Goal: Information Seeking & Learning: Learn about a topic

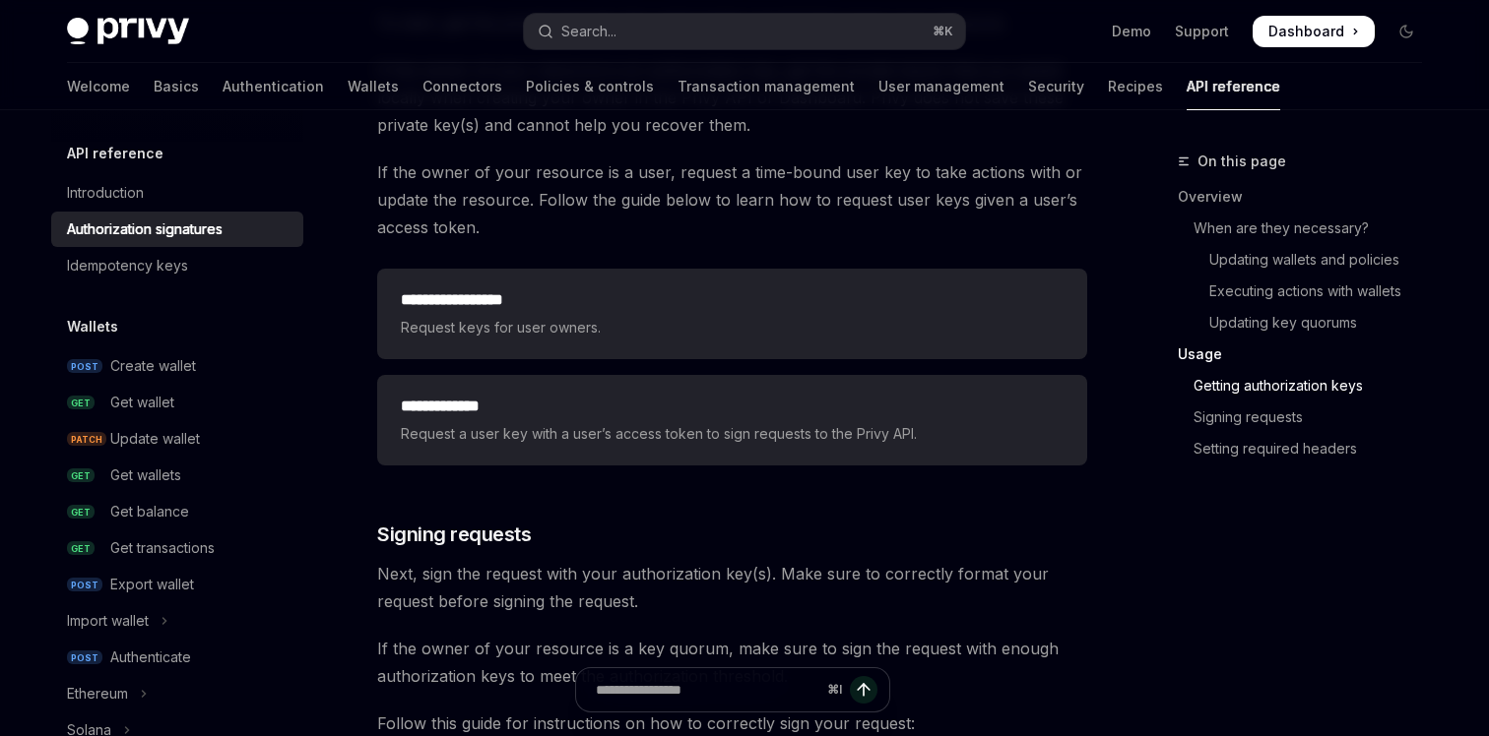
scroll to position [2648, 0]
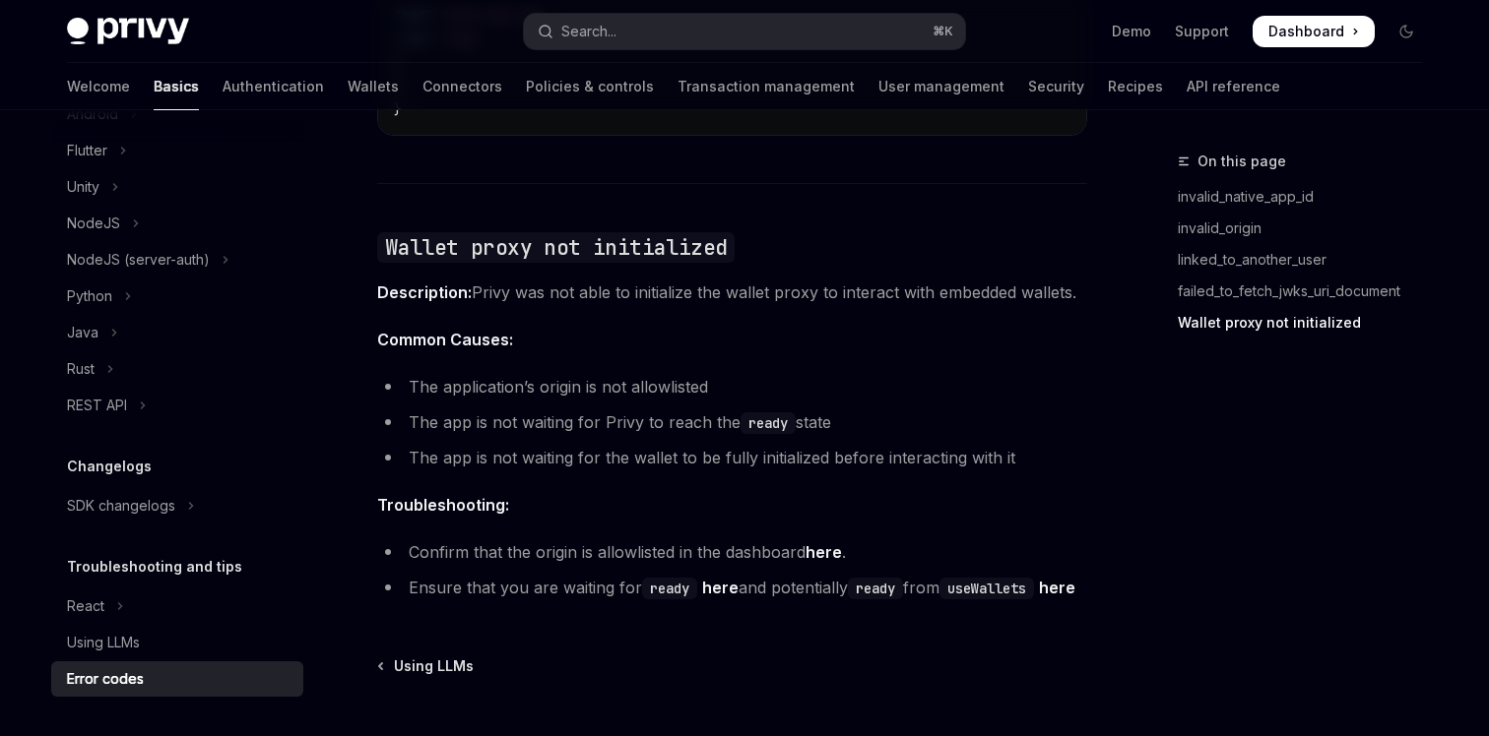
scroll to position [3237, 0]
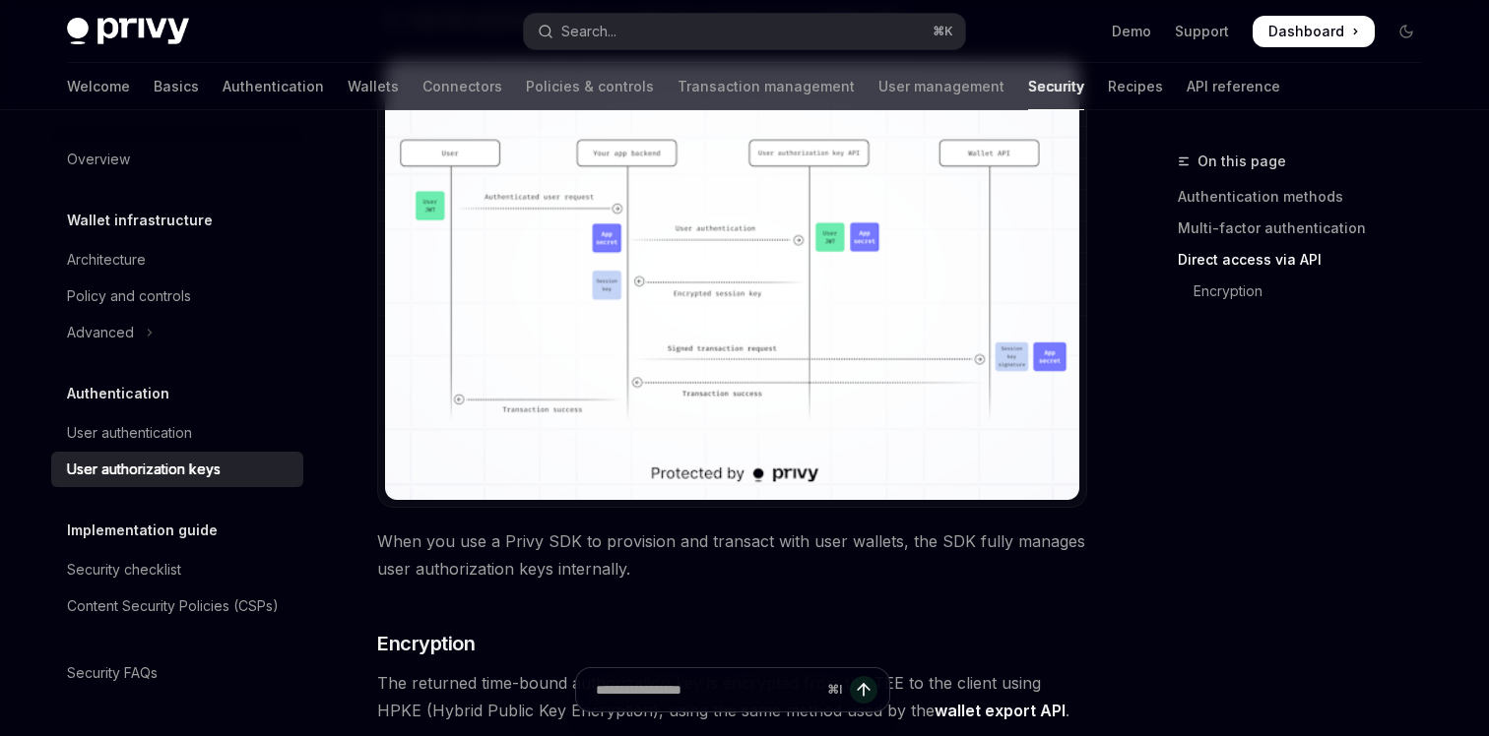
scroll to position [1552, 0]
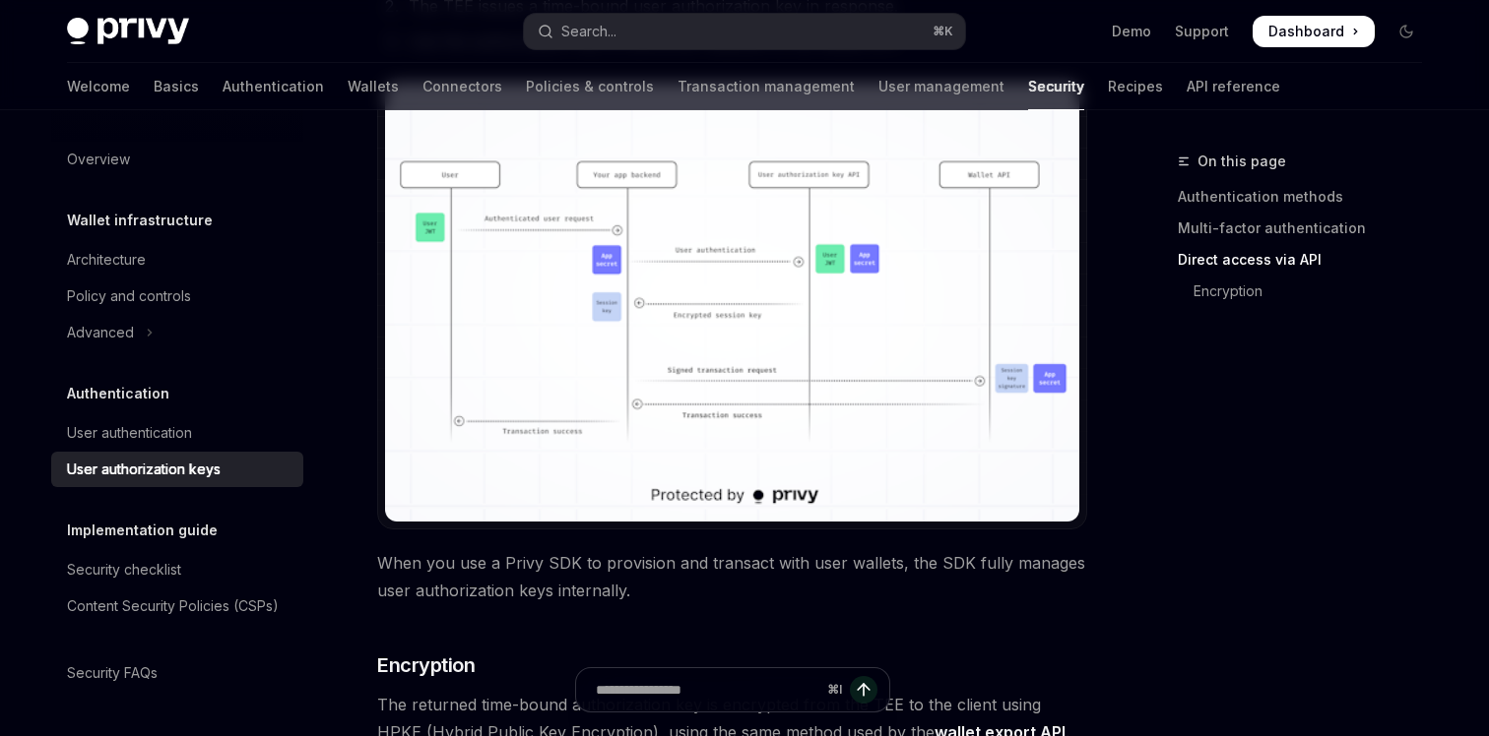
click at [604, 312] on img at bounding box center [732, 302] width 694 height 439
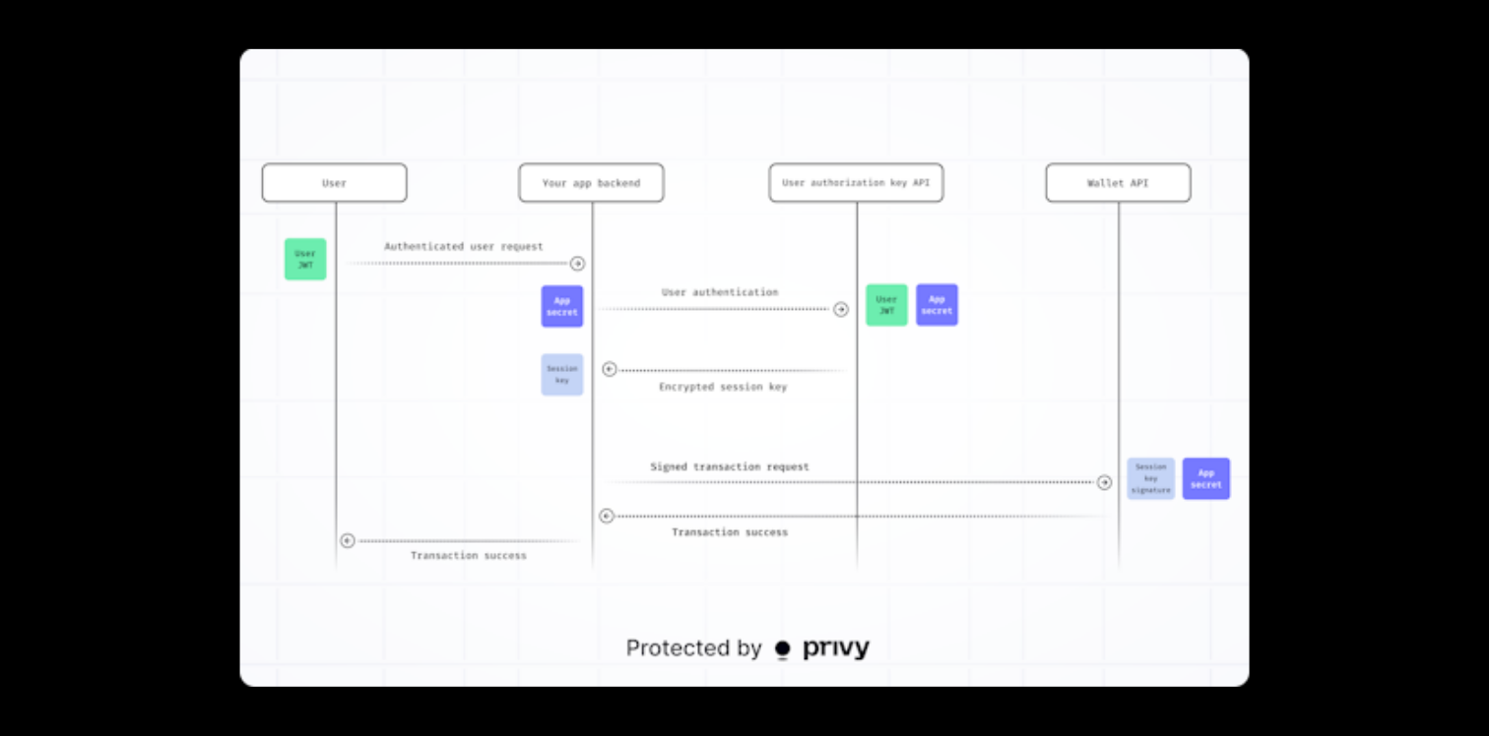
click at [1393, 470] on div at bounding box center [744, 368] width 1489 height 736
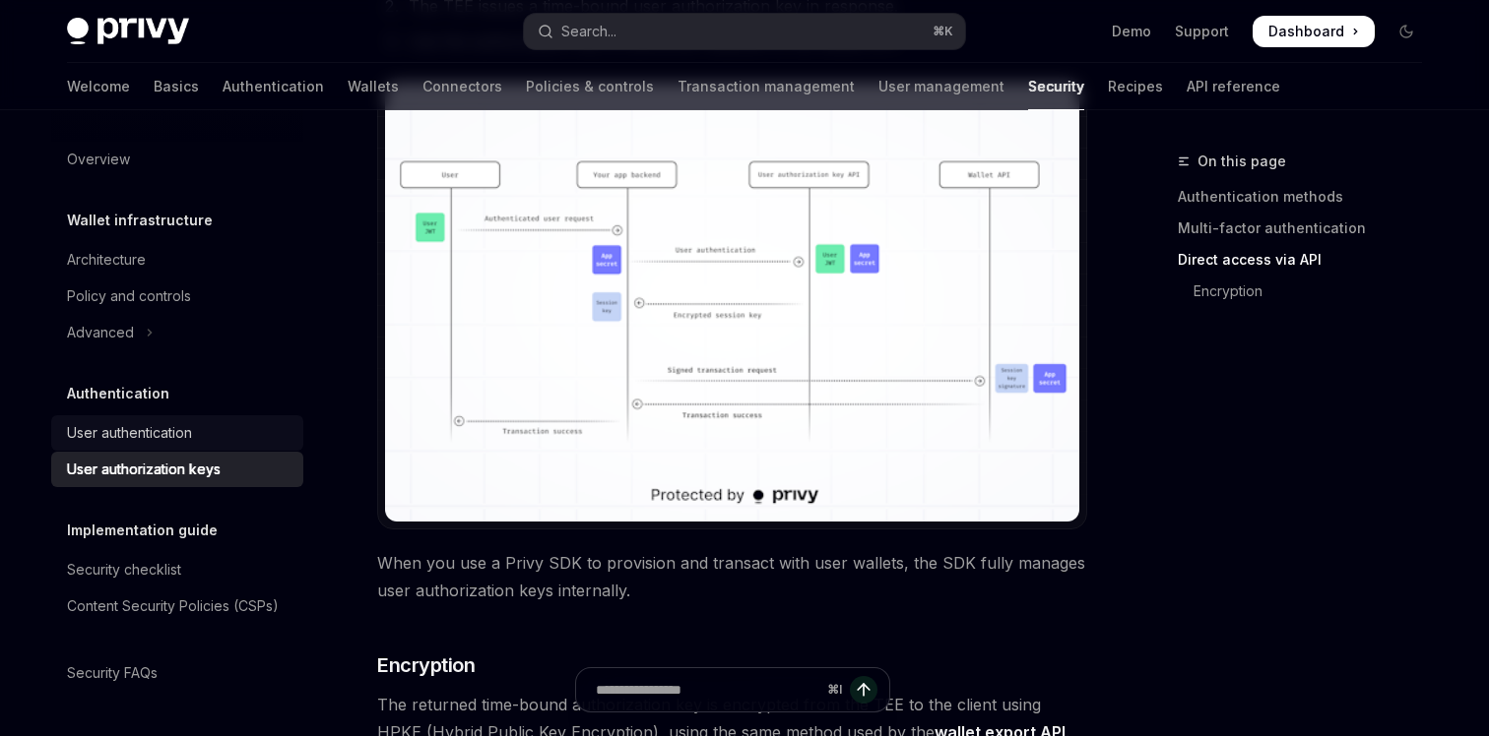
click at [166, 432] on div "User authentication" at bounding box center [129, 433] width 125 height 24
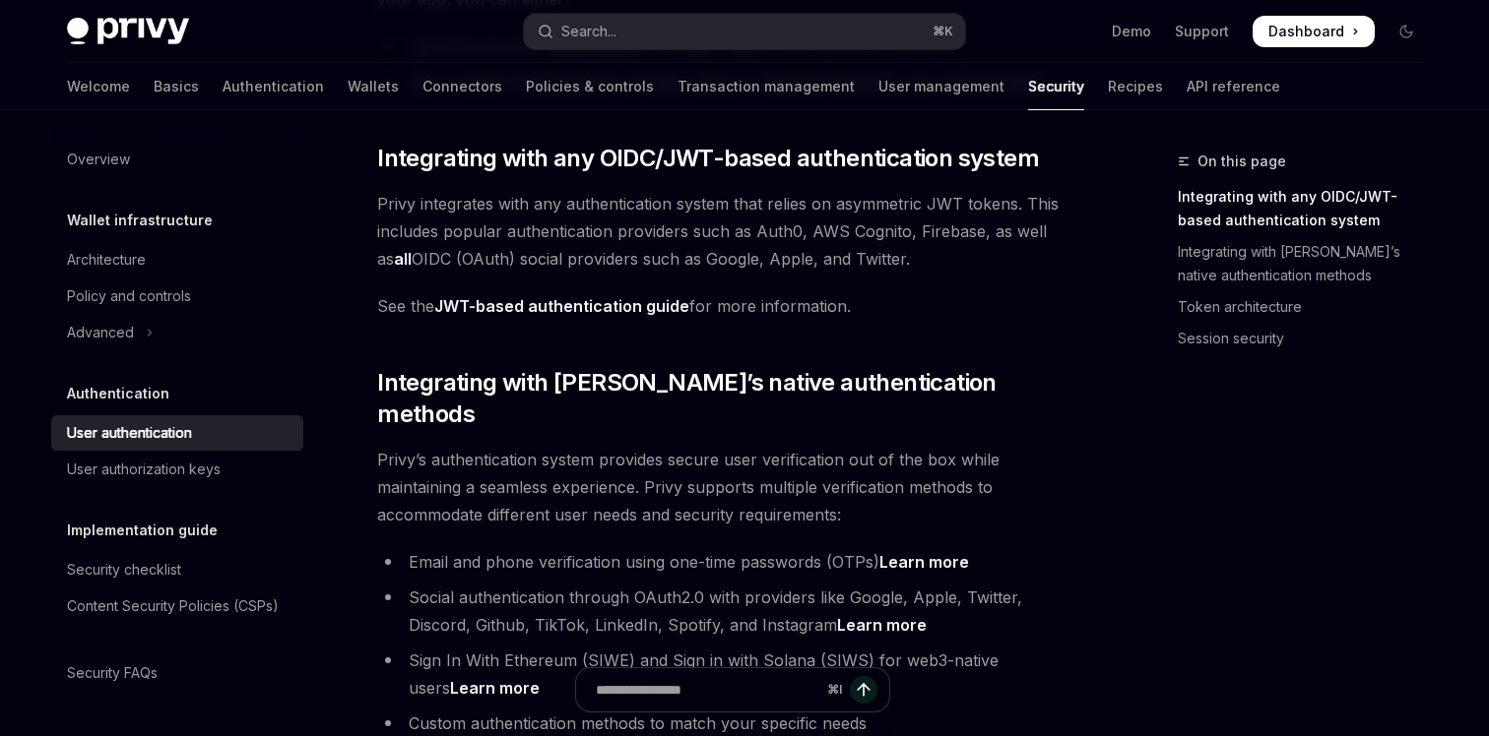
scroll to position [334, 0]
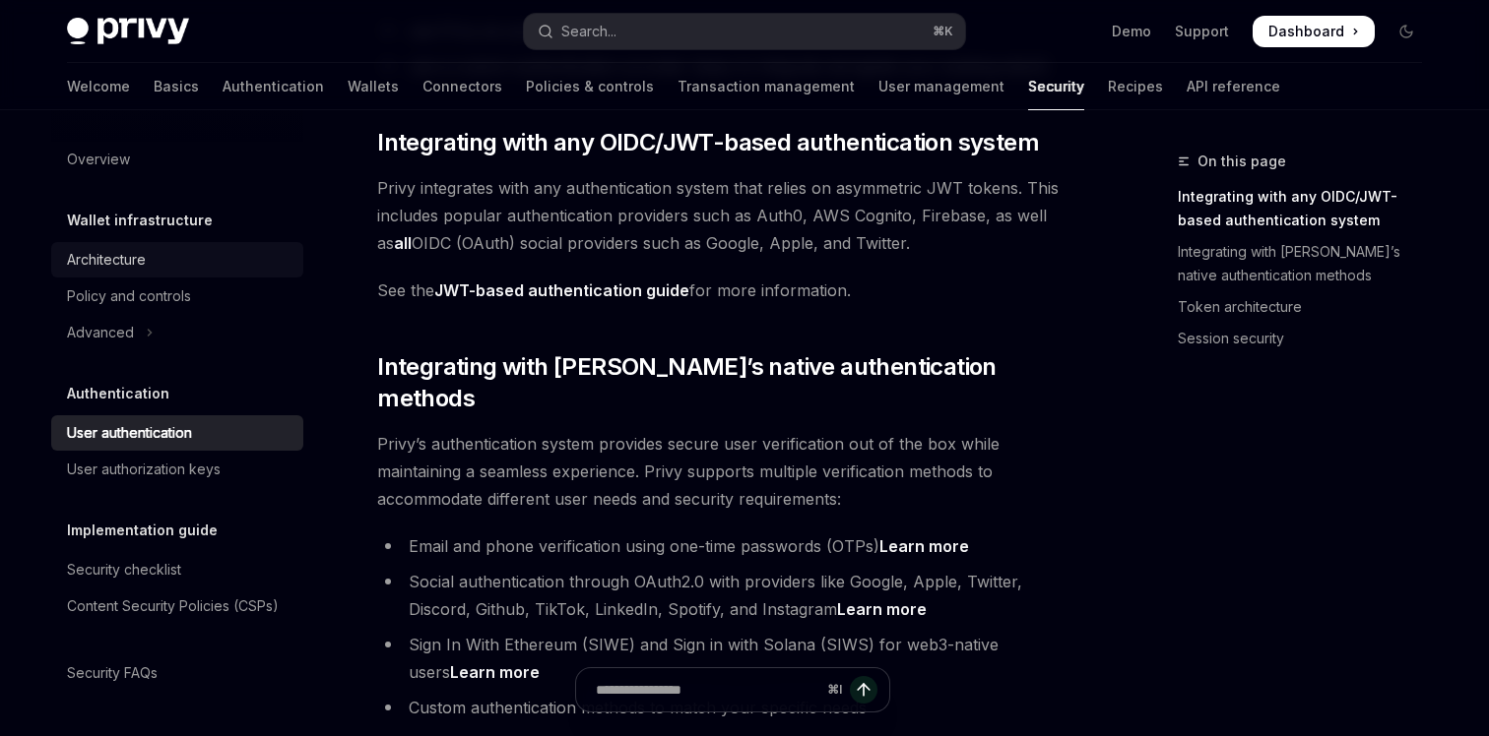
click at [106, 252] on div "Architecture" at bounding box center [106, 260] width 79 height 24
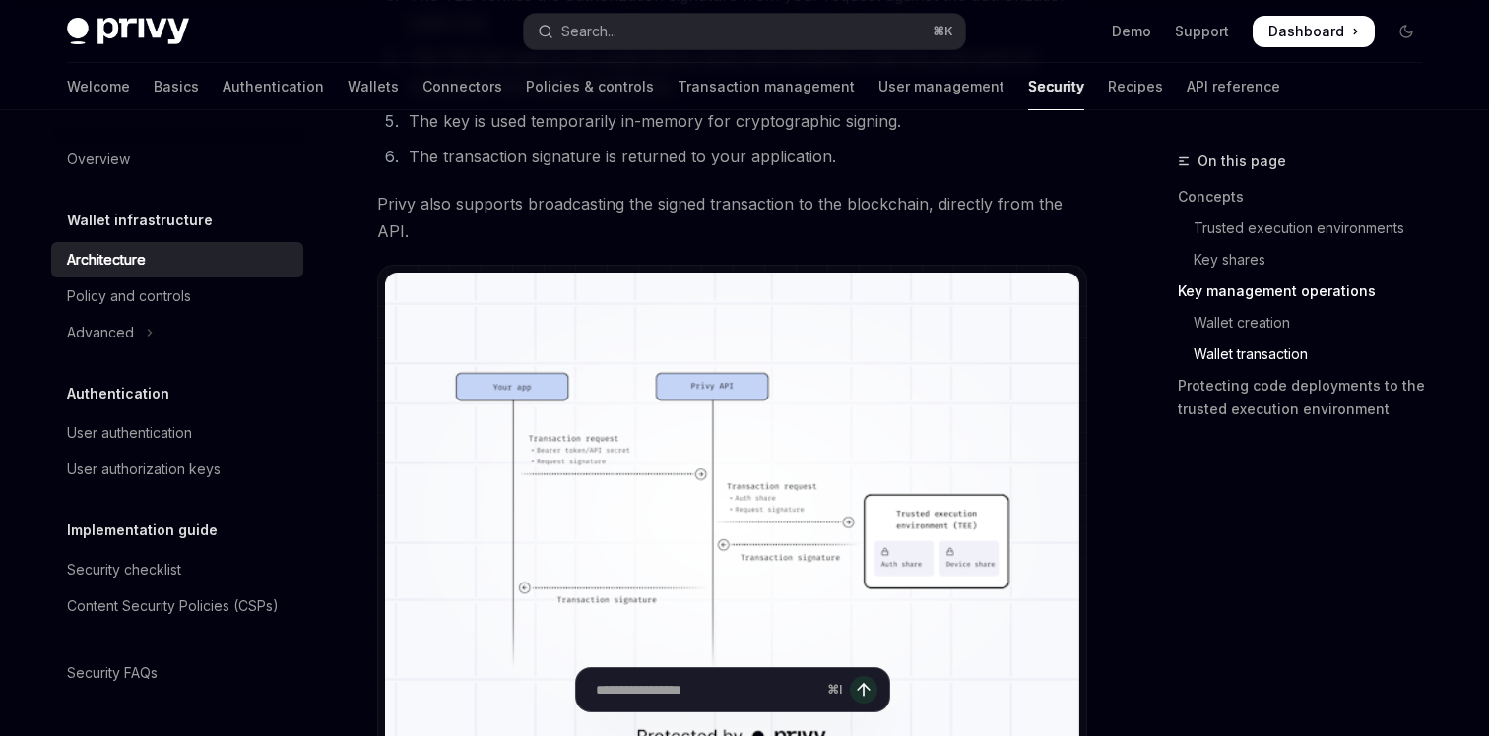
scroll to position [3622, 0]
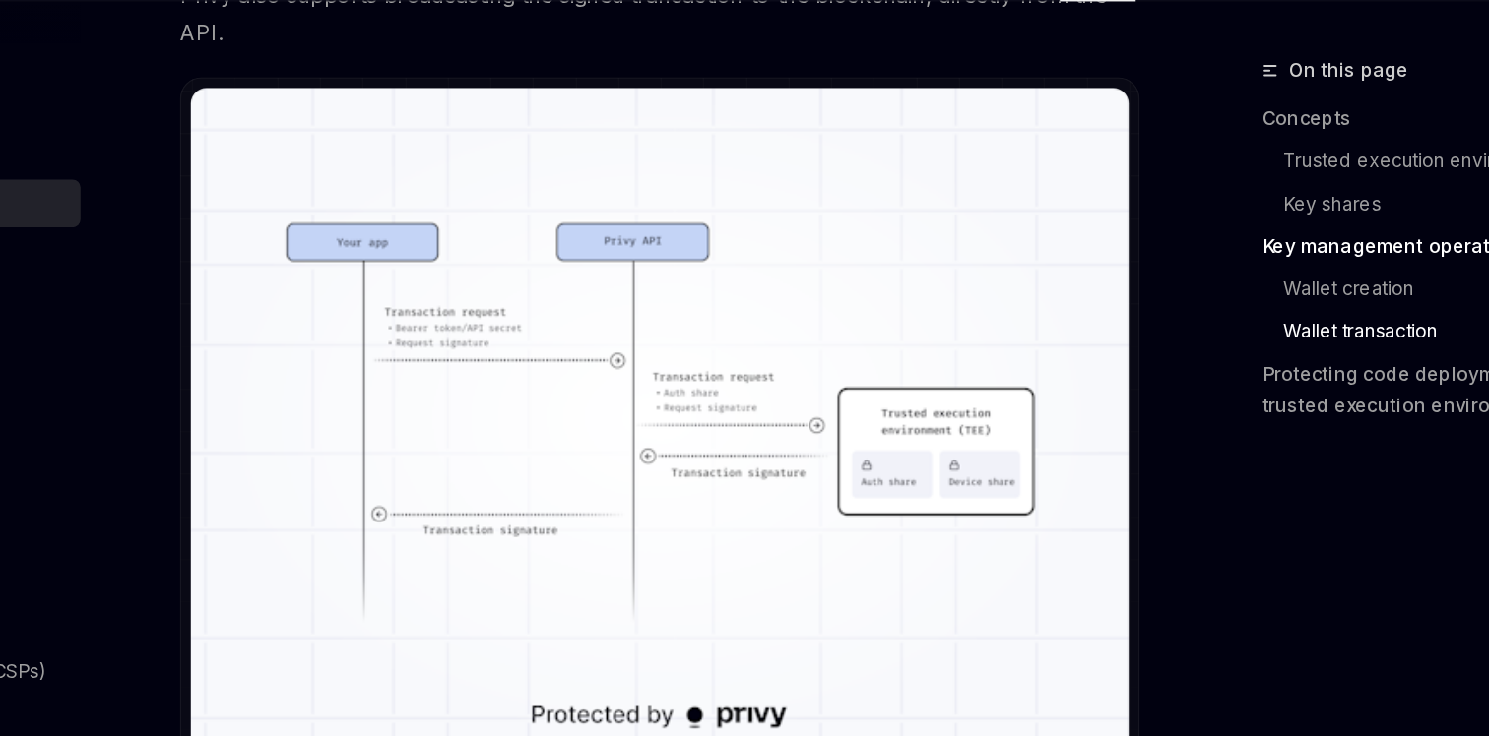
click at [1160, 170] on div "On this page Concepts Trusted execution environments Key shares Key management …" at bounding box center [1287, 295] width 299 height 291
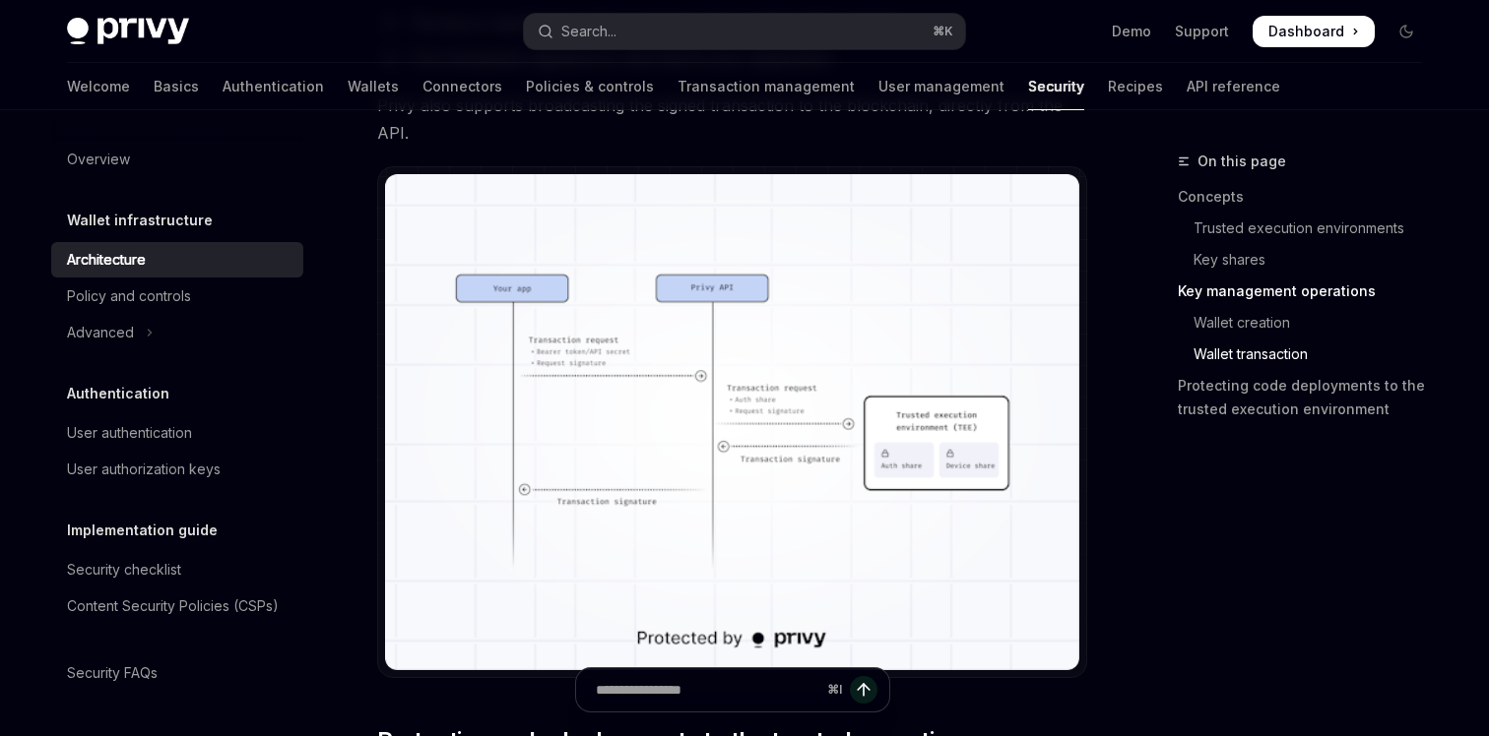
scroll to position [3514, 0]
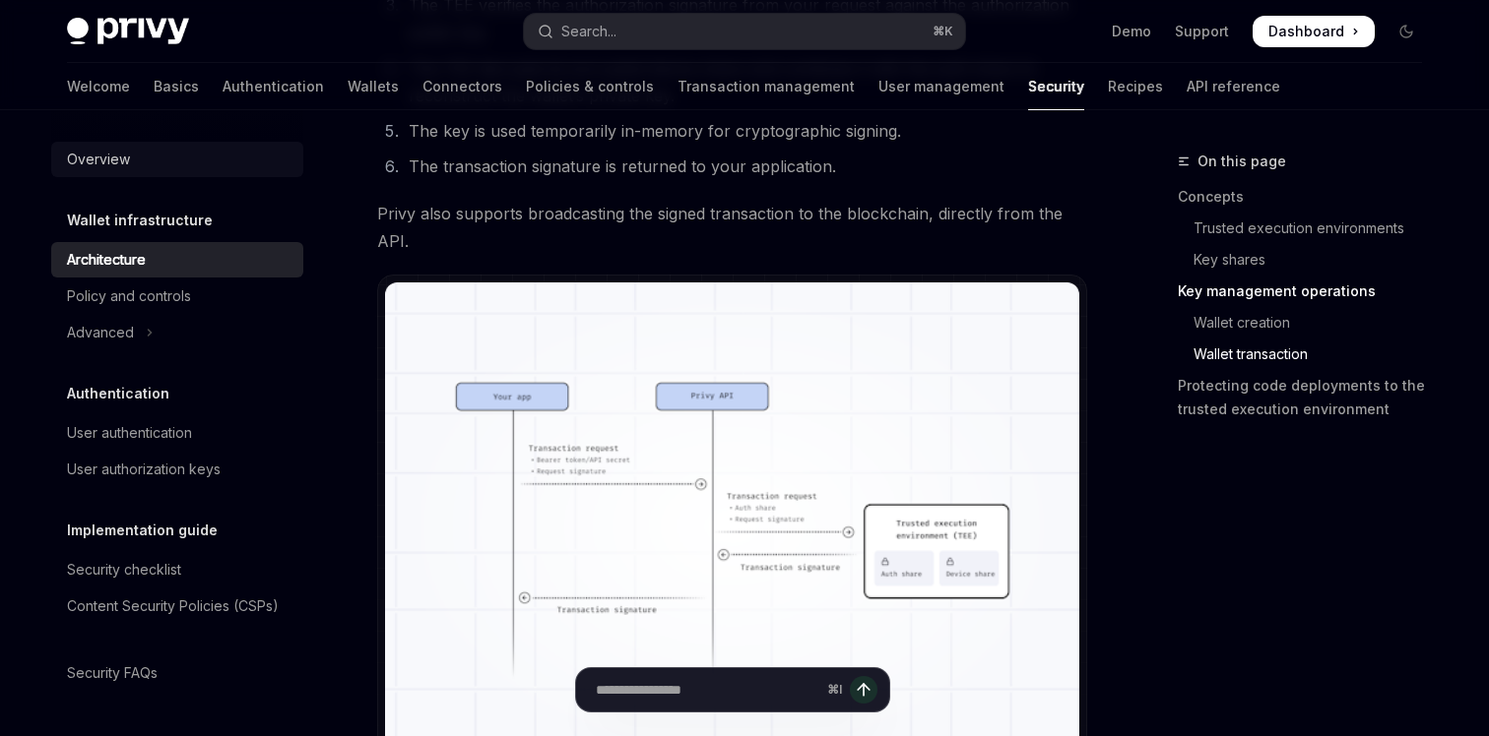
click at [93, 160] on div "Overview" at bounding box center [98, 160] width 63 height 24
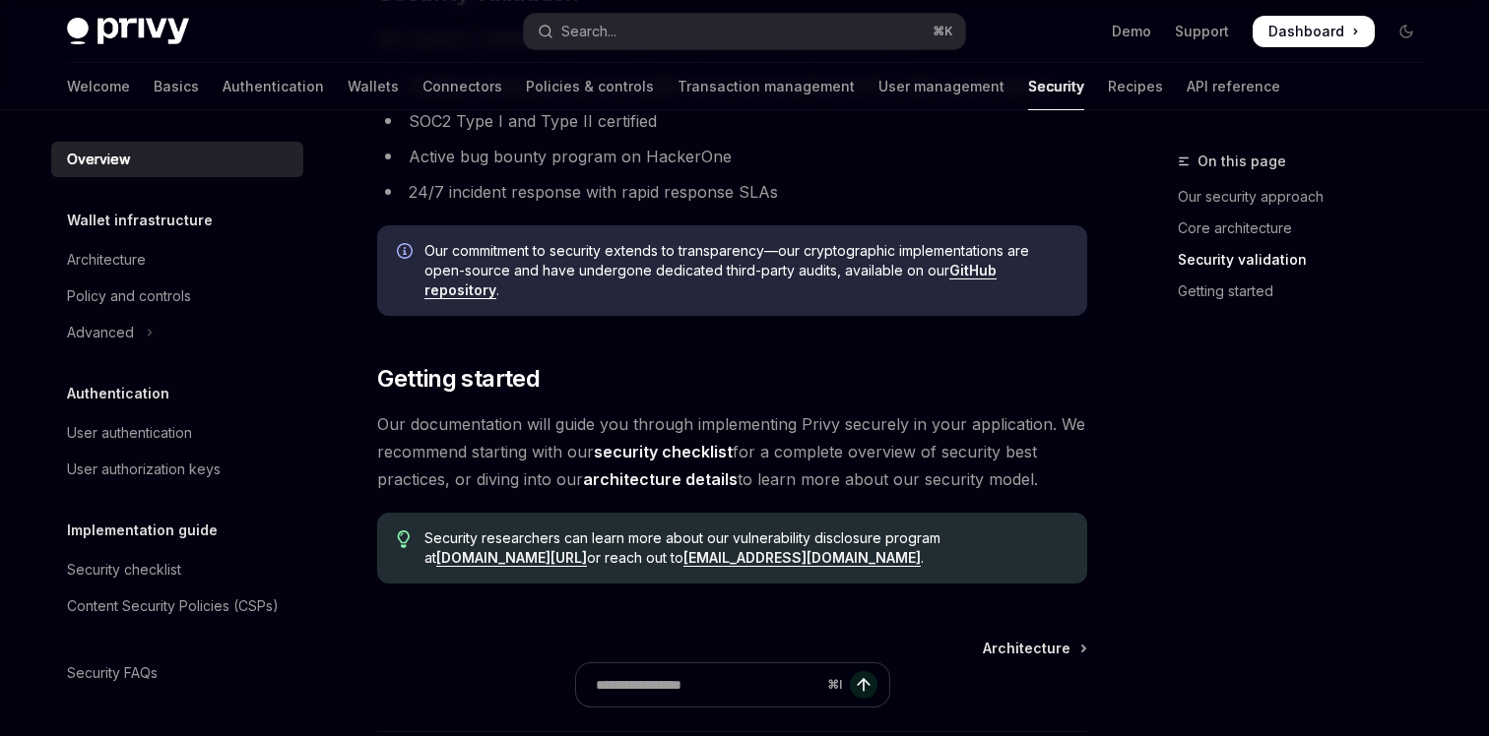
scroll to position [1557, 0]
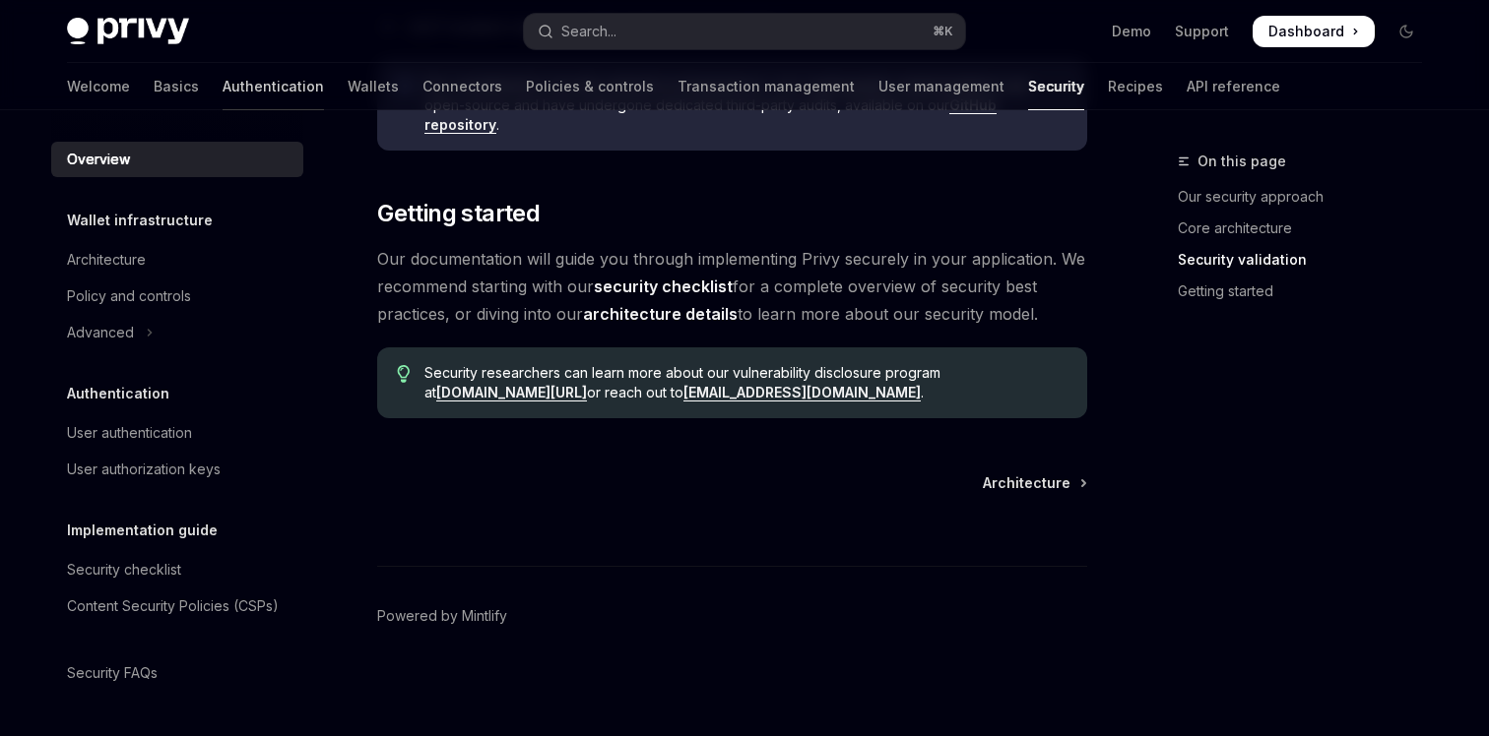
click at [223, 86] on link "Authentication" at bounding box center [273, 86] width 101 height 47
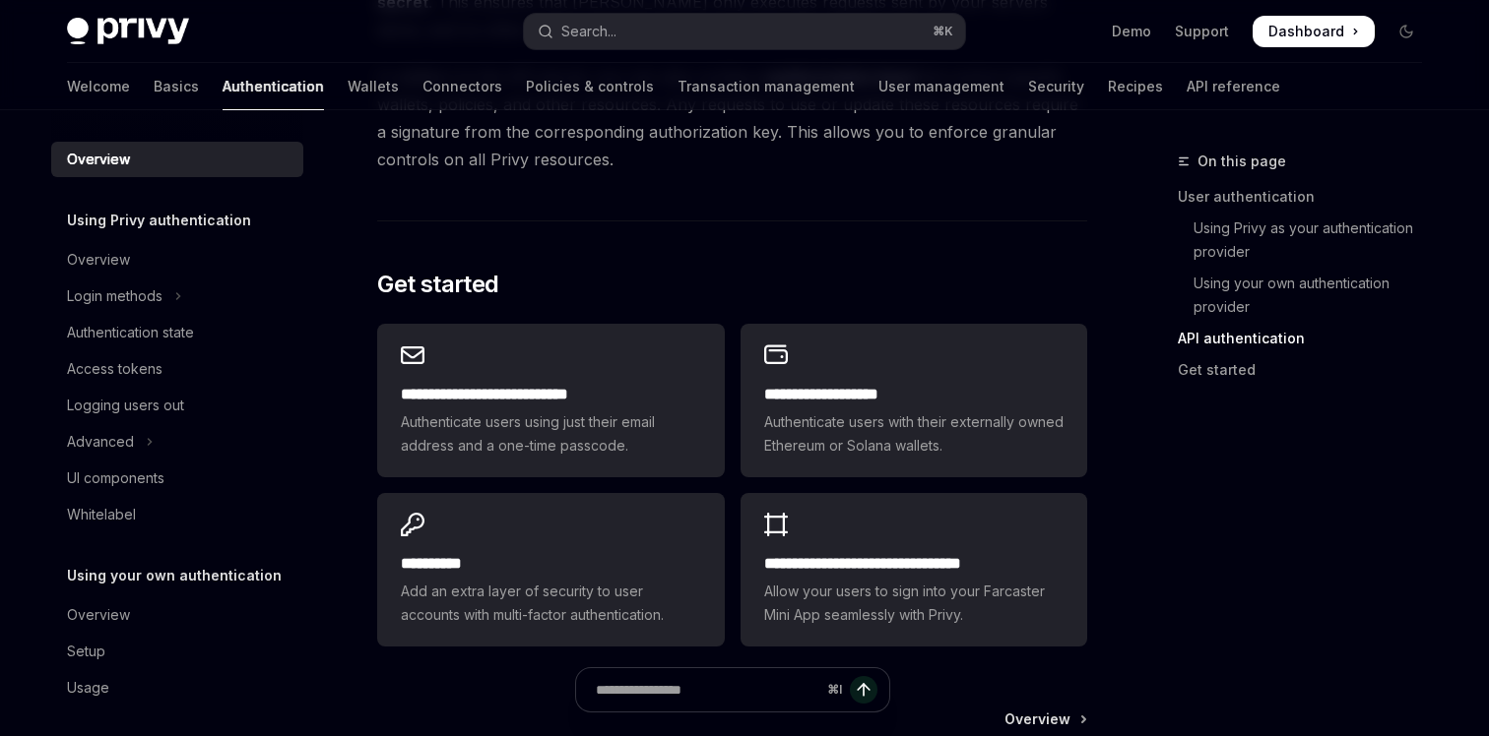
scroll to position [1552, 0]
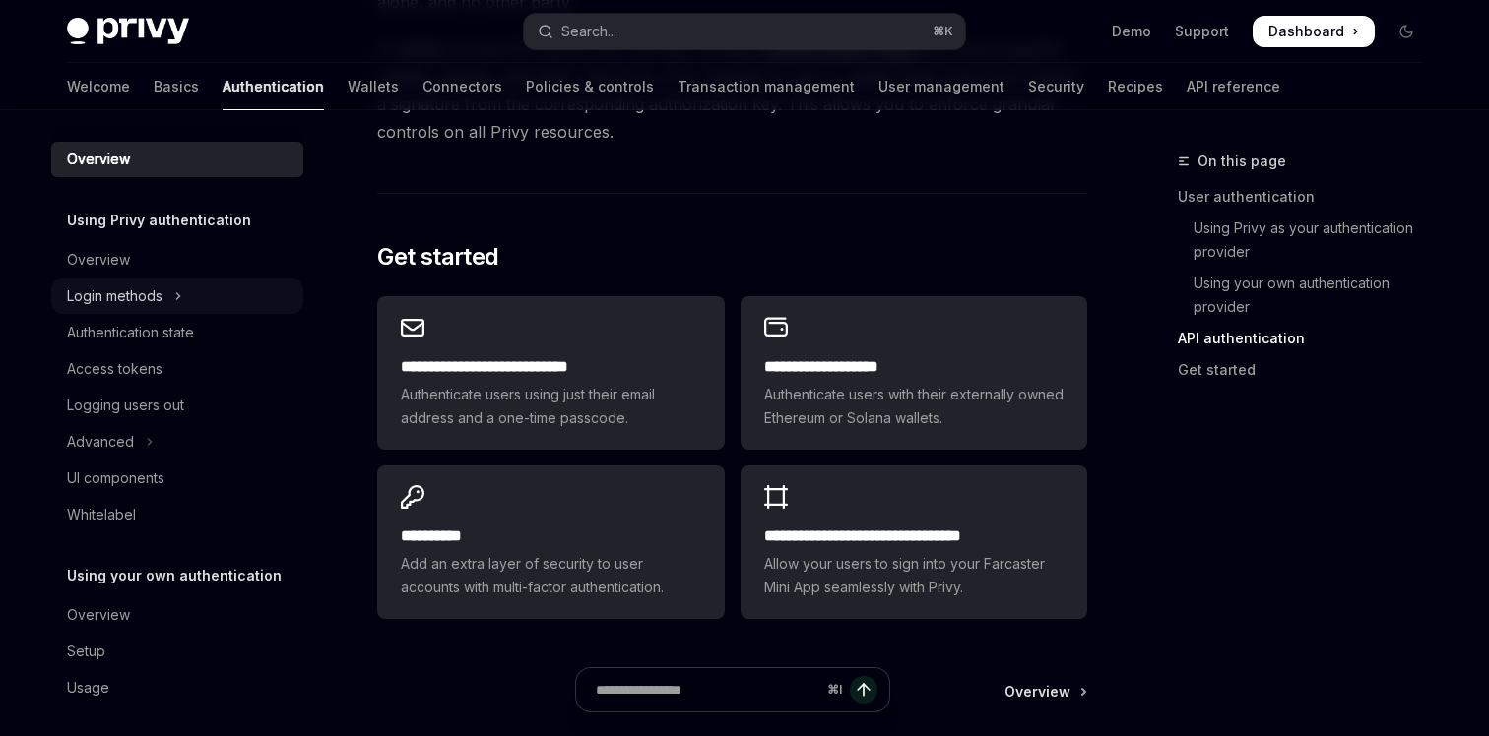
click at [199, 303] on button "Login methods" at bounding box center [177, 296] width 252 height 35
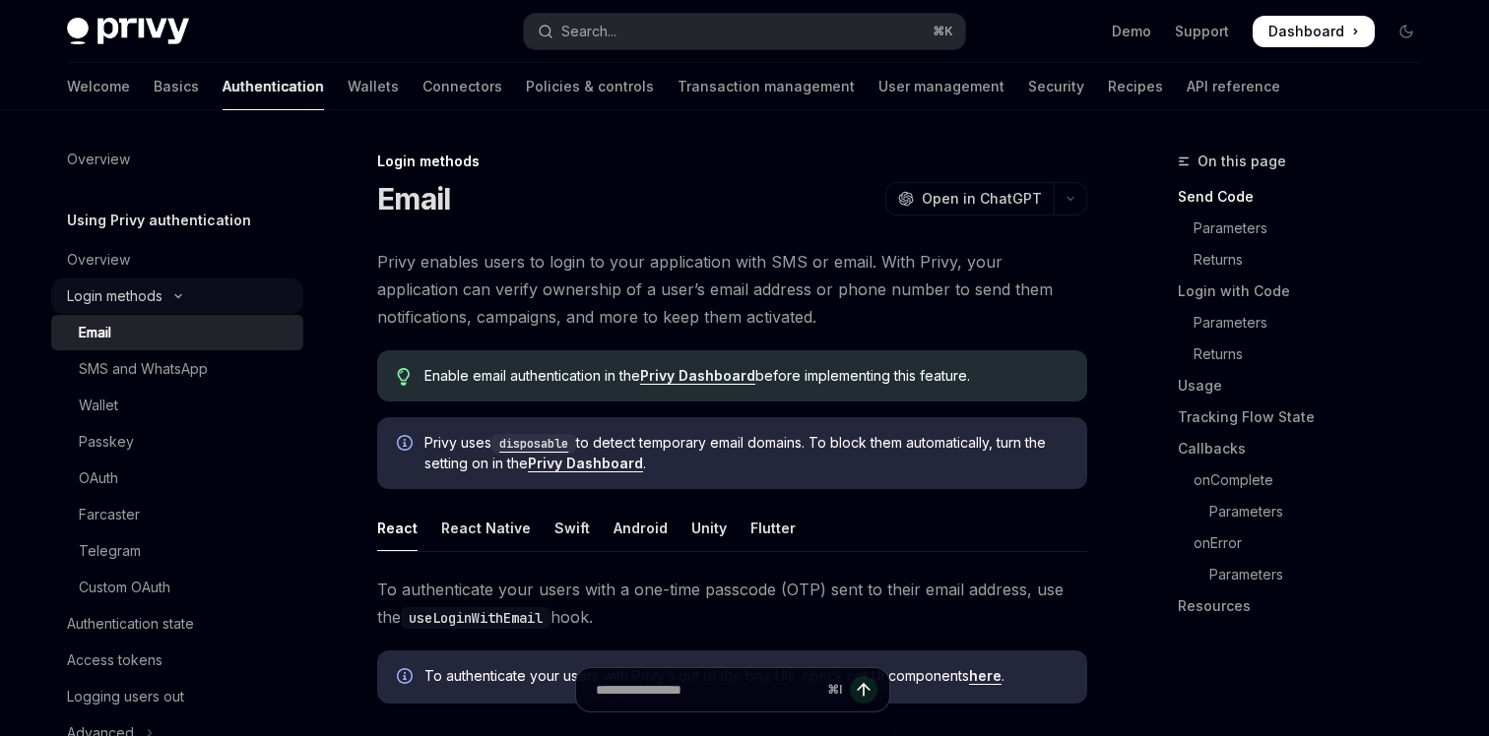
click at [199, 303] on button "Login methods" at bounding box center [177, 296] width 252 height 35
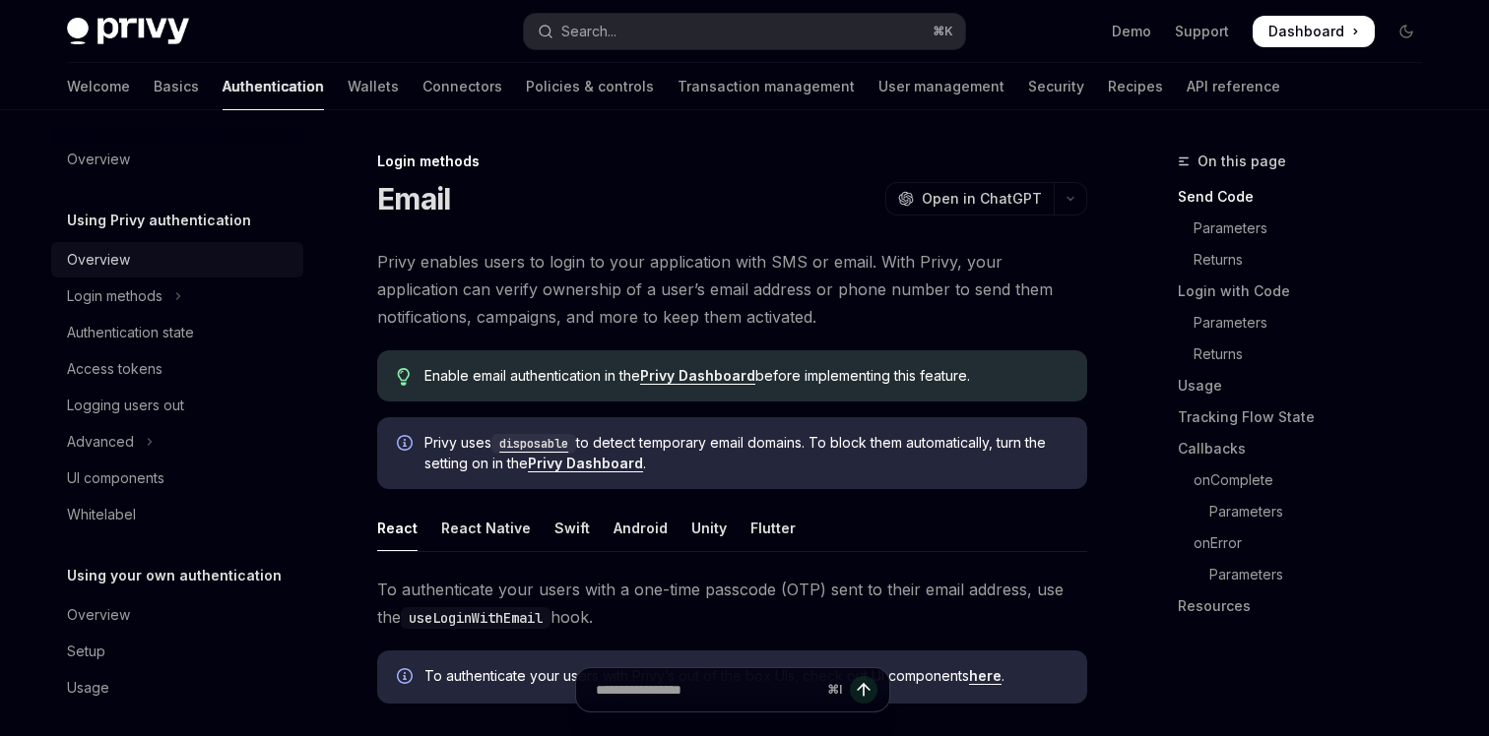
click at [210, 256] on div "Overview" at bounding box center [179, 260] width 224 height 24
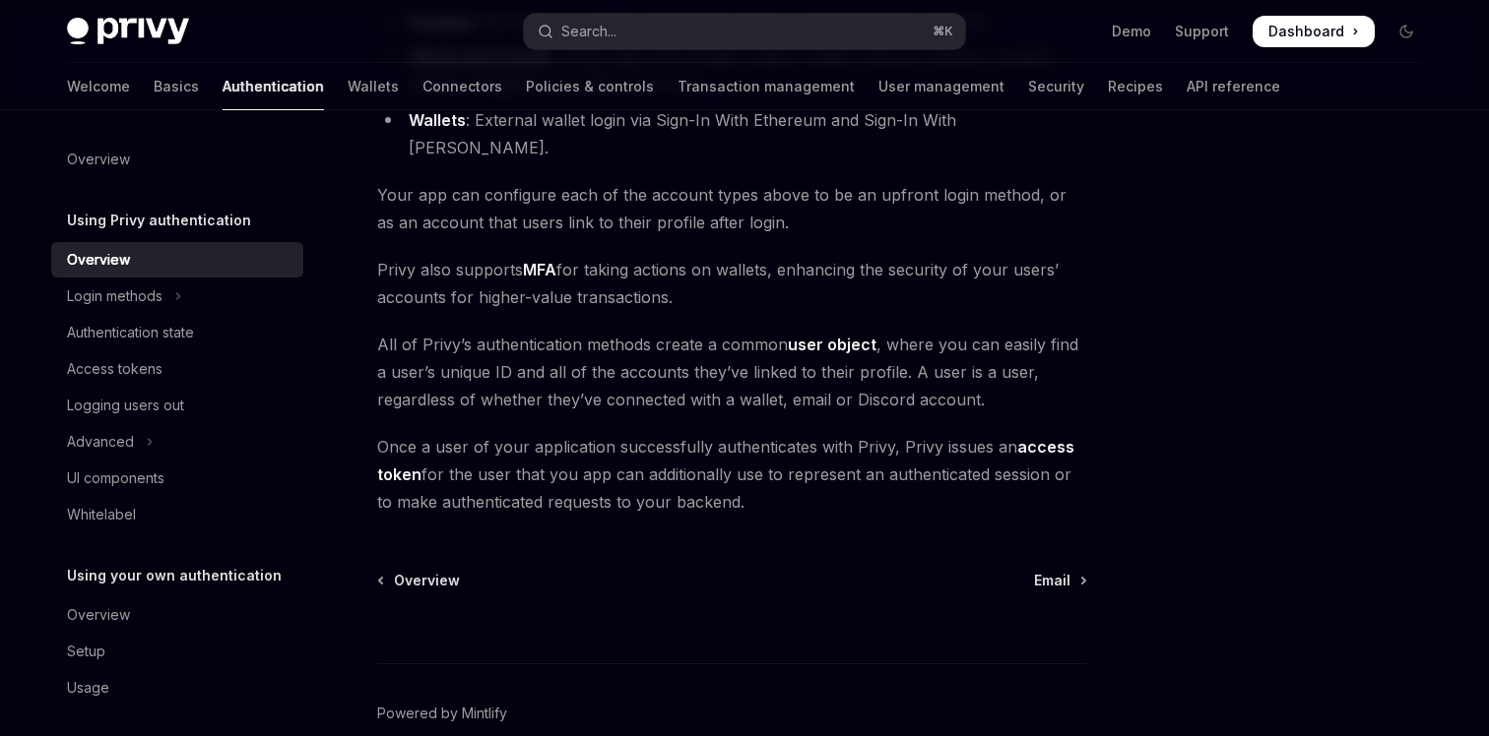
scroll to position [453, 0]
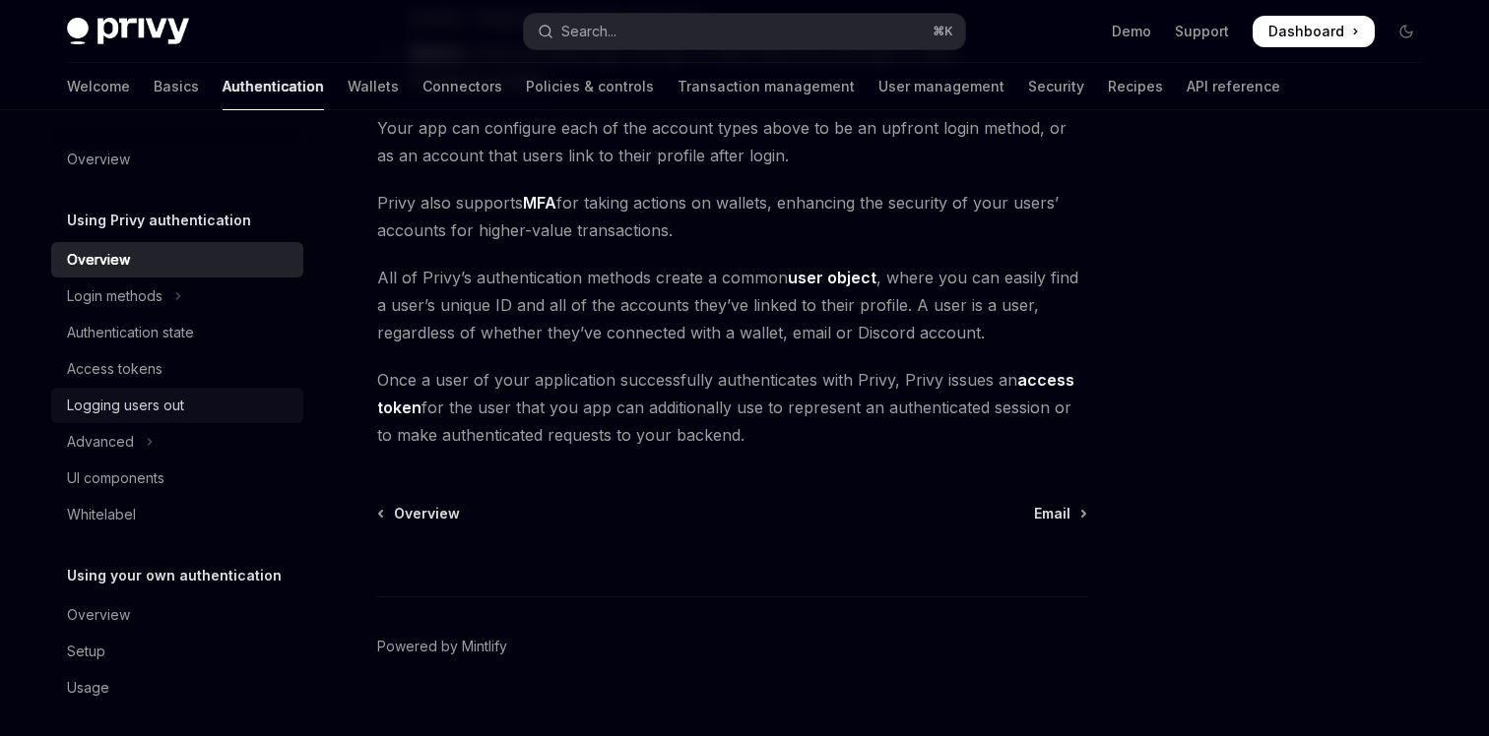
click at [165, 414] on div "Logging users out" at bounding box center [125, 406] width 117 height 24
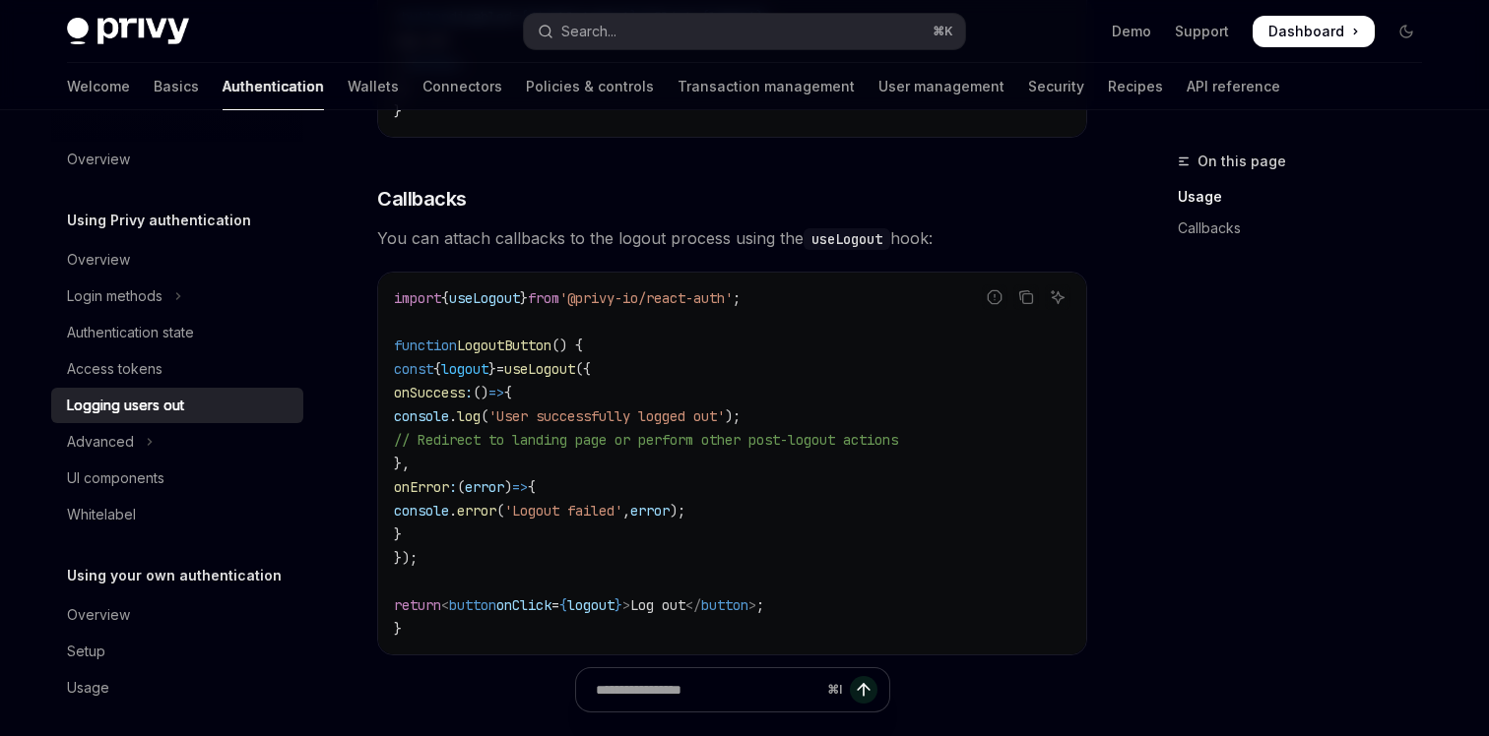
scroll to position [818, 0]
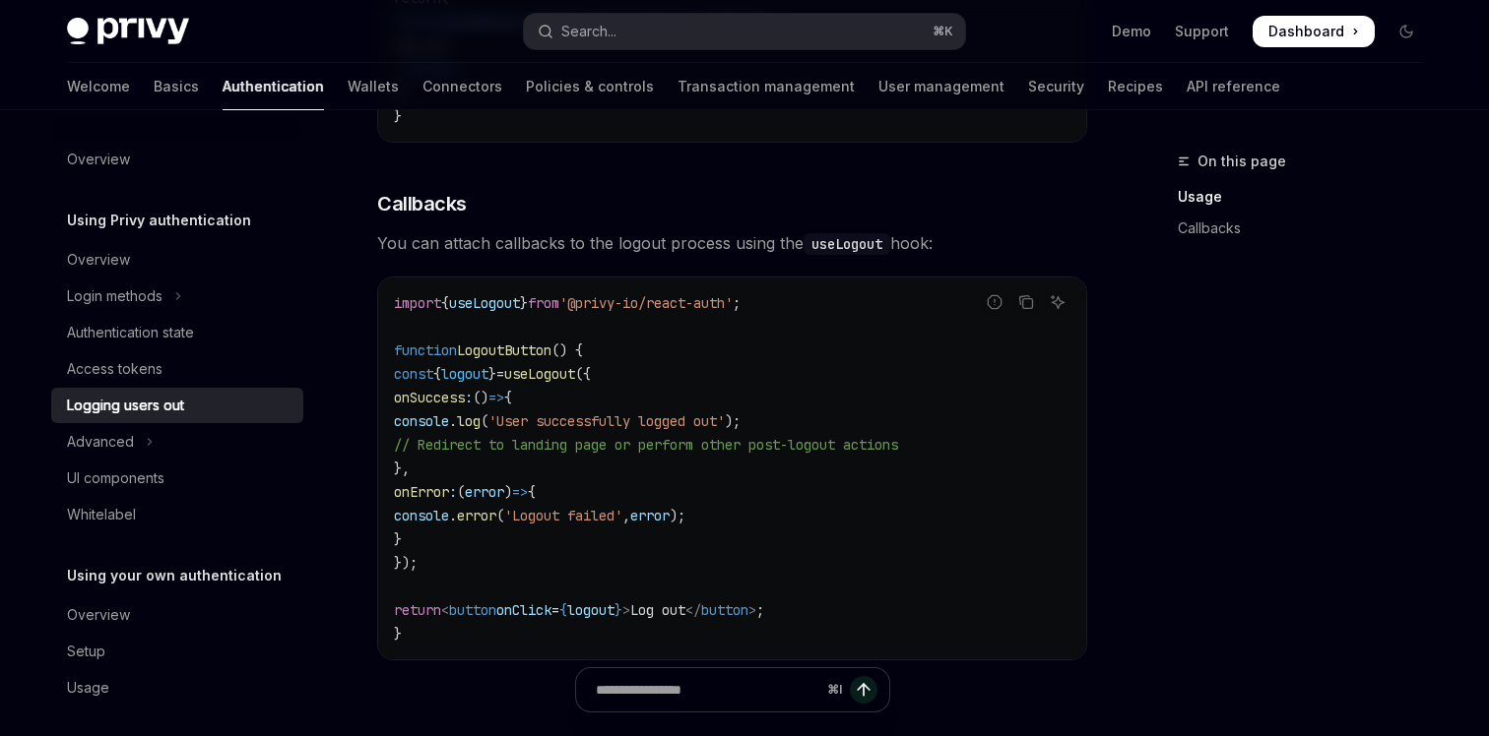
click at [504, 311] on span "useLogout" at bounding box center [484, 303] width 71 height 18
copy span "useLogout"
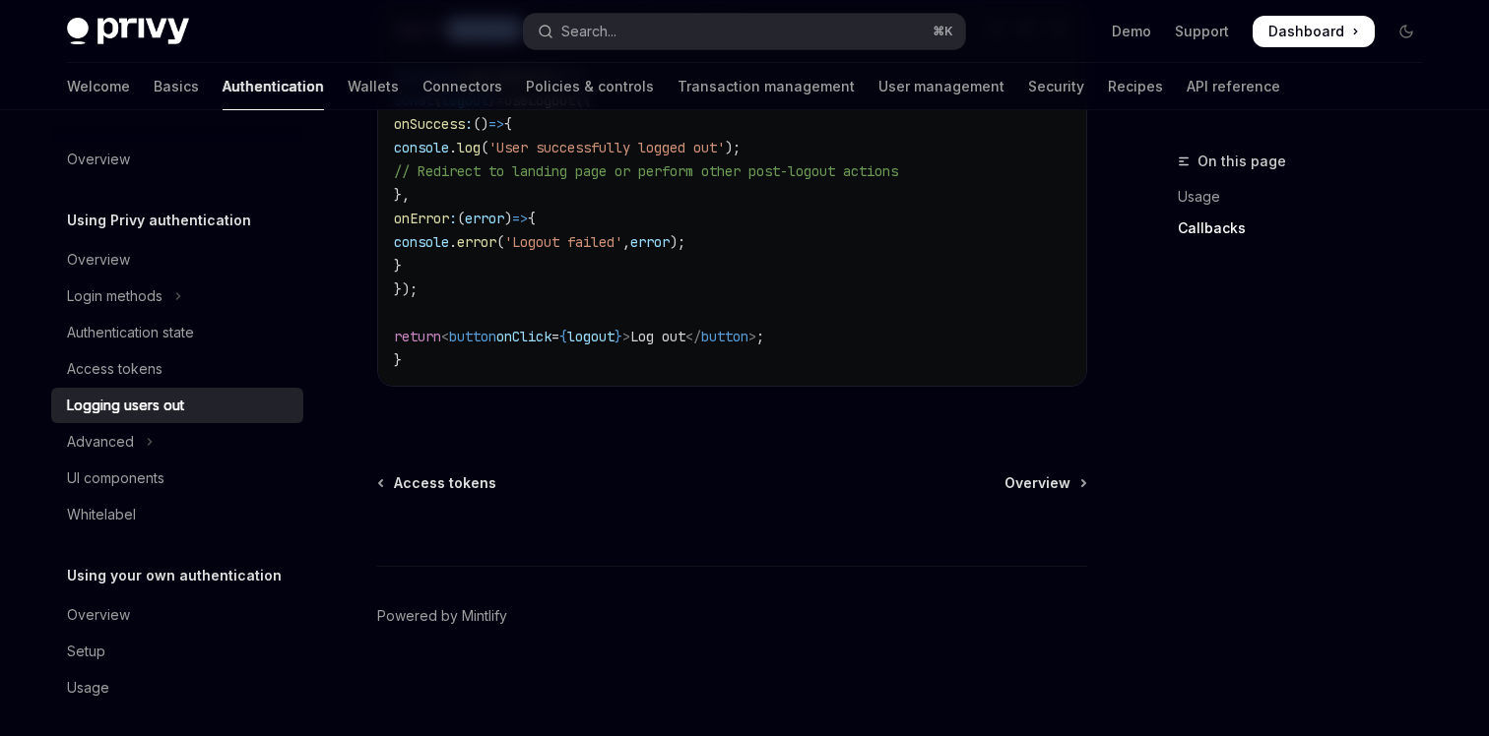
scroll to position [1075, 0]
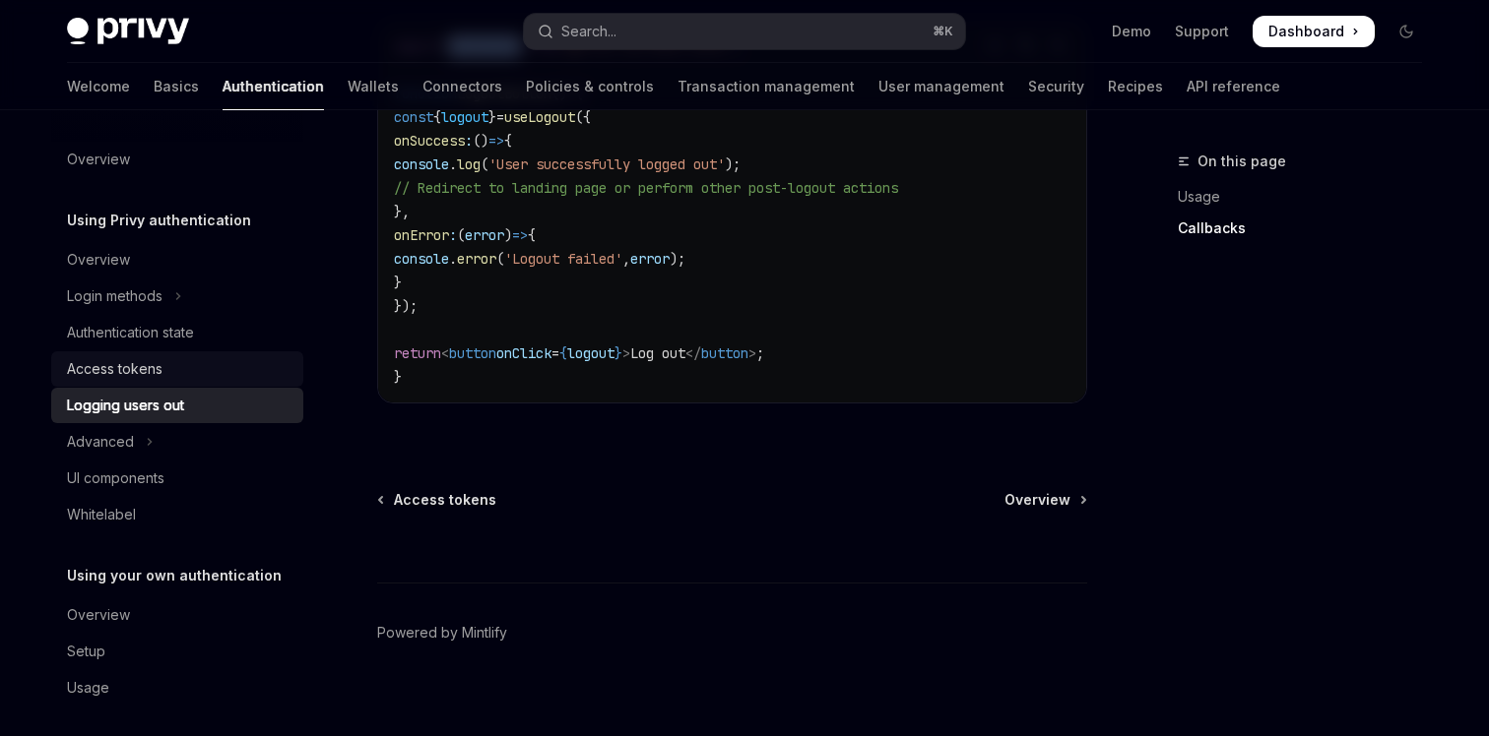
click at [161, 361] on div "Access tokens" at bounding box center [115, 369] width 96 height 24
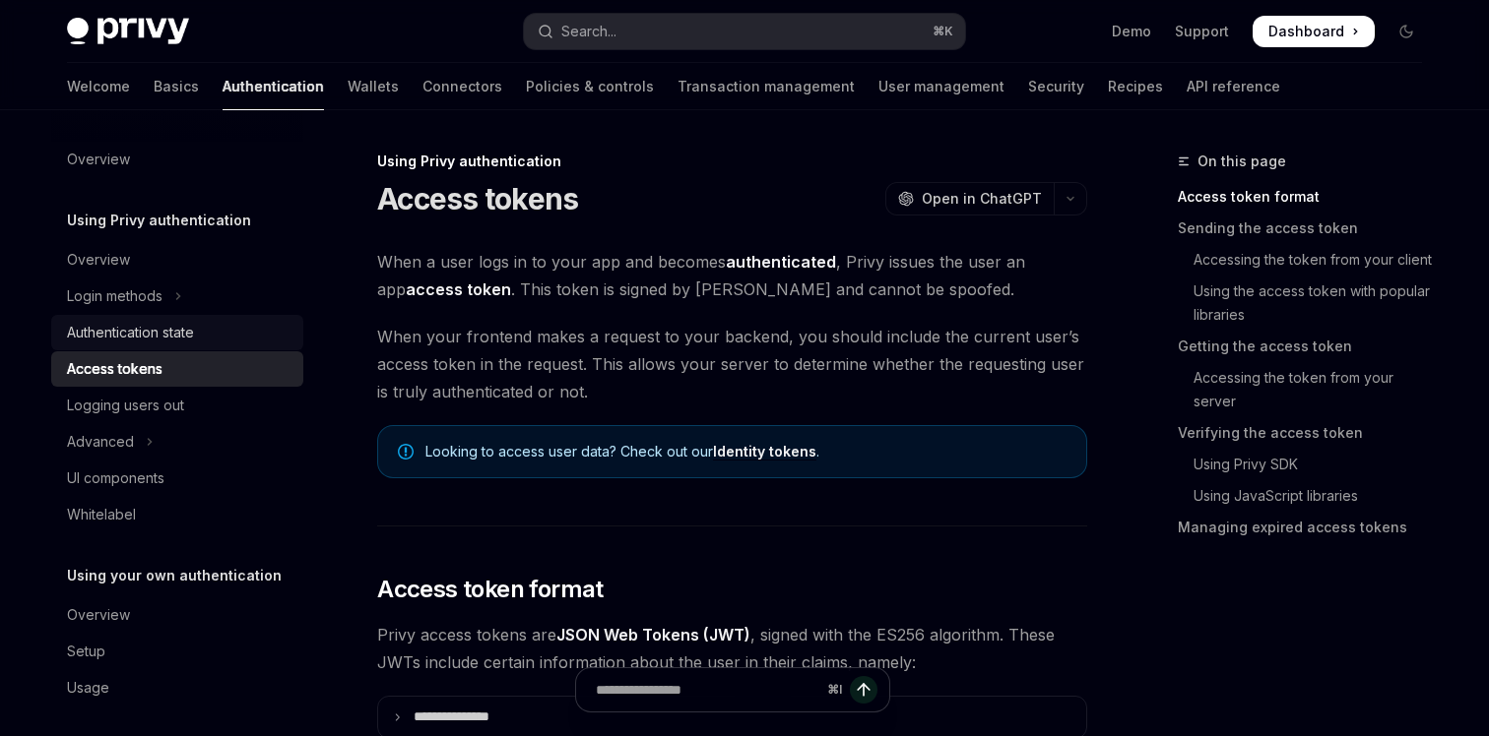
click at [237, 336] on div "Authentication state" at bounding box center [179, 333] width 224 height 24
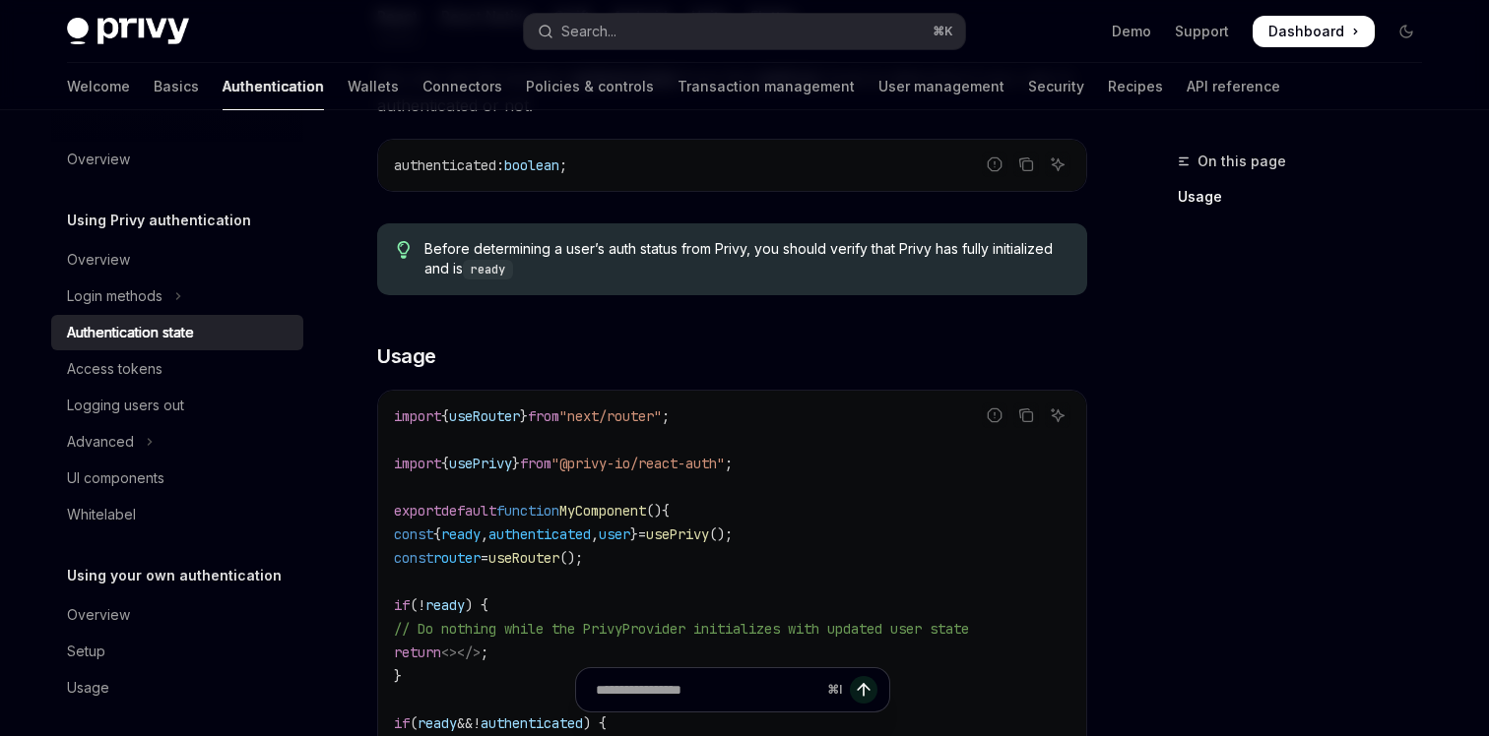
scroll to position [372, 0]
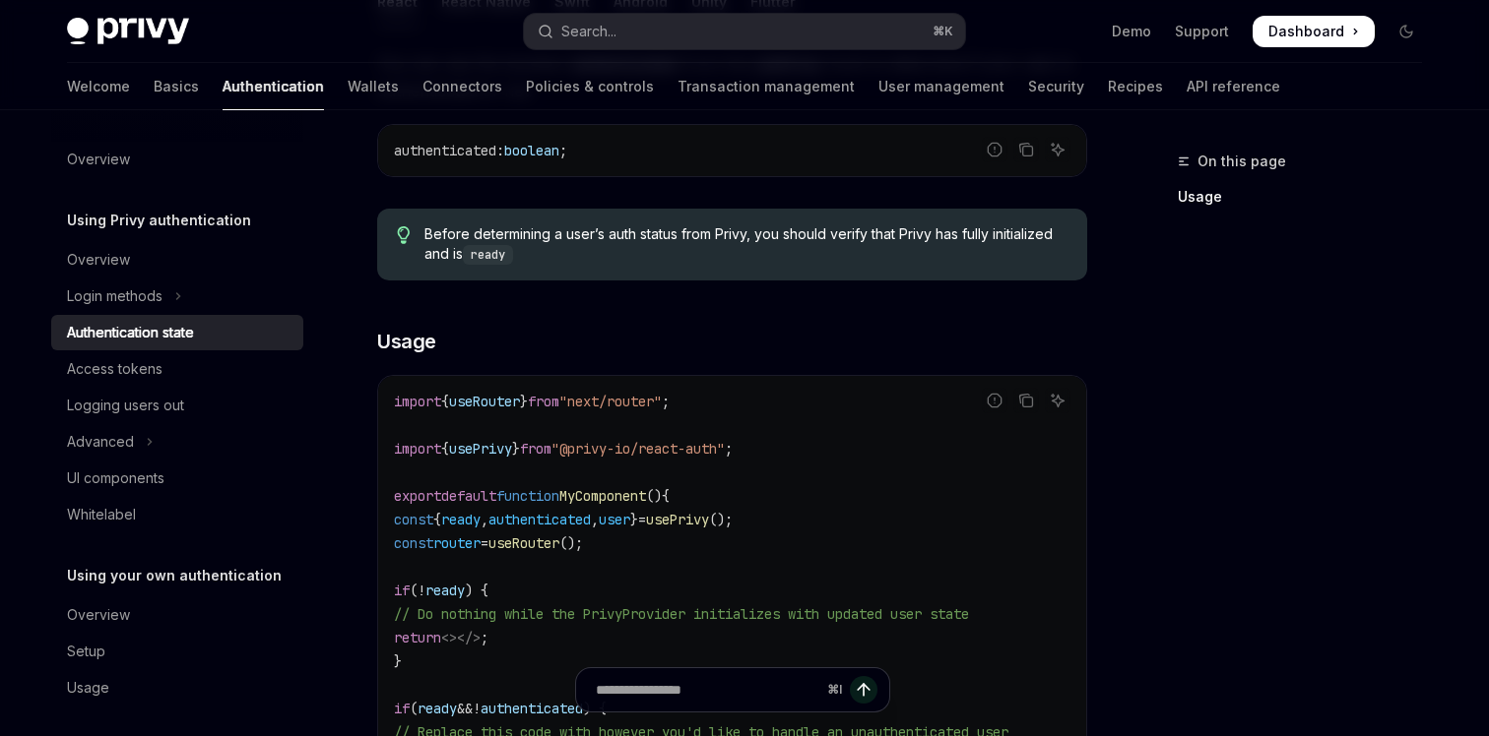
click at [558, 607] on span "// Do nothing while the PrivyProvider initializes with updated user state" at bounding box center [681, 614] width 575 height 18
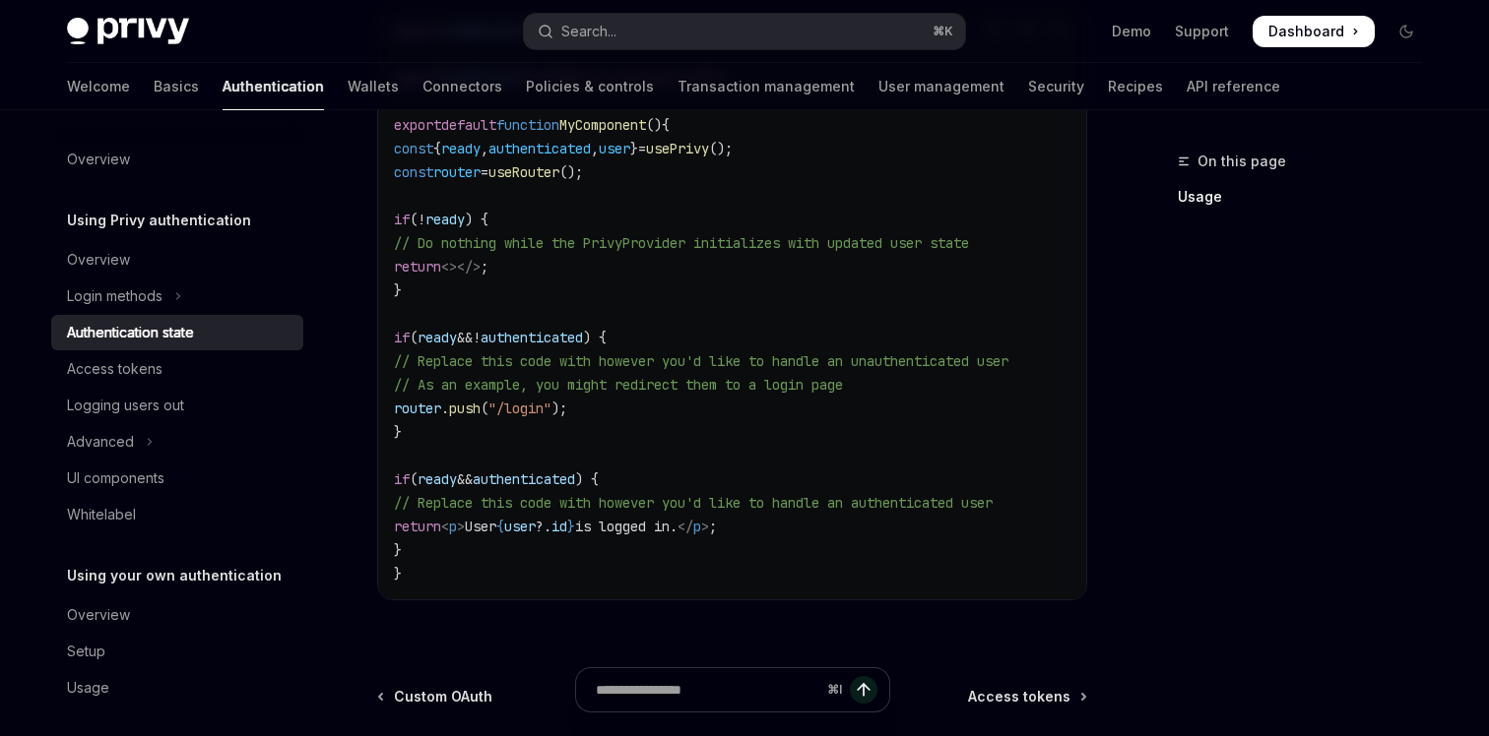
scroll to position [724, 0]
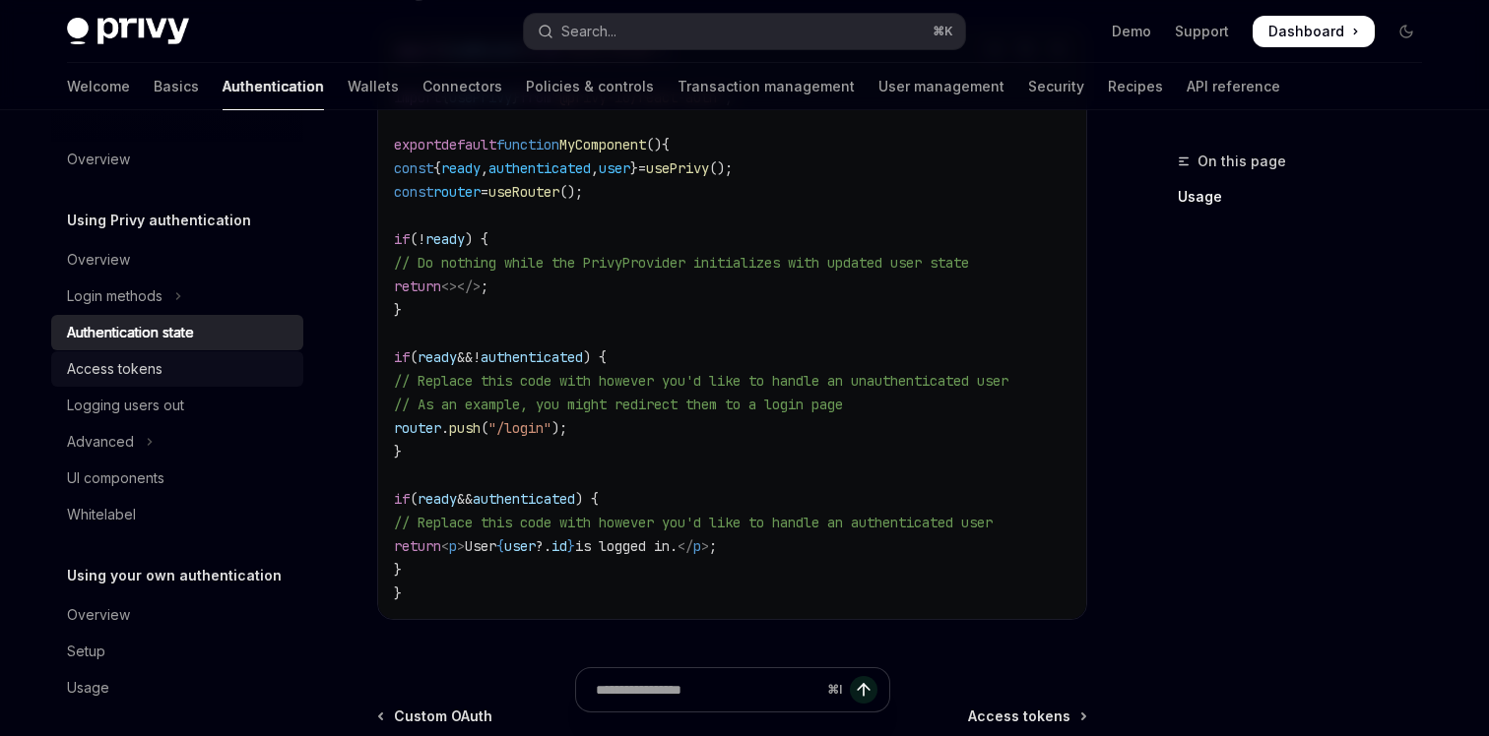
click at [235, 363] on div "Access tokens" at bounding box center [179, 369] width 224 height 24
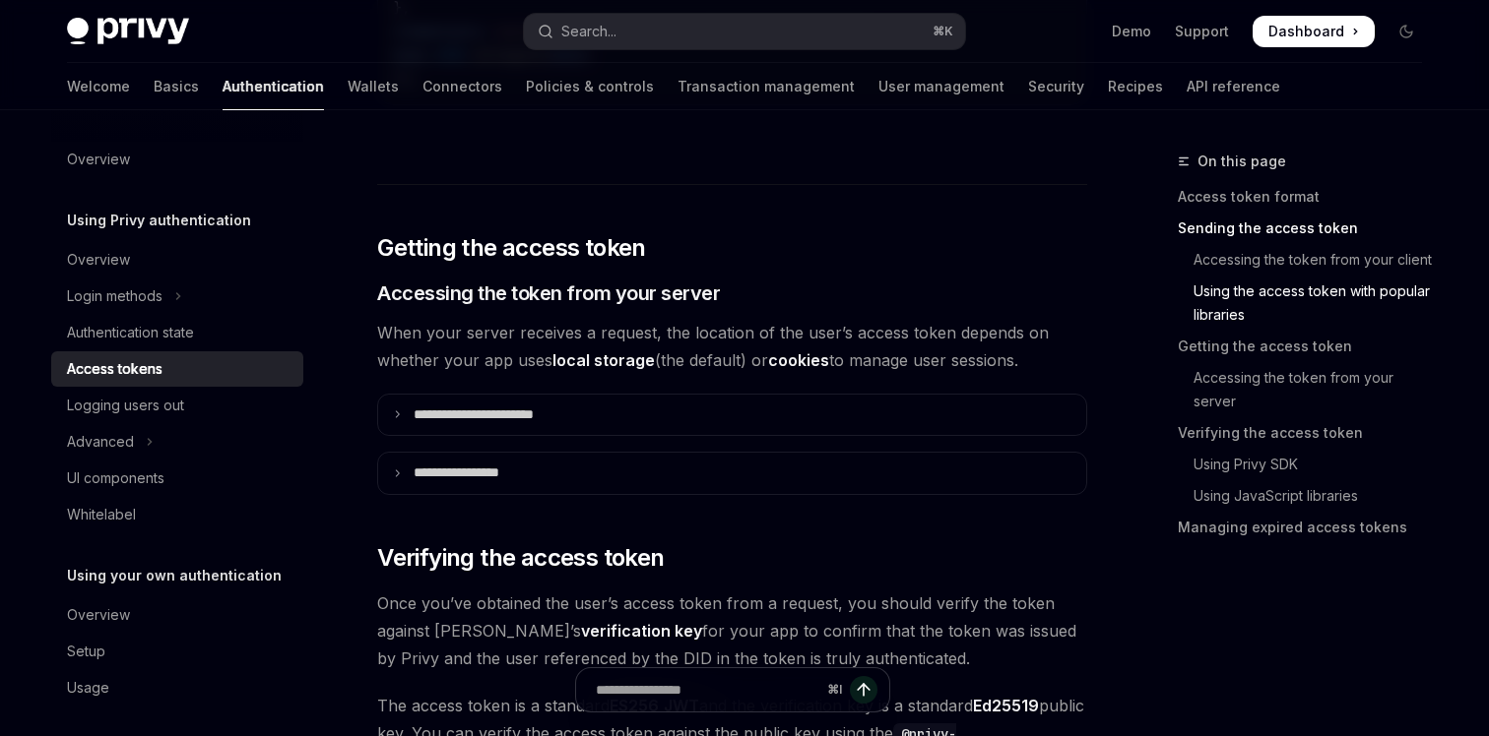
scroll to position [2475, 0]
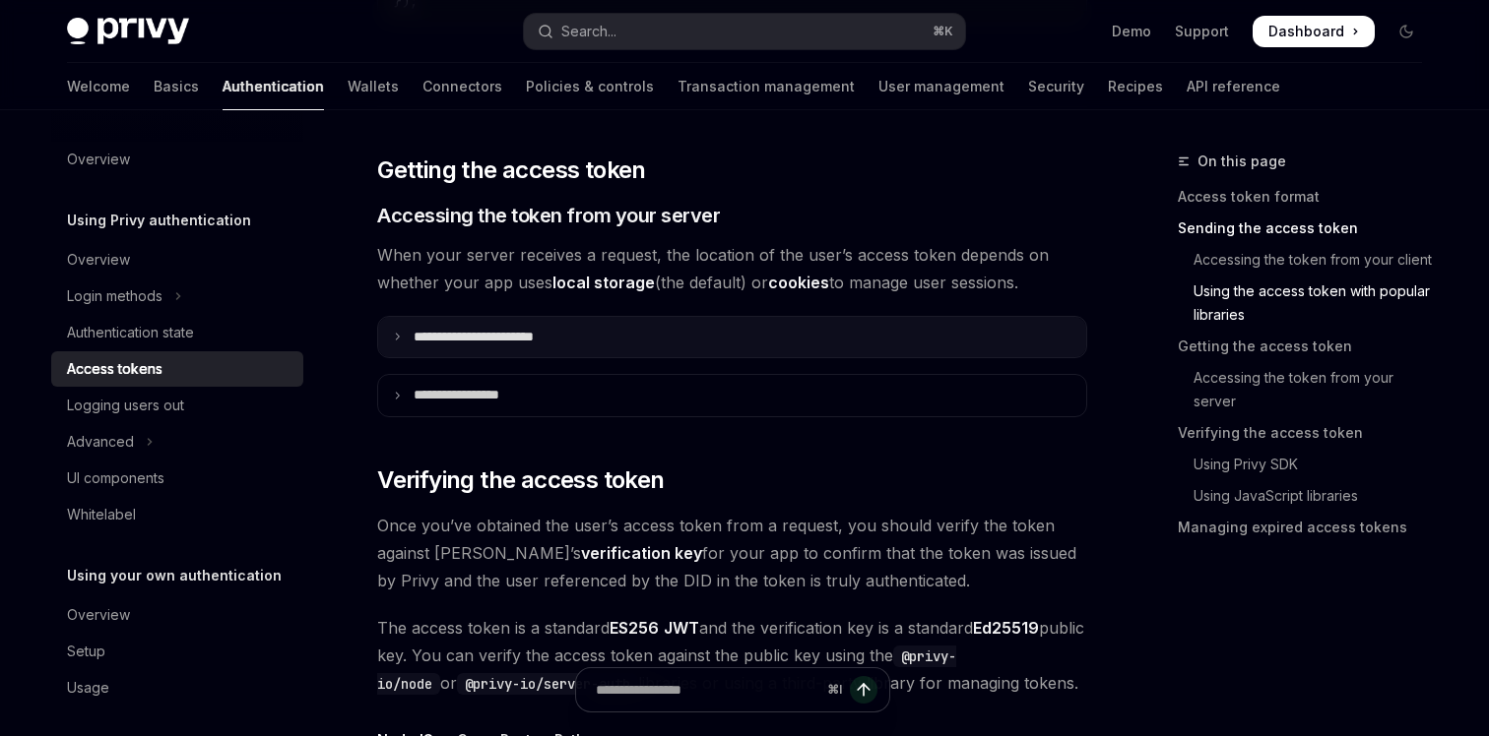
click at [727, 333] on summary "**********" at bounding box center [732, 337] width 708 height 41
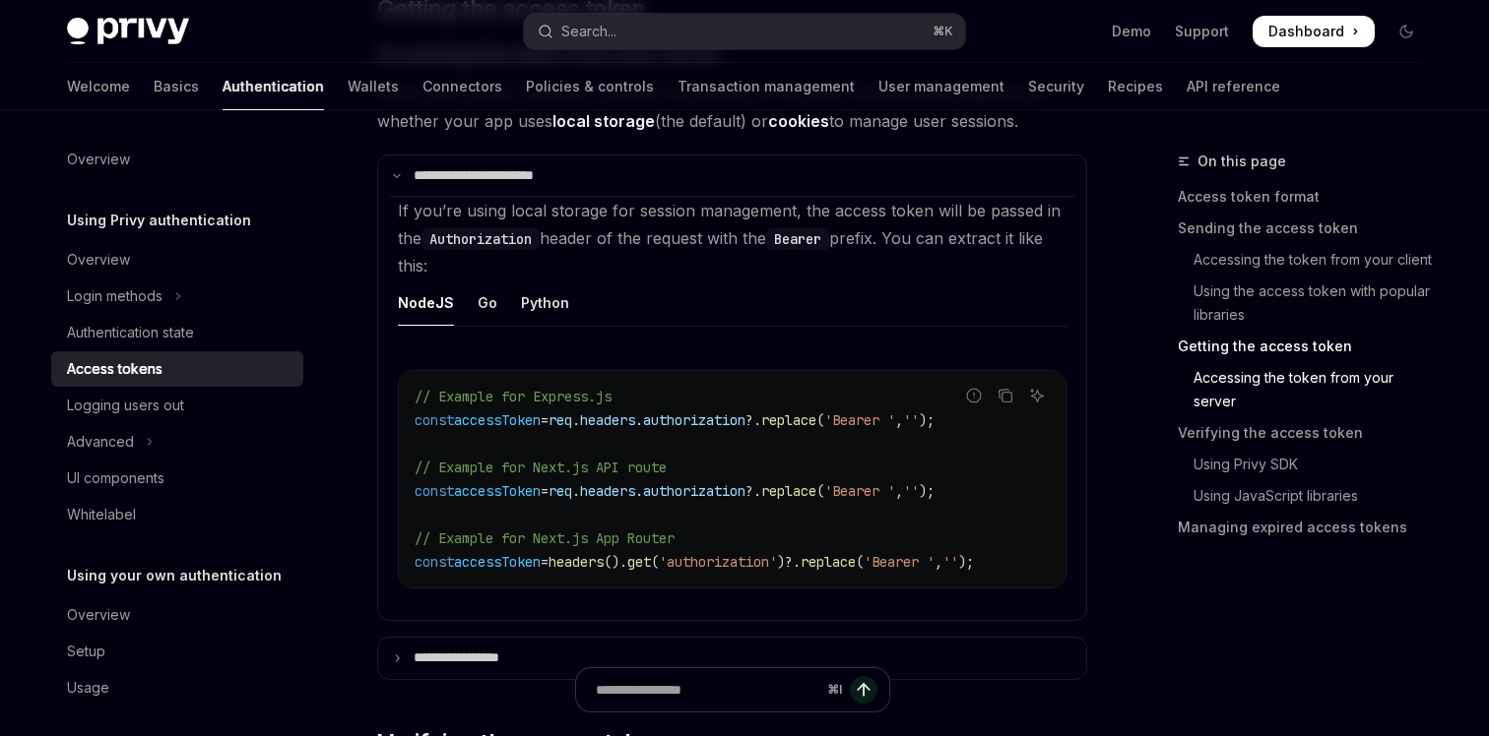
scroll to position [2733, 0]
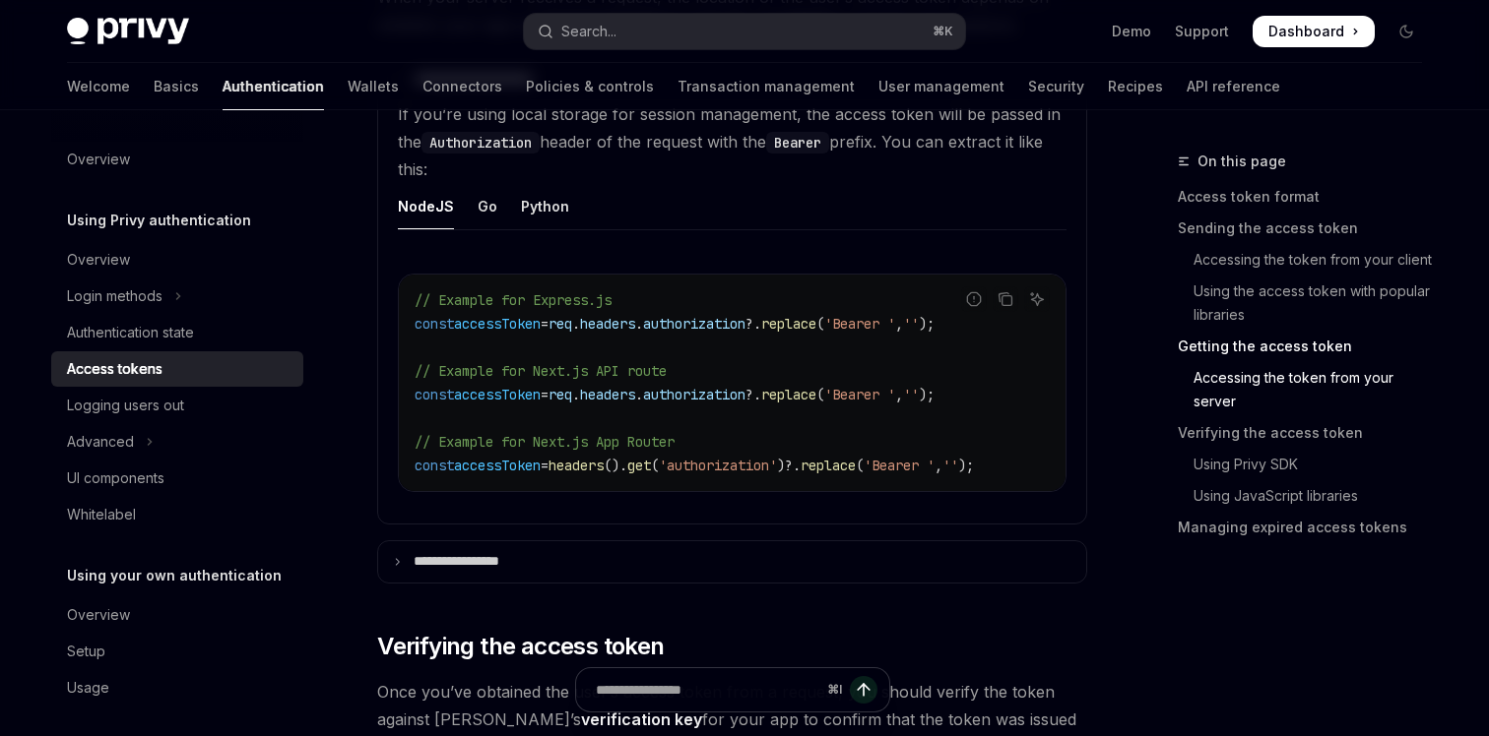
click at [656, 535] on div "**********" at bounding box center [732, 550] width 710 height 6070
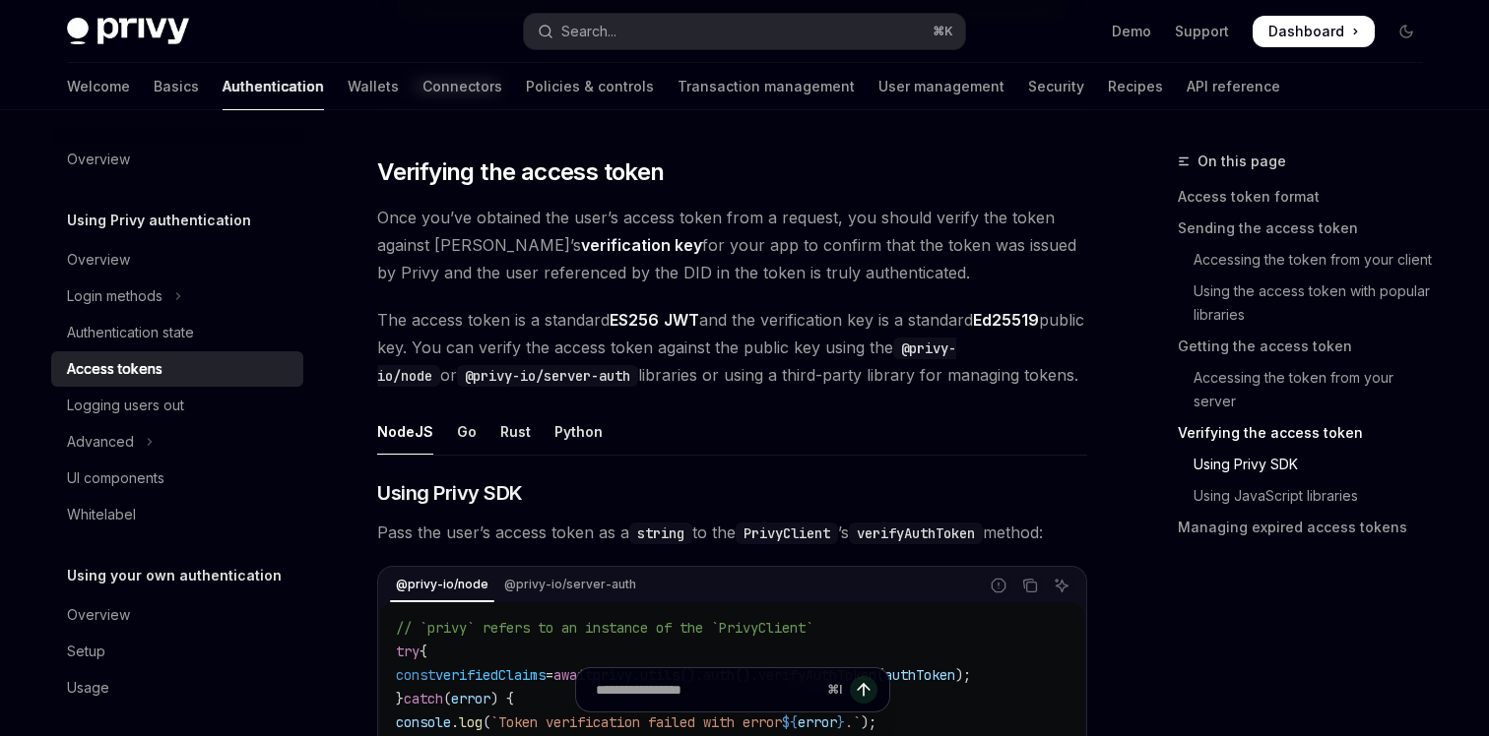
scroll to position [3303, 0]
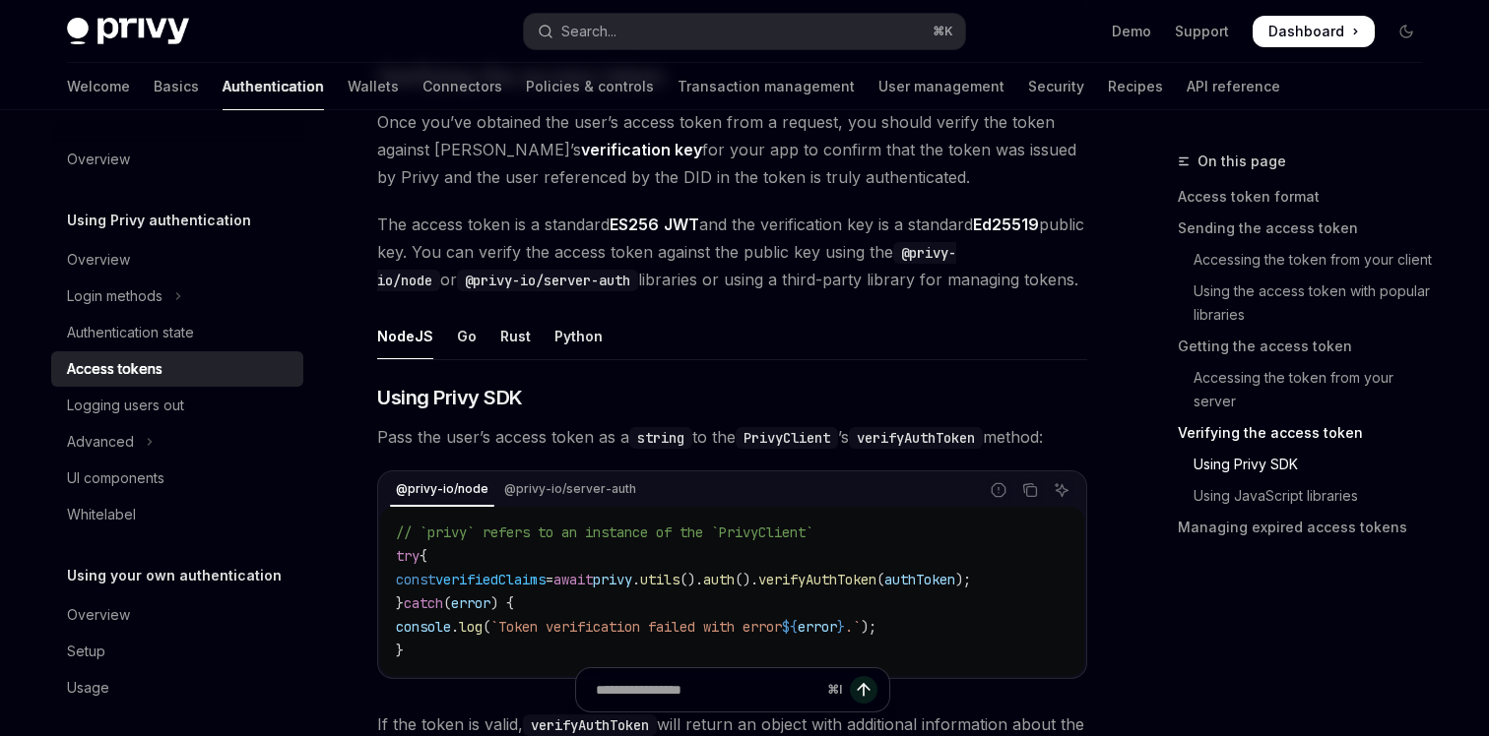
click at [657, 541] on span "// `privy` refers to an instance of the `PrivyClient`" at bounding box center [604, 533] width 417 height 18
click at [815, 270] on span "The access token is a standard ES256 JWT and the verification key is a standard…" at bounding box center [732, 252] width 710 height 83
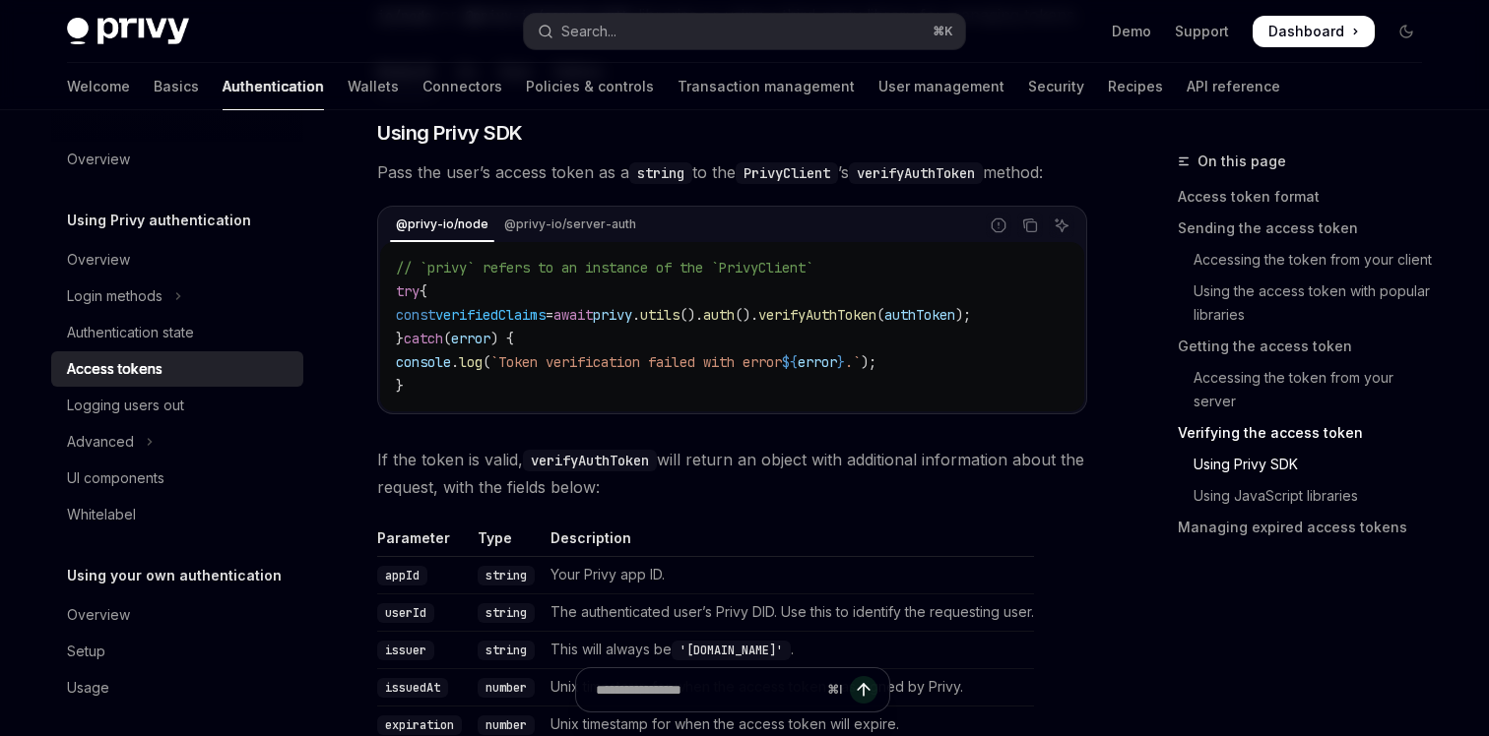
scroll to position [3615, 0]
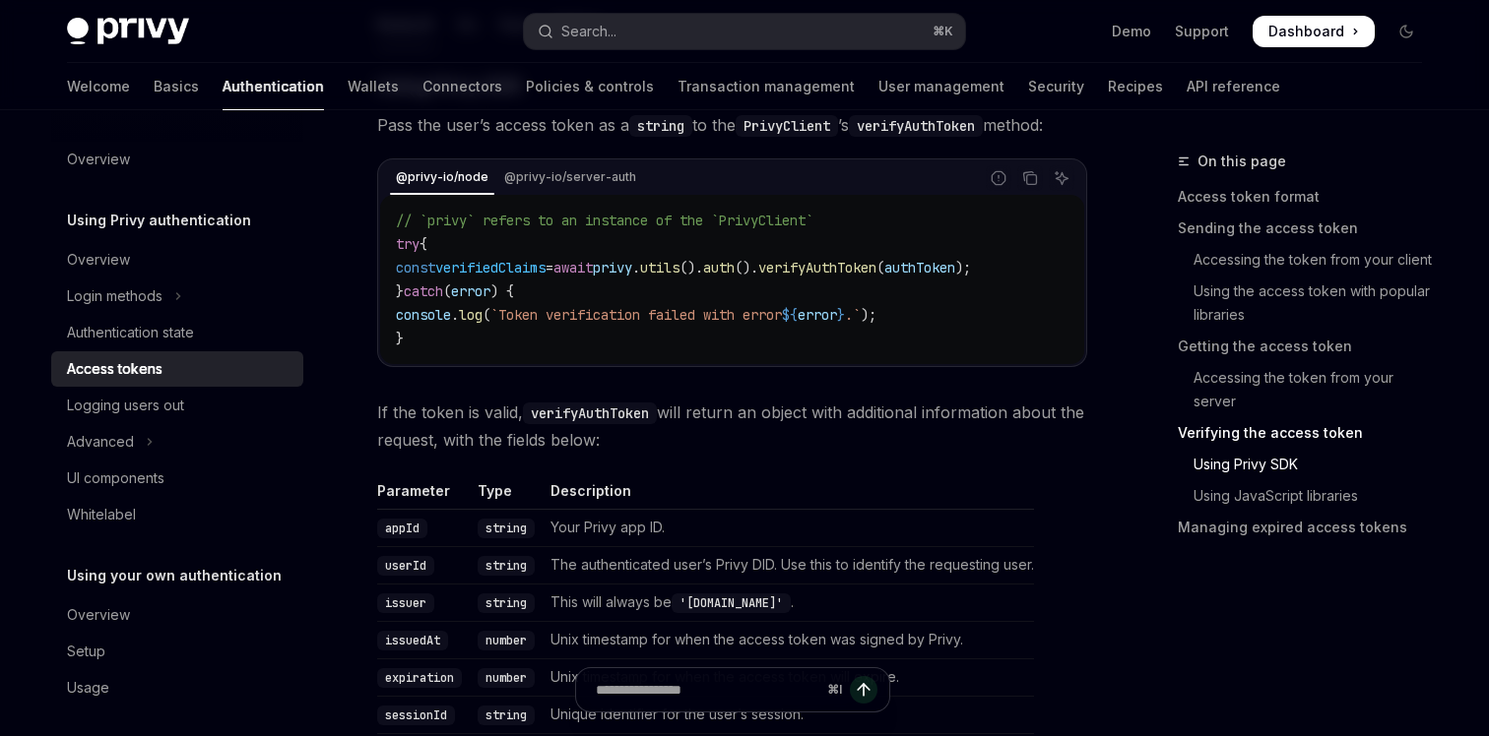
click at [1140, 631] on div "On this page Access token format Sending the access token Accessing the token f…" at bounding box center [1287, 443] width 299 height 587
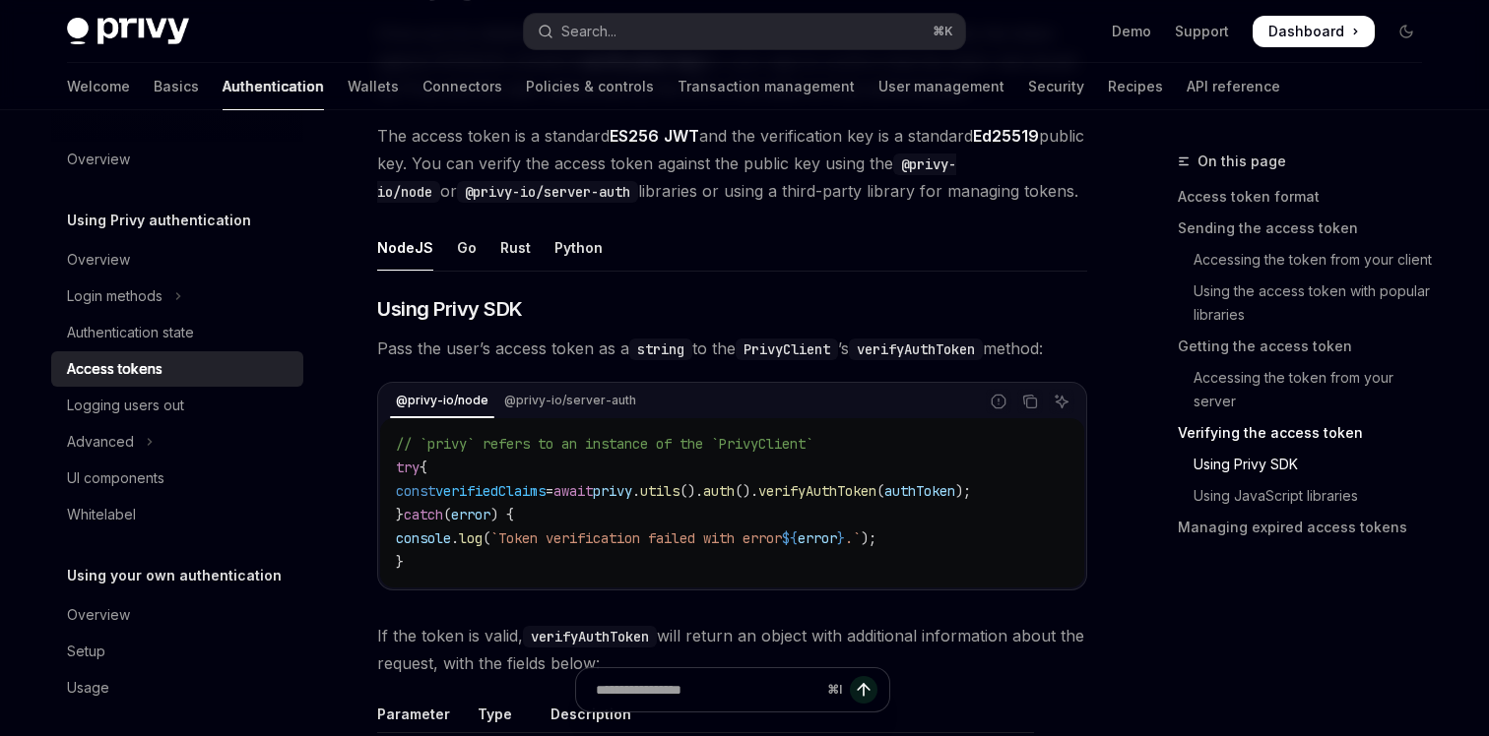
scroll to position [3343, 0]
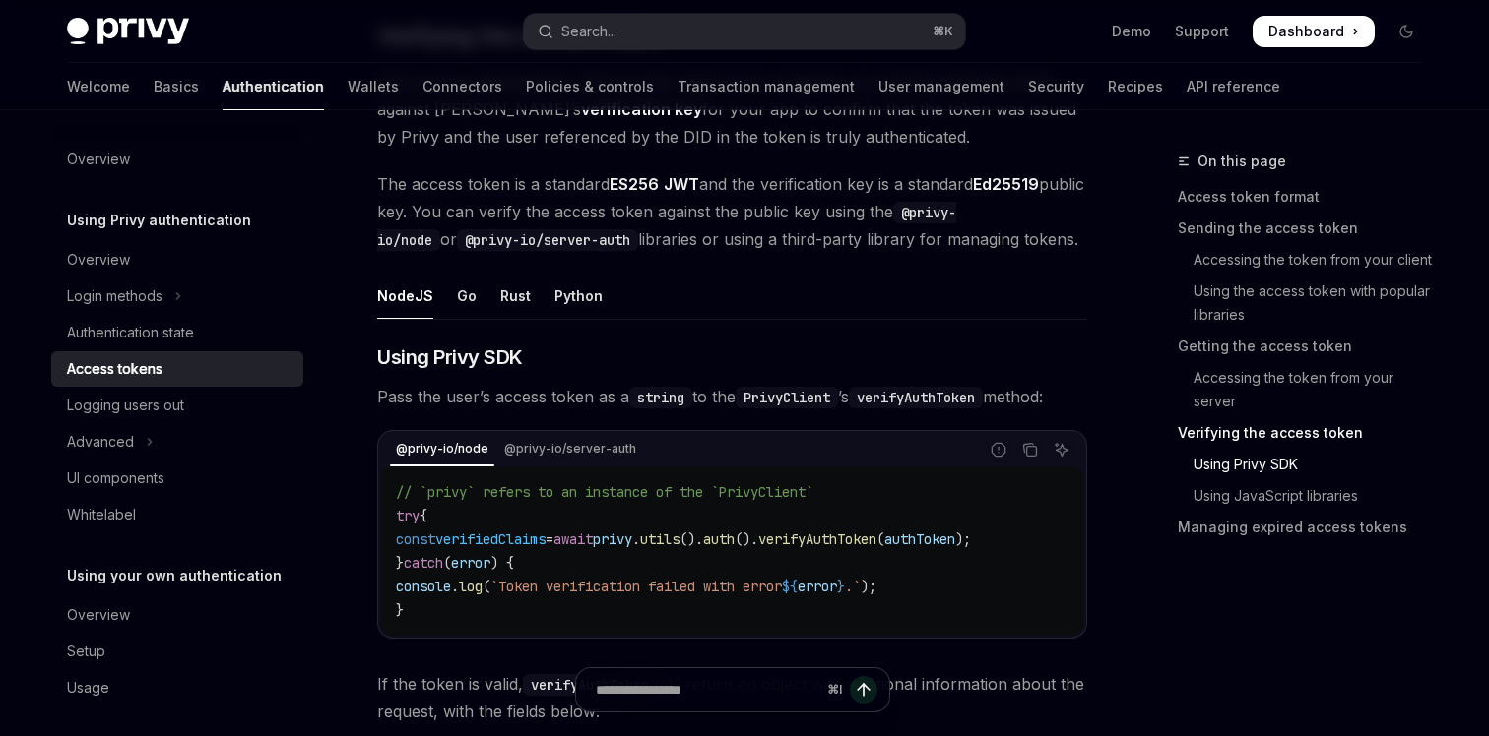
click at [731, 251] on span "The access token is a standard ES256 JWT and the verification key is a standard…" at bounding box center [732, 211] width 710 height 83
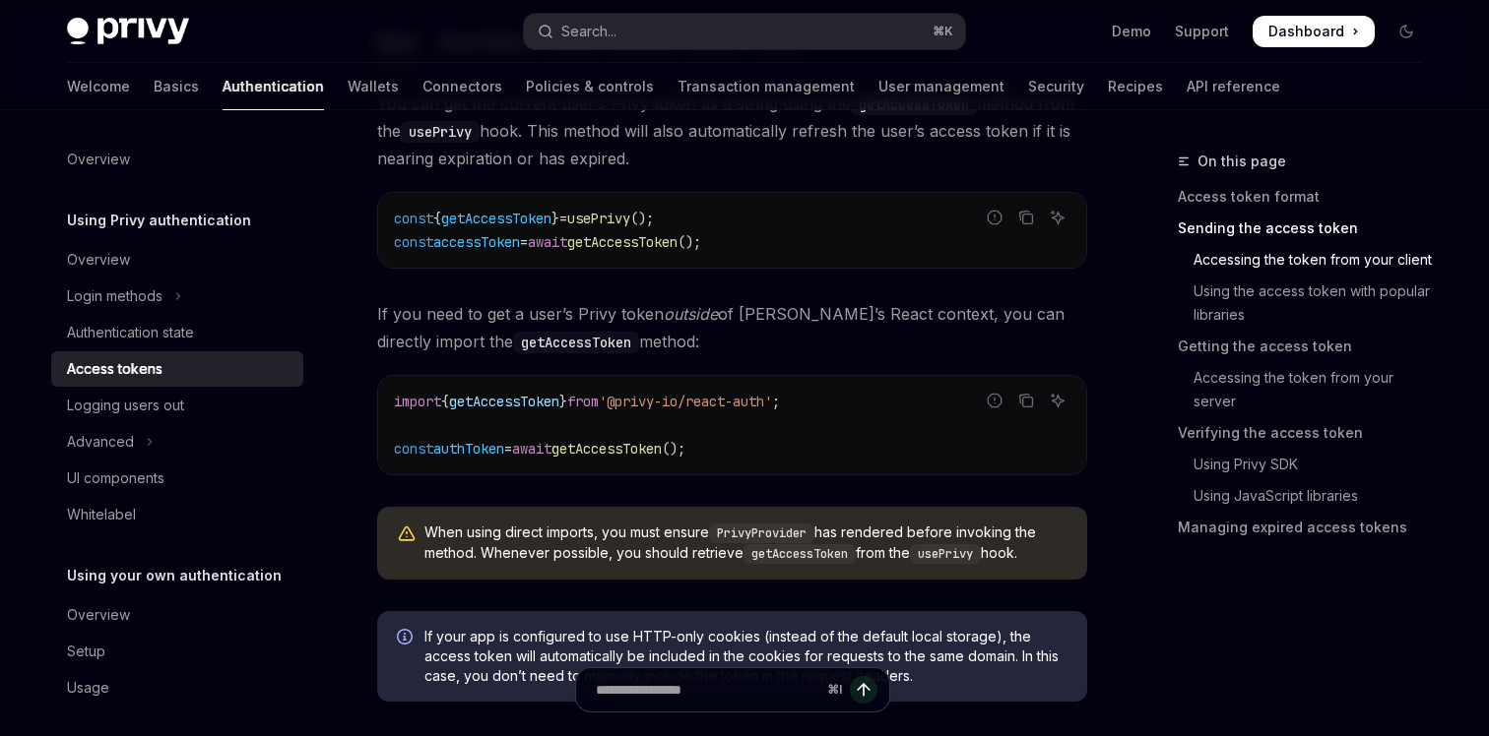
scroll to position [958, 0]
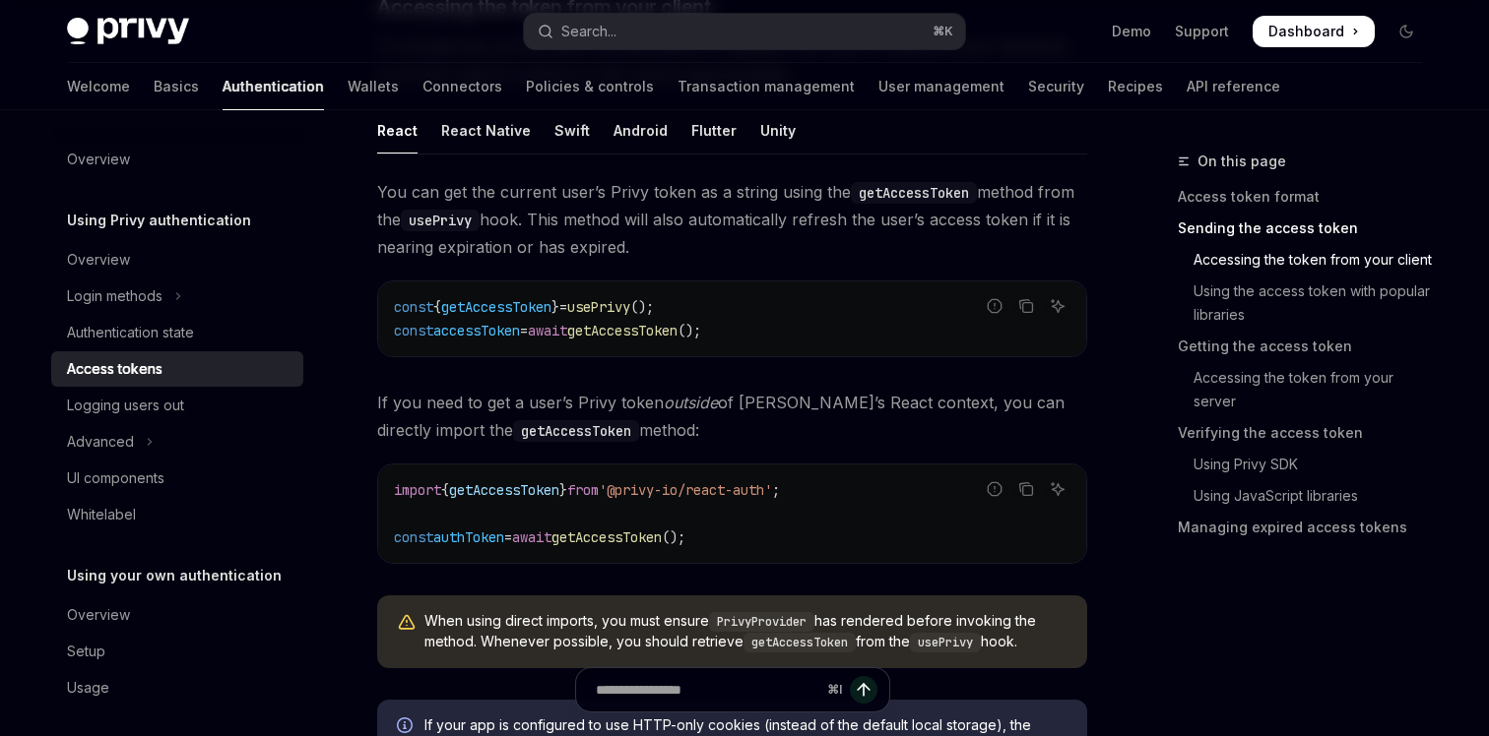
click at [637, 539] on span "getAccessToken" at bounding box center [606, 538] width 110 height 18
copy span "getAccessToken"
click at [466, 530] on span "authToken" at bounding box center [468, 538] width 71 height 18
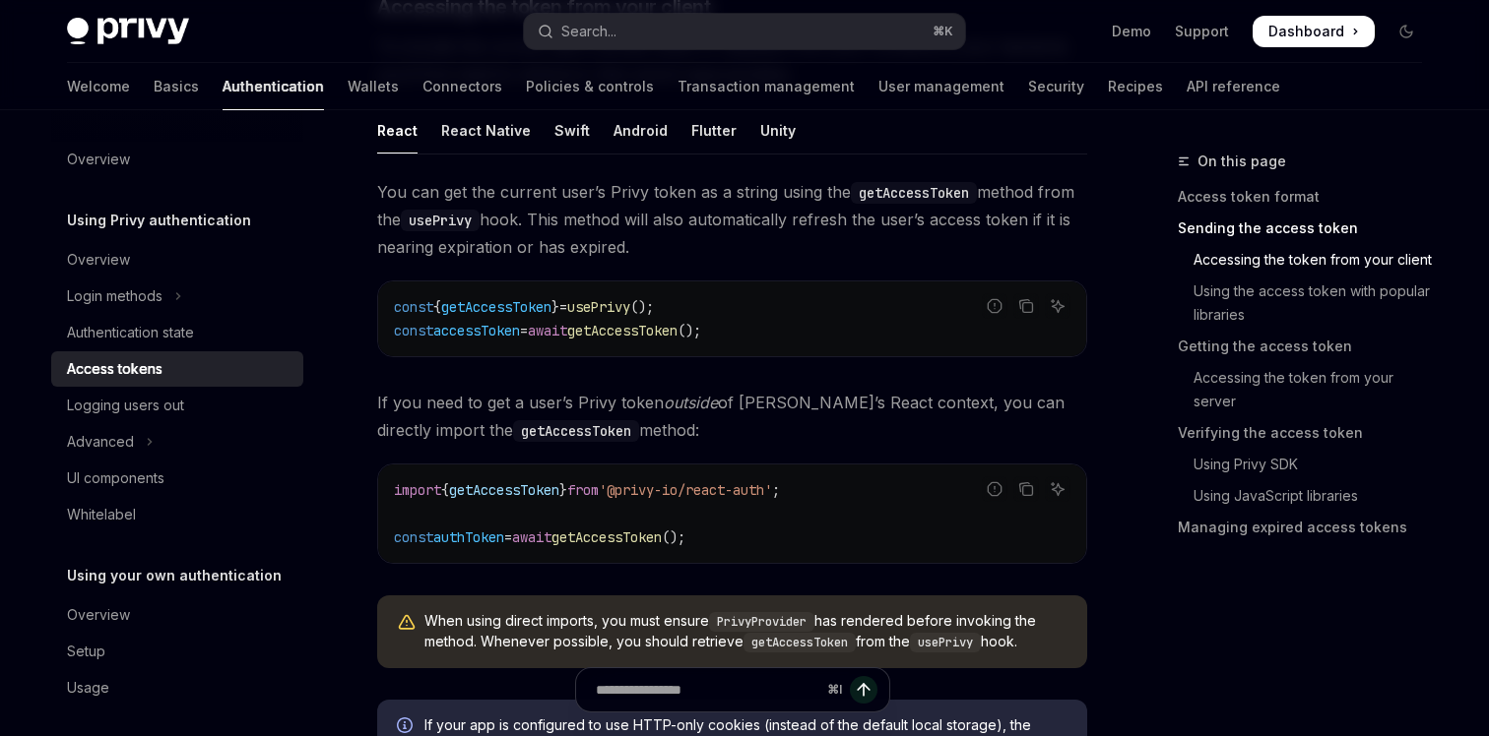
click at [640, 336] on span "getAccessToken" at bounding box center [622, 331] width 110 height 18
copy span "getAccessToken"
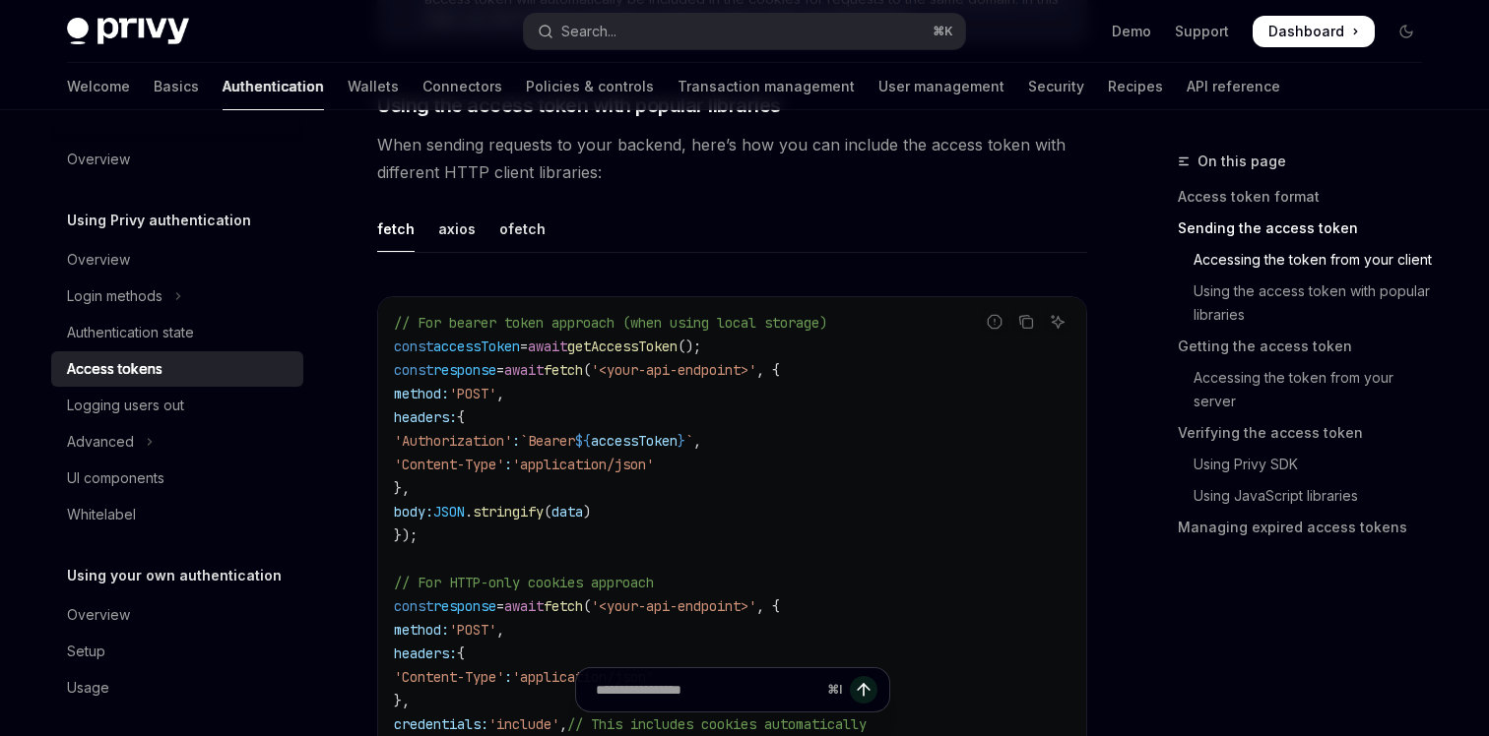
scroll to position [1636, 0]
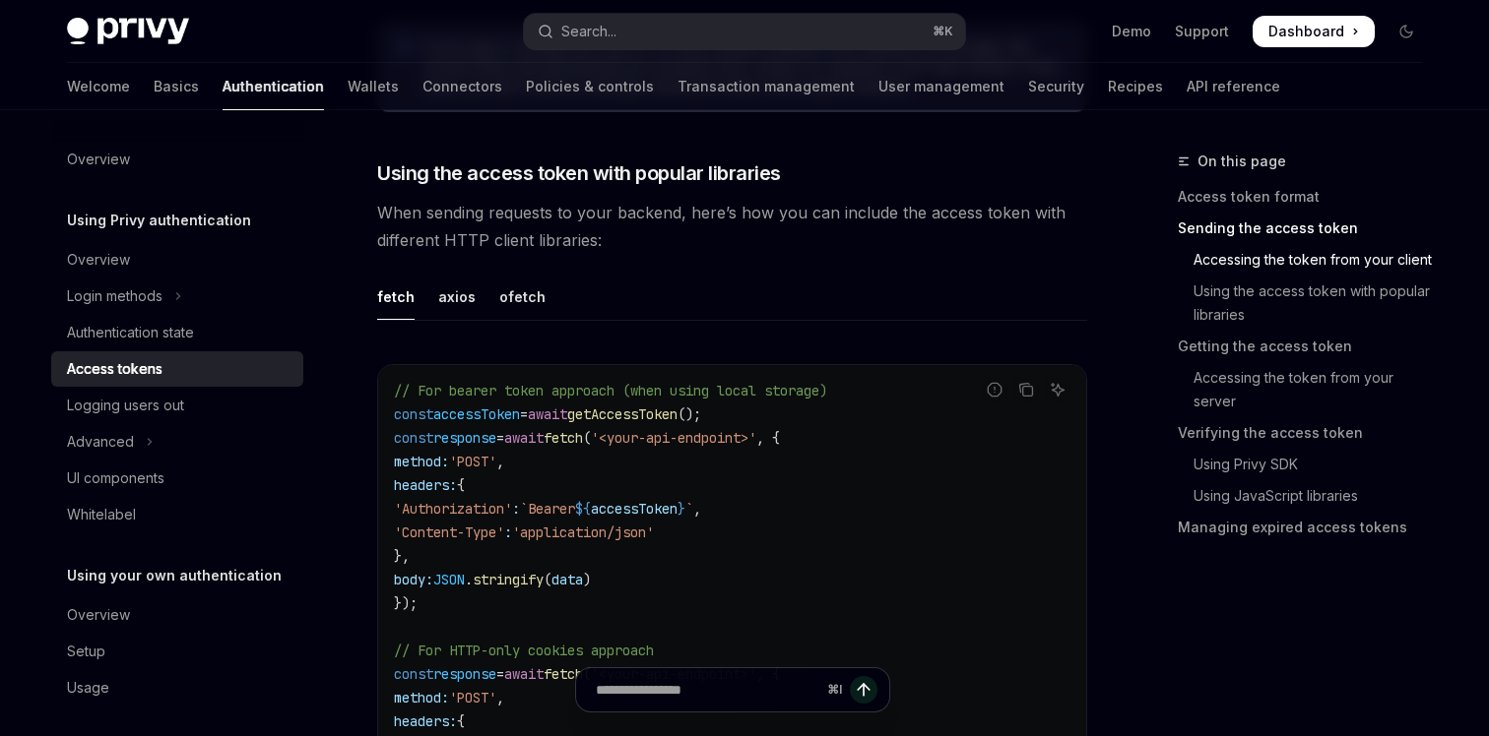
click at [428, 287] on ul "fetch axios ofetch" at bounding box center [732, 297] width 710 height 47
click at [438, 291] on div "axios" at bounding box center [456, 297] width 37 height 46
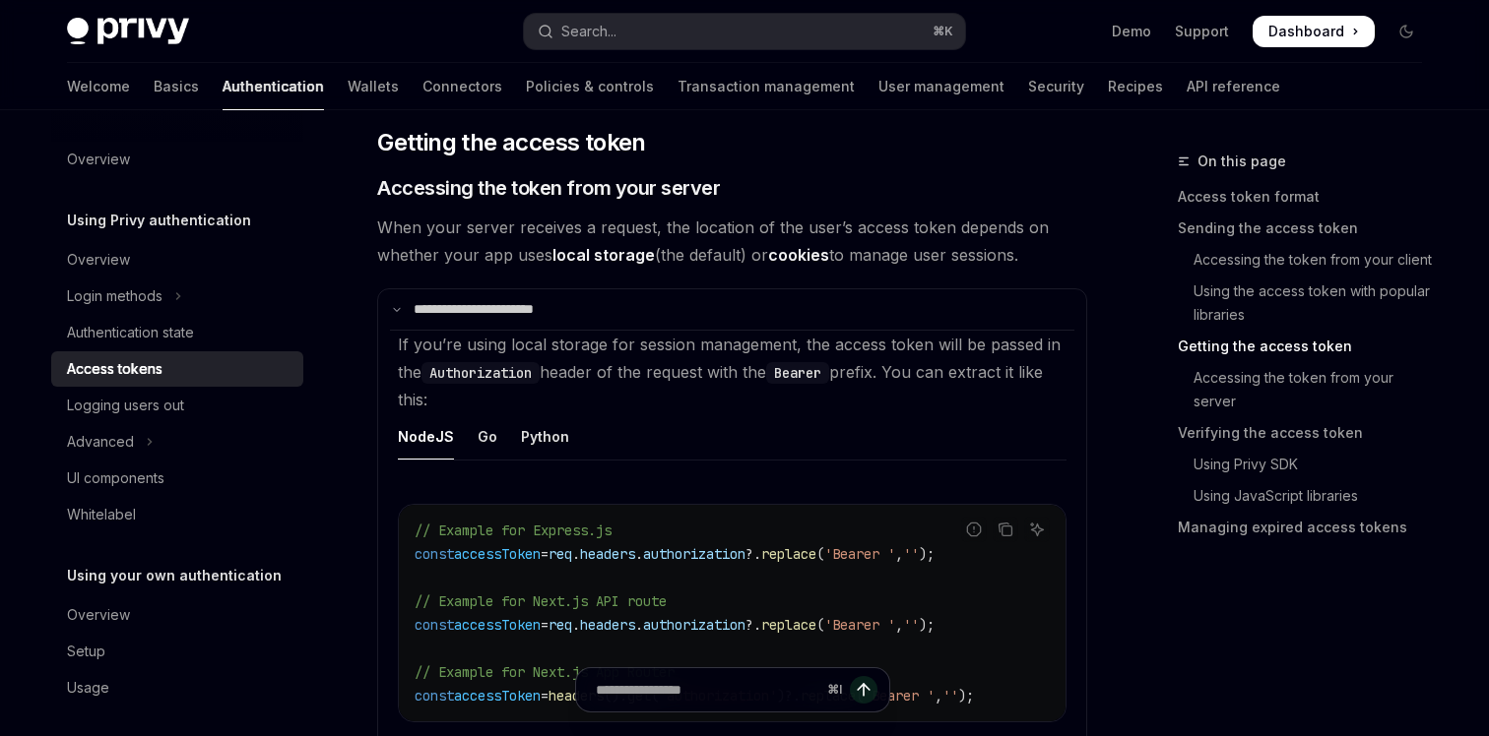
scroll to position [2508, 0]
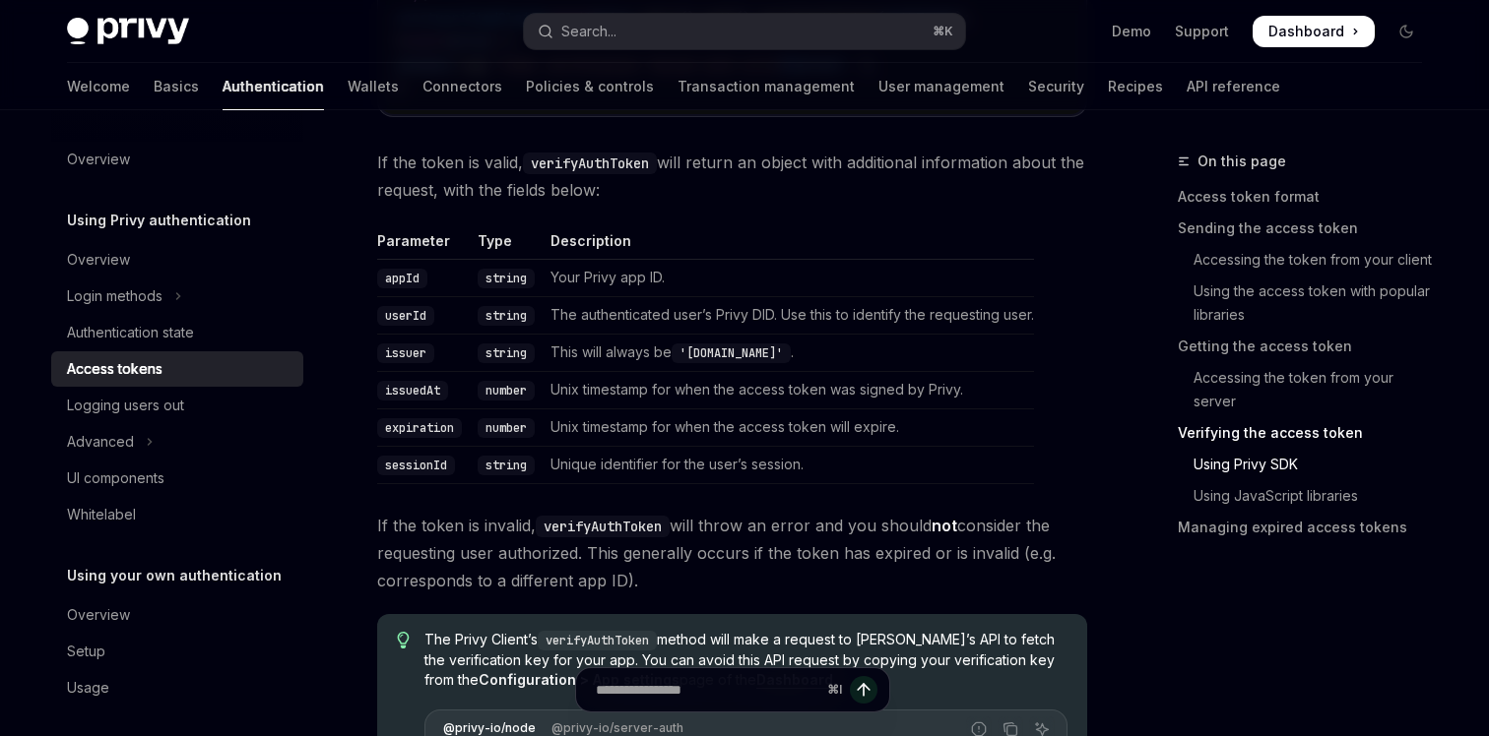
scroll to position [3873, 0]
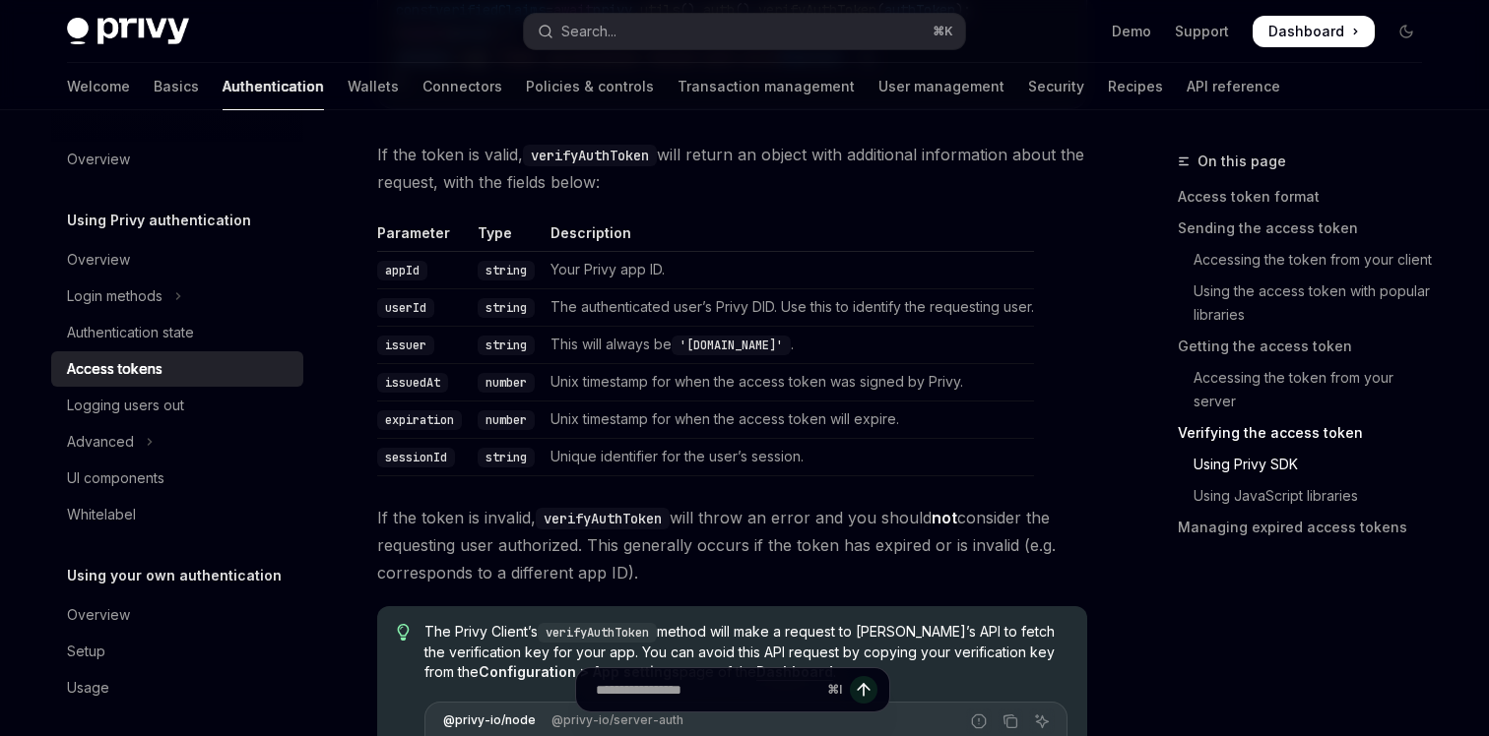
click at [153, 373] on div "Access tokens" at bounding box center [115, 369] width 96 height 24
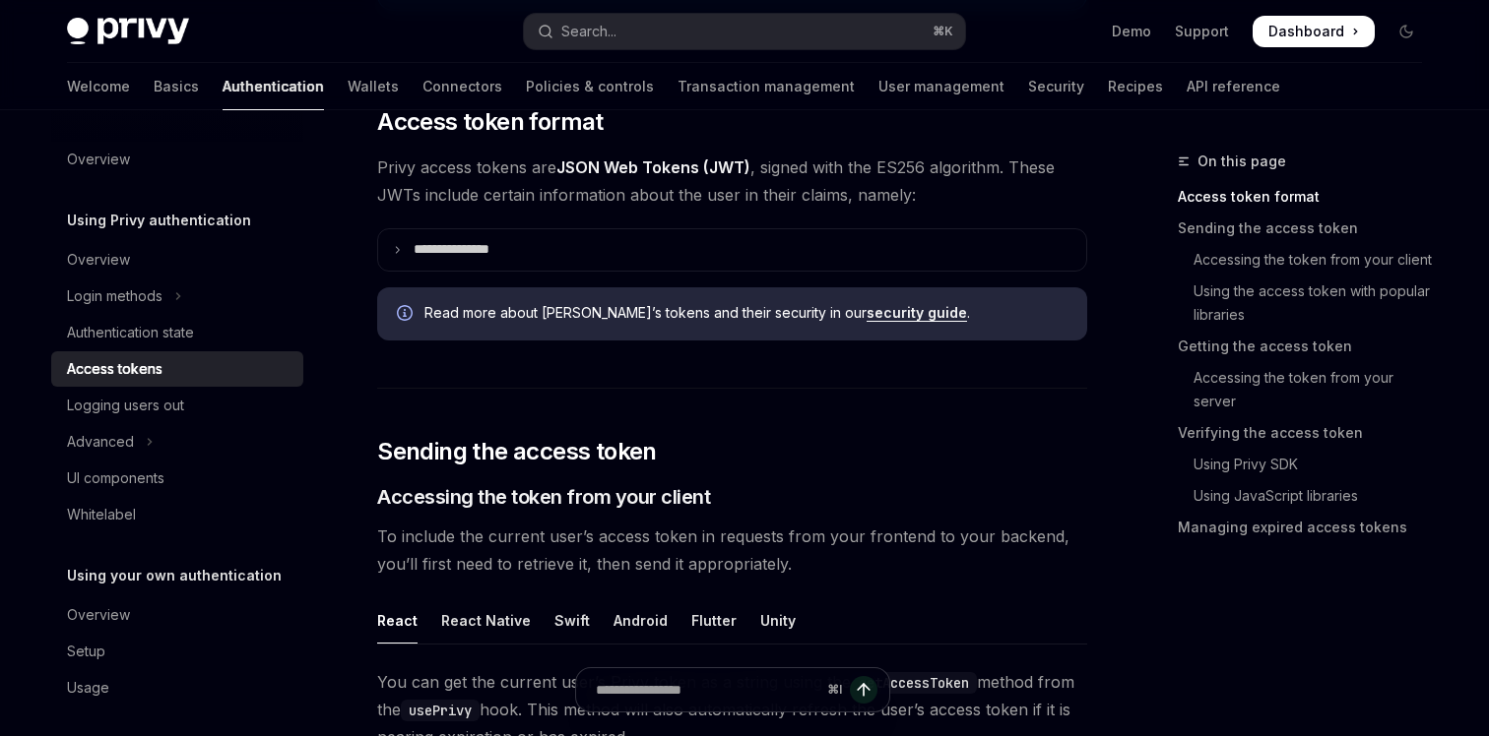
scroll to position [439, 0]
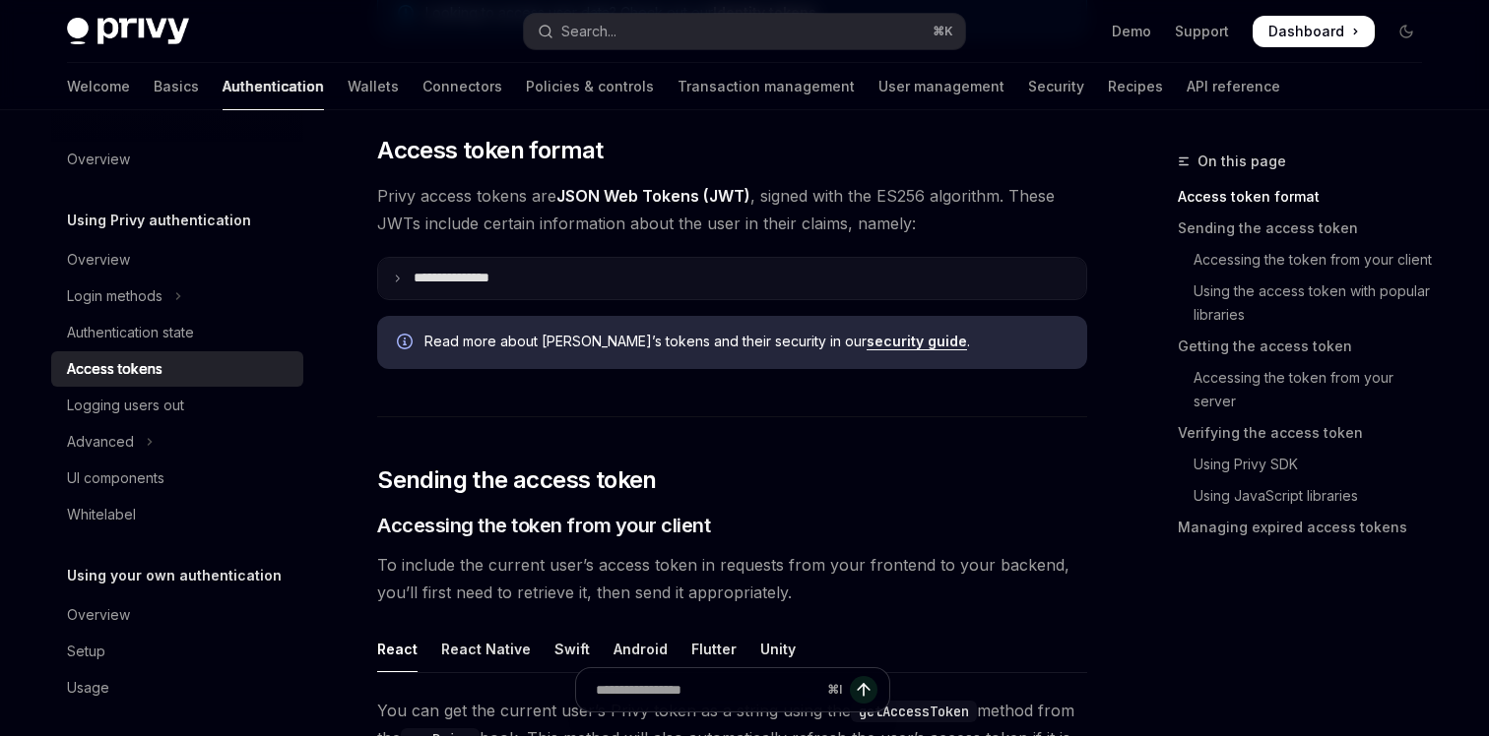
click at [400, 277] on icon at bounding box center [397, 279] width 10 height 10
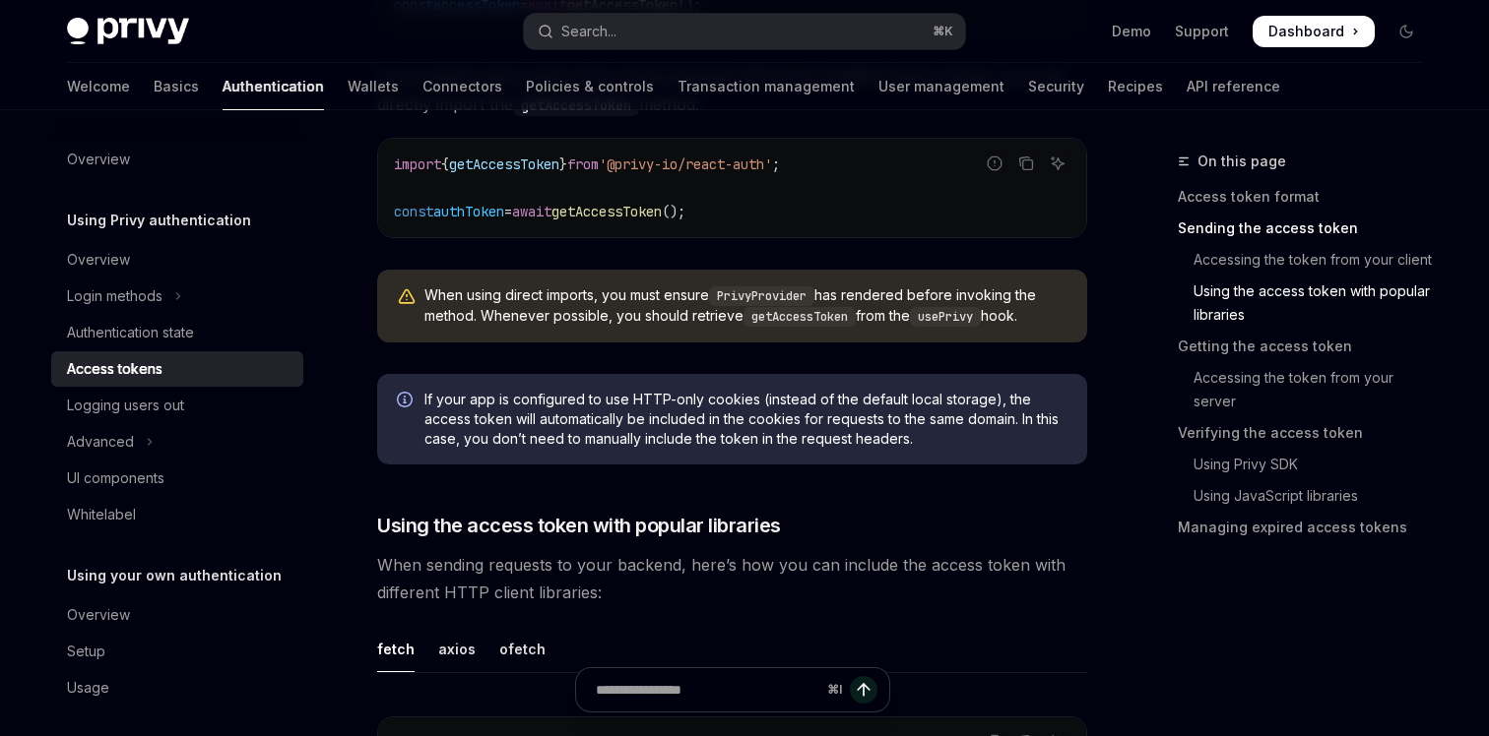
scroll to position [1953, 0]
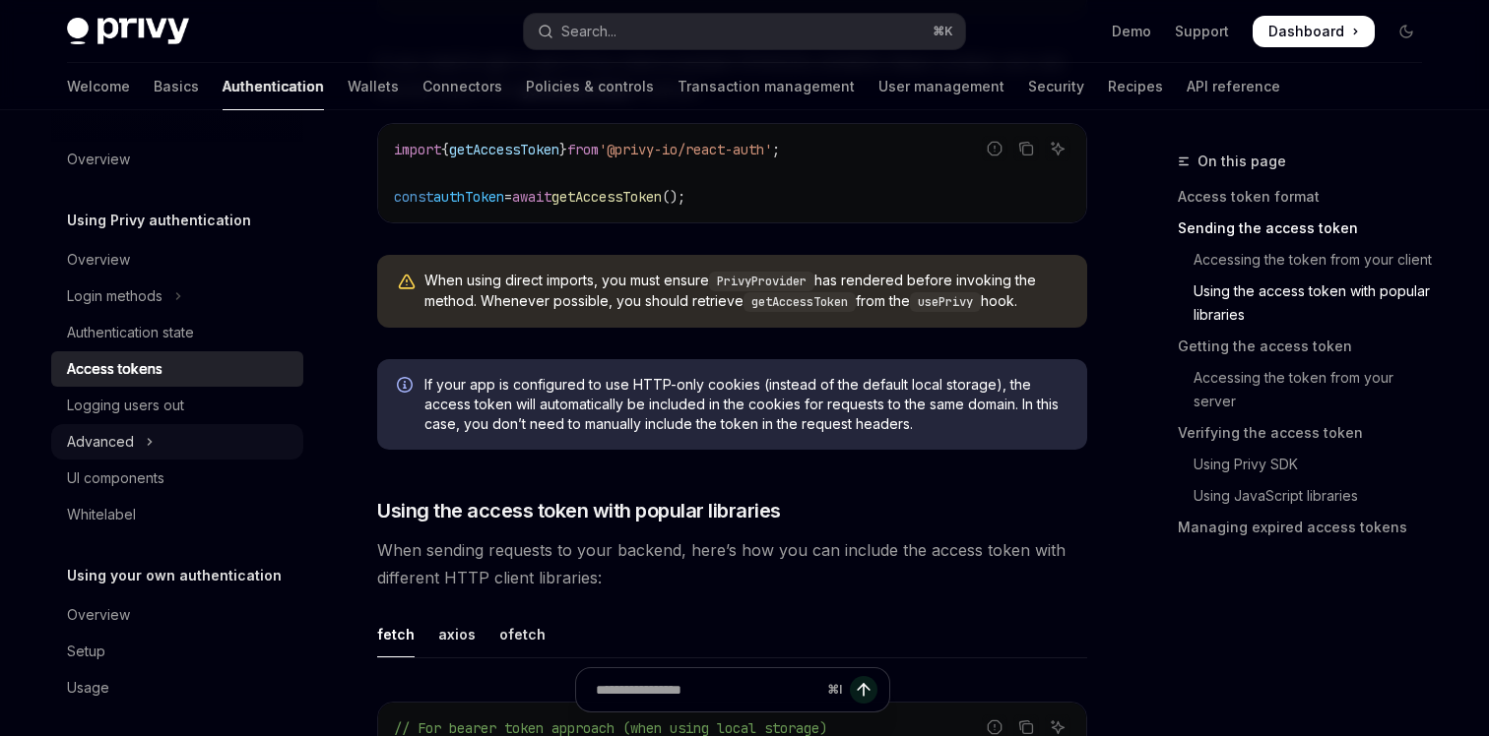
click at [149, 439] on icon "Toggle Advanced section" at bounding box center [150, 442] width 3 height 6
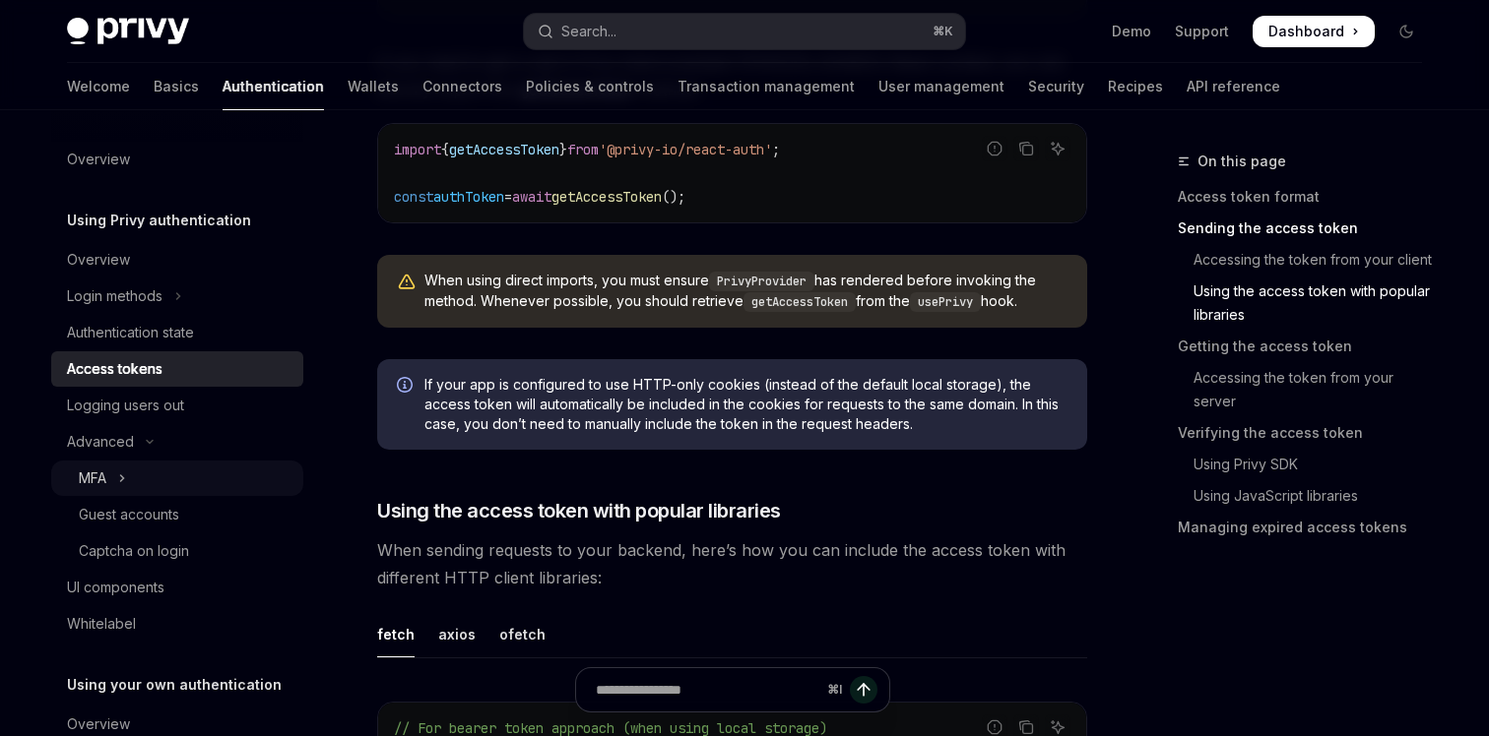
click at [117, 489] on button "MFA" at bounding box center [177, 478] width 252 height 35
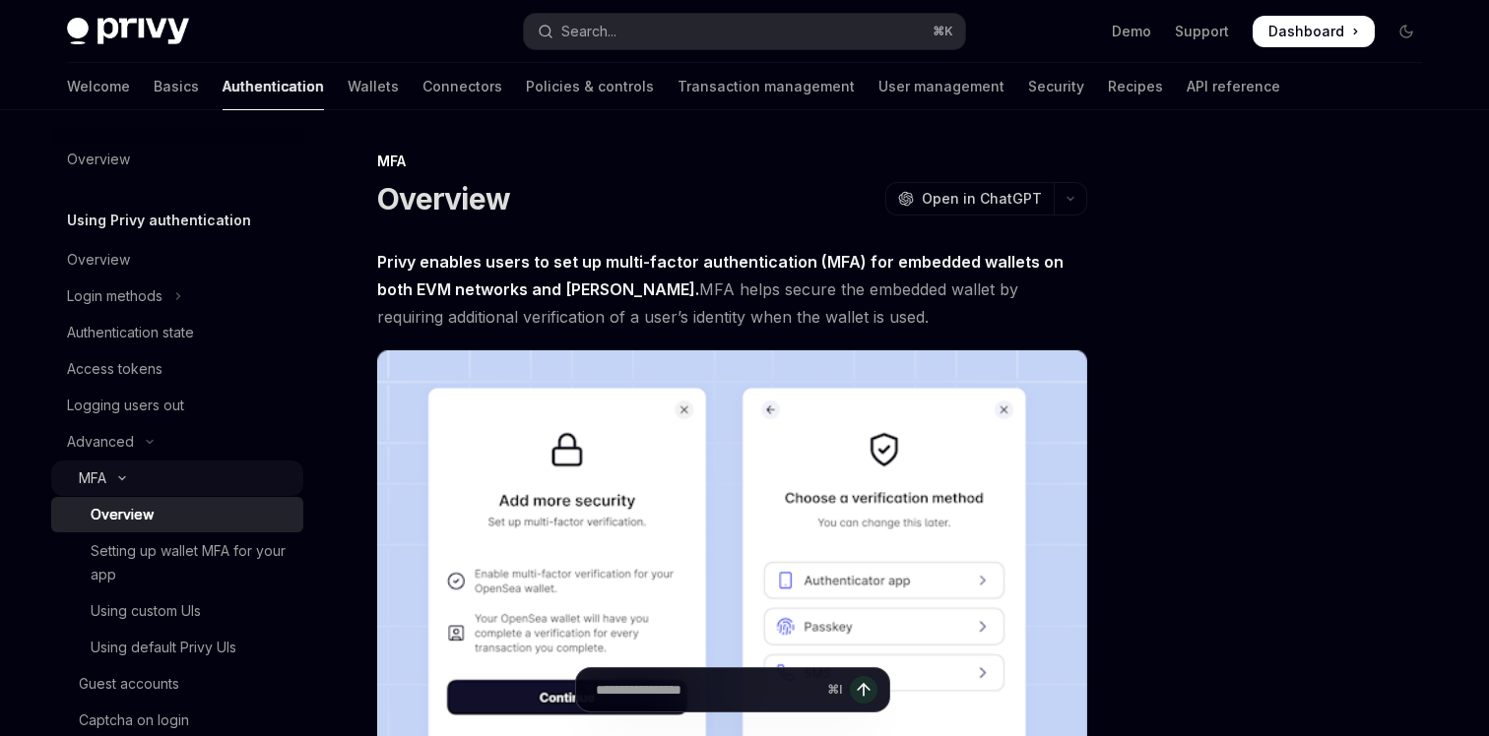
click at [125, 479] on icon "Toggle MFA section" at bounding box center [122, 479] width 24 height 8
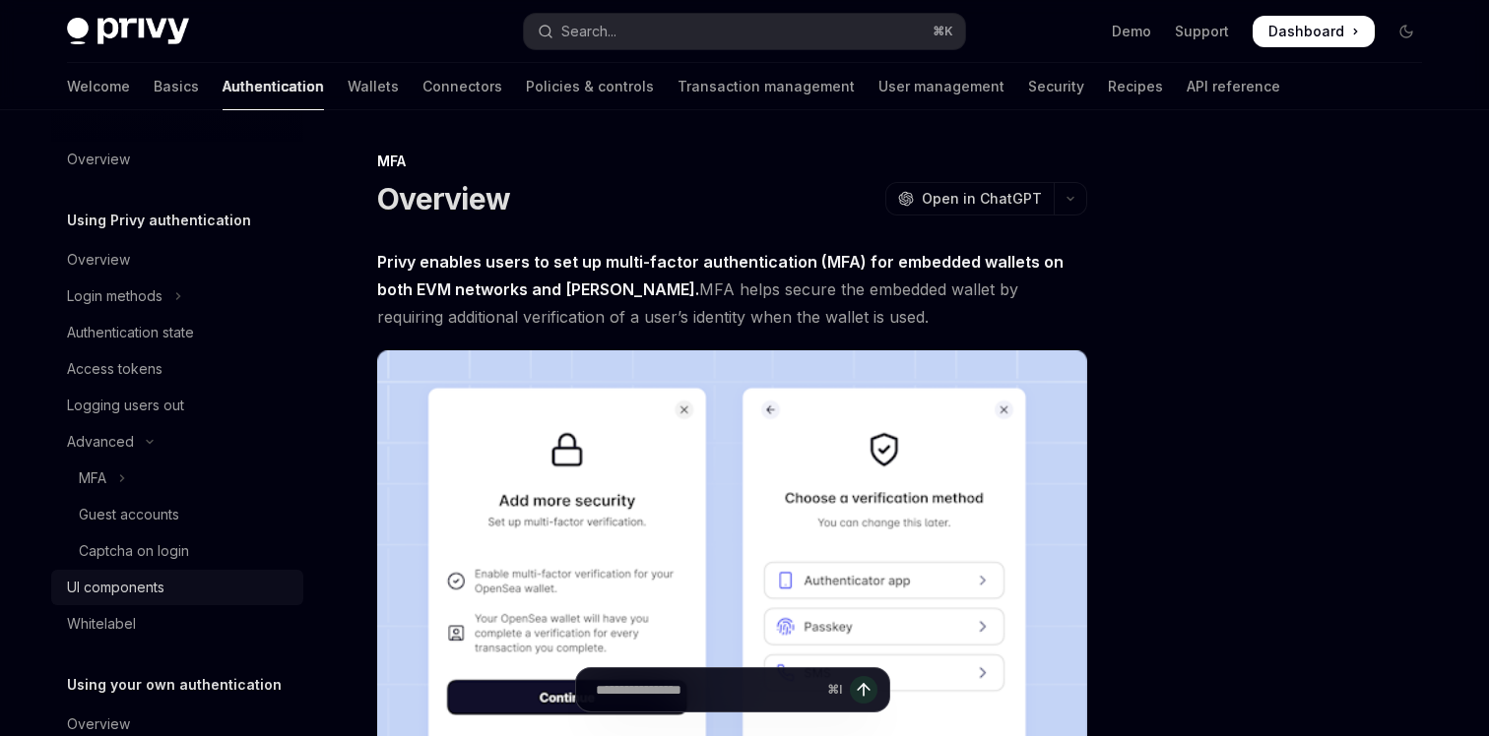
click at [140, 597] on div "UI components" at bounding box center [115, 588] width 97 height 24
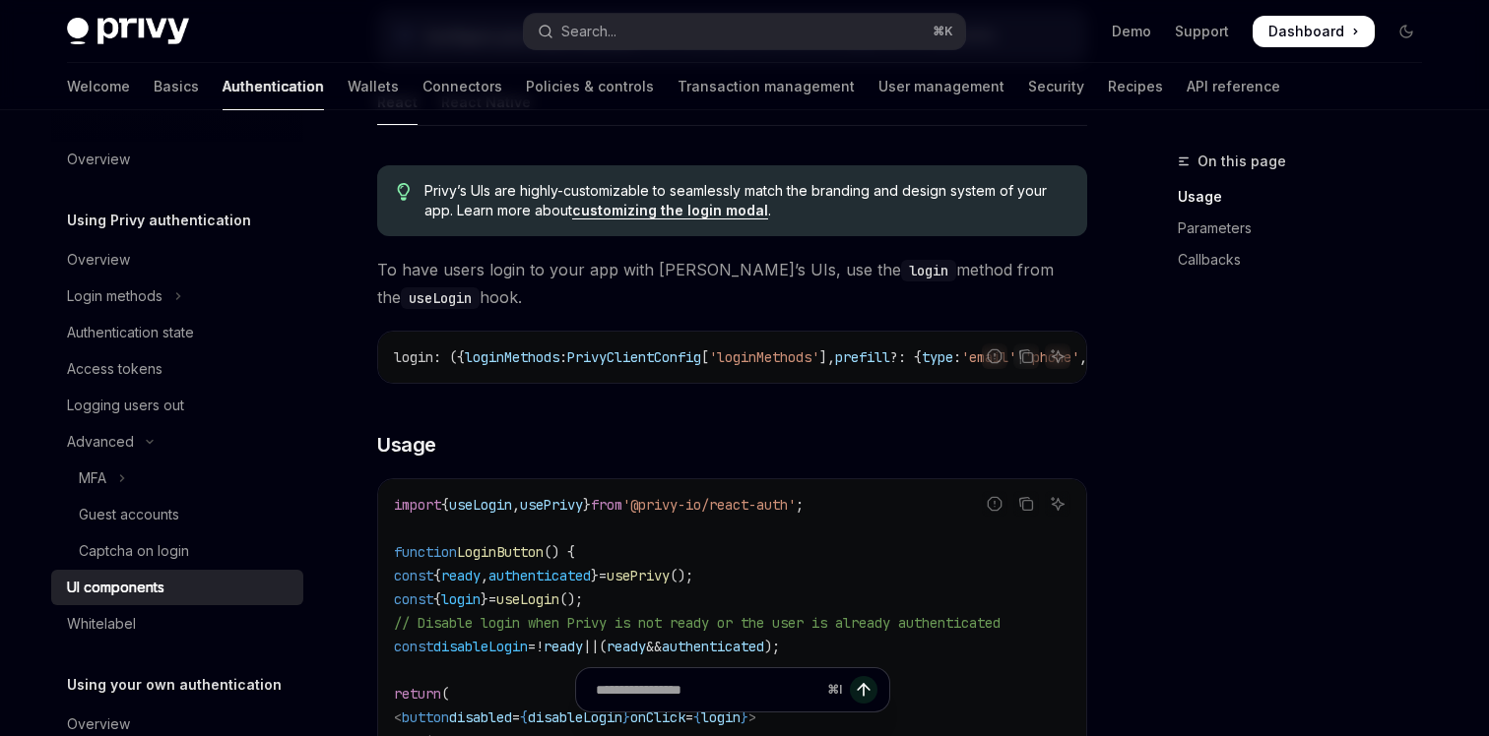
scroll to position [1022, 0]
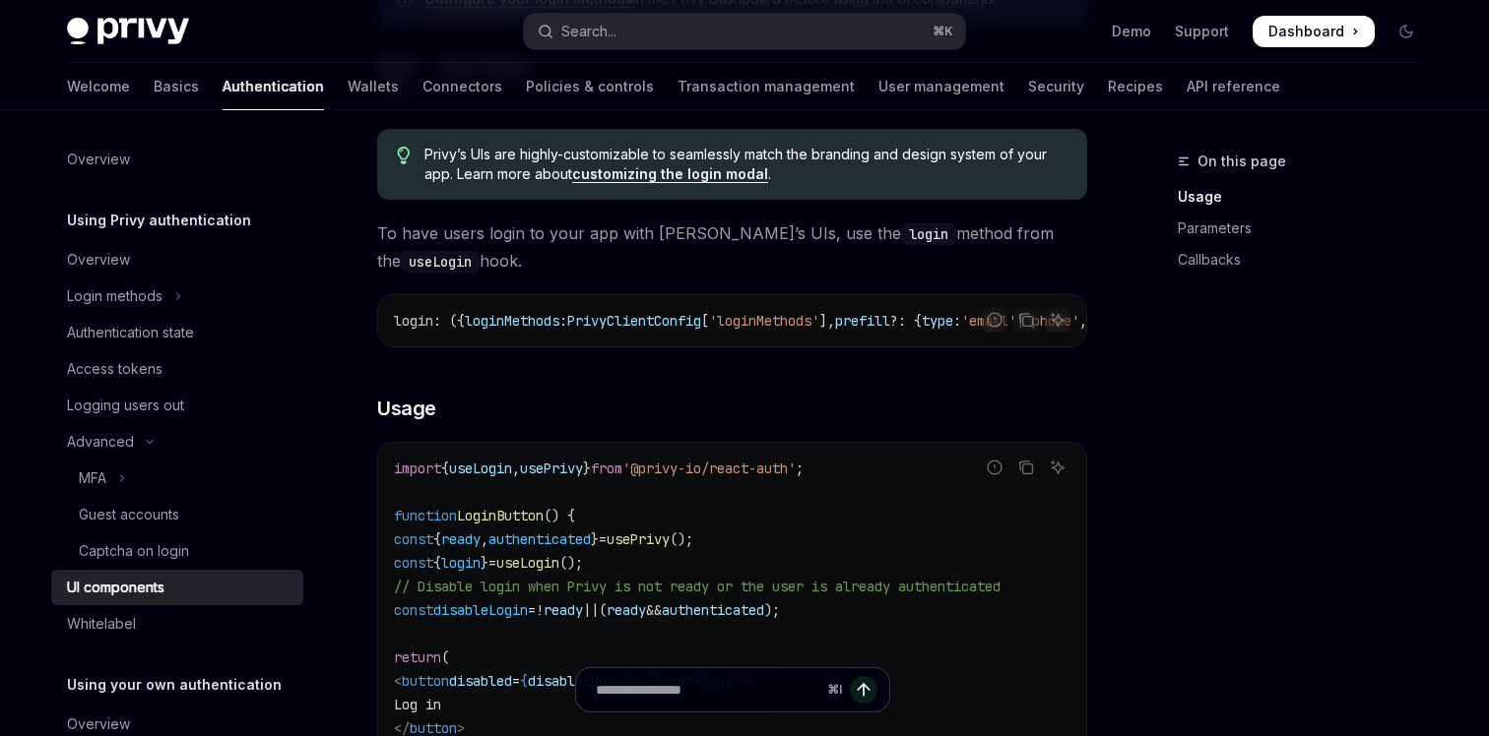
click at [749, 421] on h3 "​ Usage" at bounding box center [732, 409] width 710 height 28
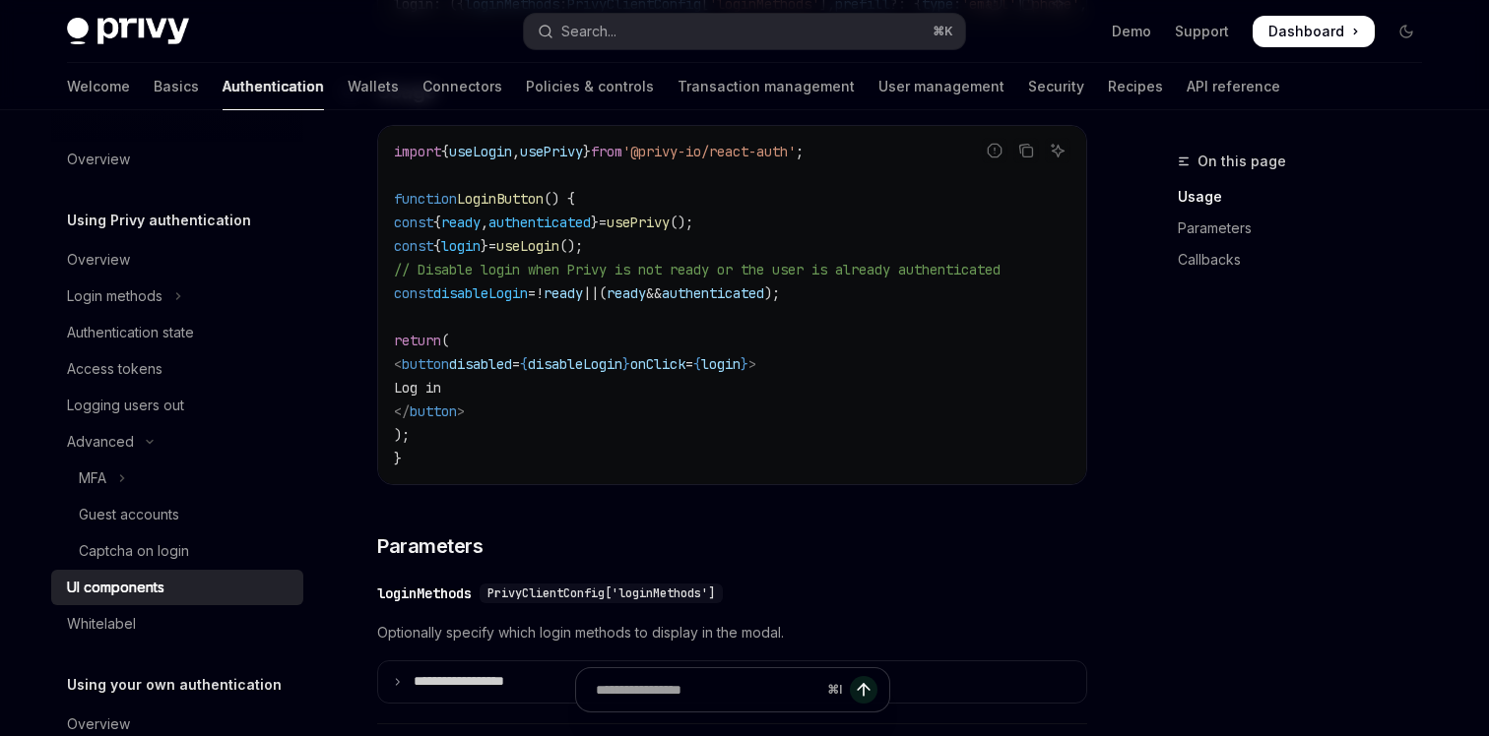
scroll to position [1400, 0]
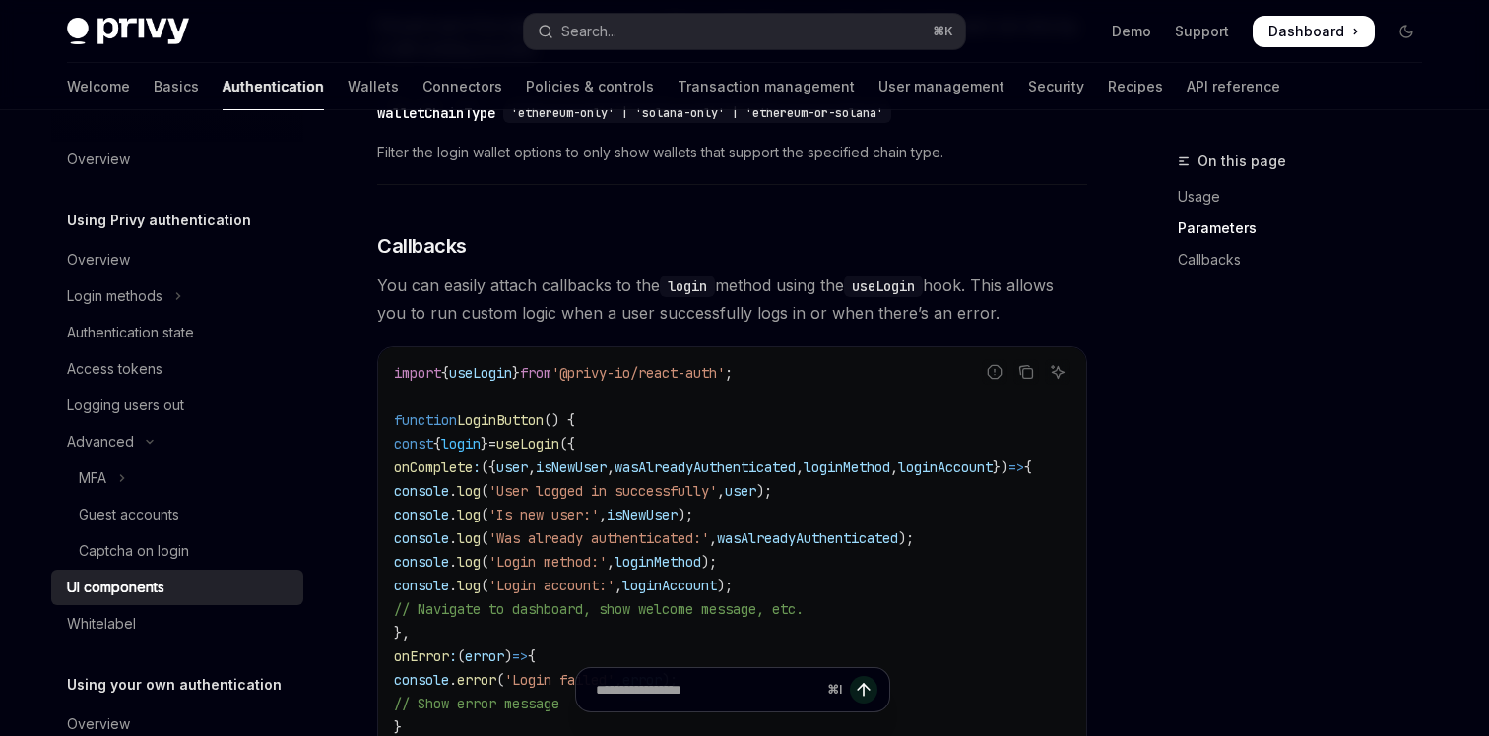
scroll to position [2261, 0]
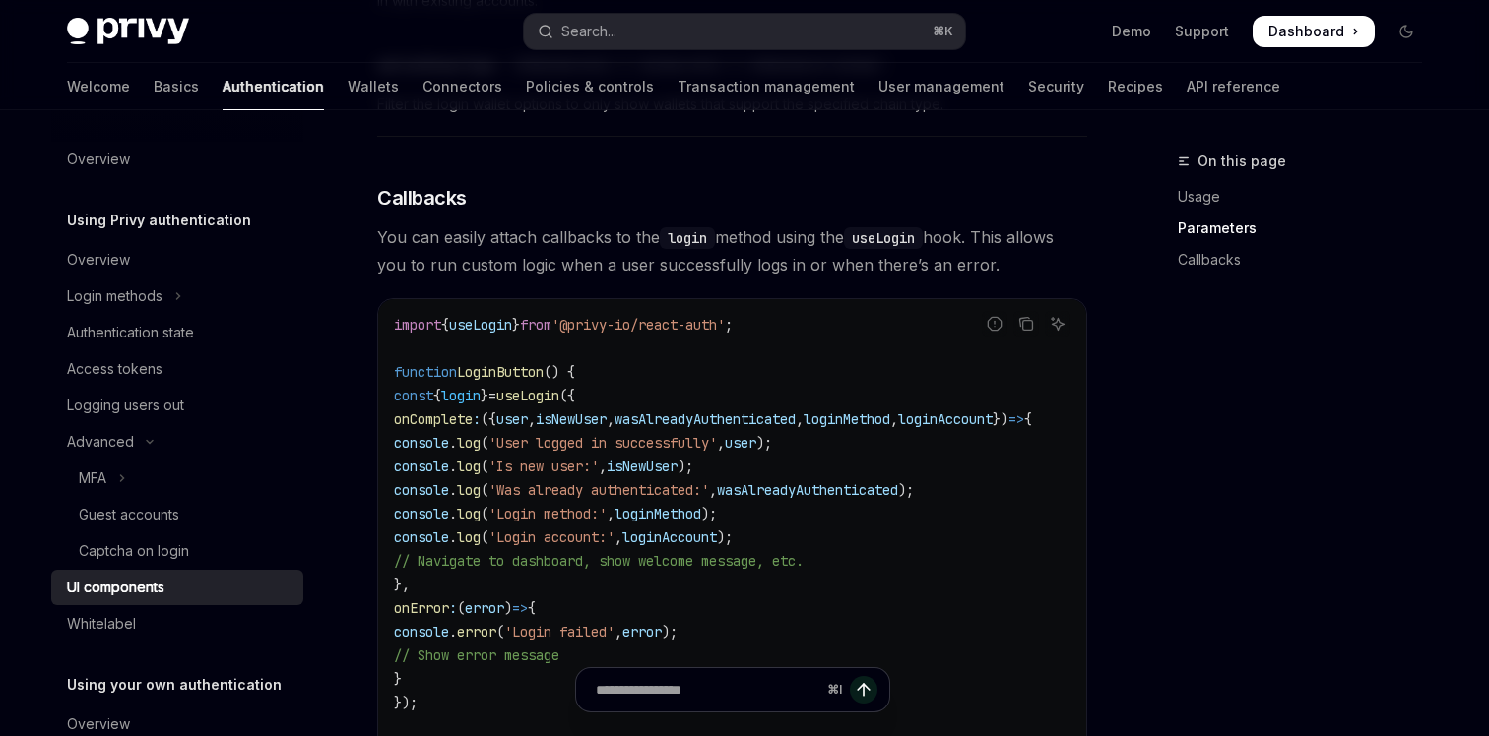
click at [1239, 357] on div "On this page Usage Parameters Callbacks" at bounding box center [1287, 443] width 299 height 587
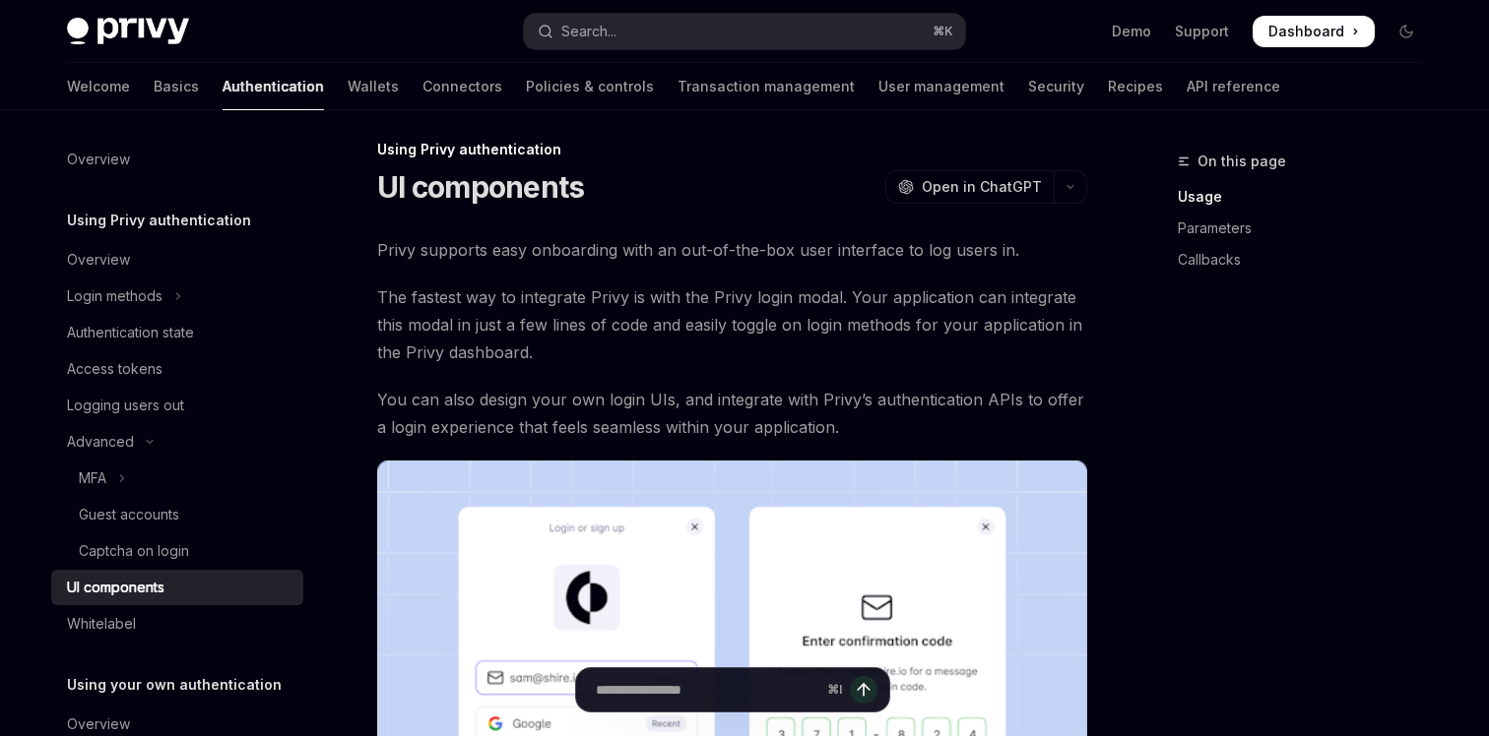
scroll to position [0, 0]
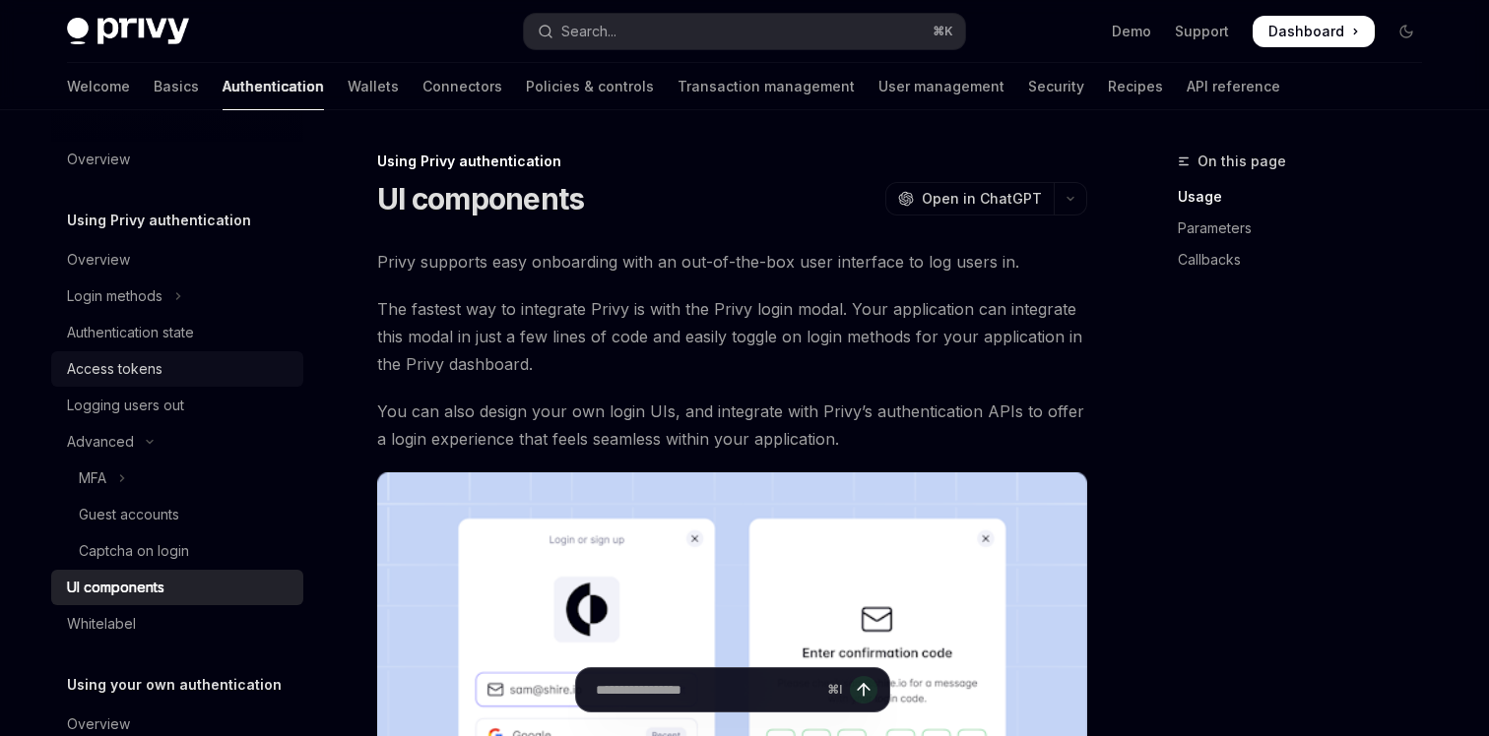
click at [118, 368] on div "Access tokens" at bounding box center [115, 369] width 96 height 24
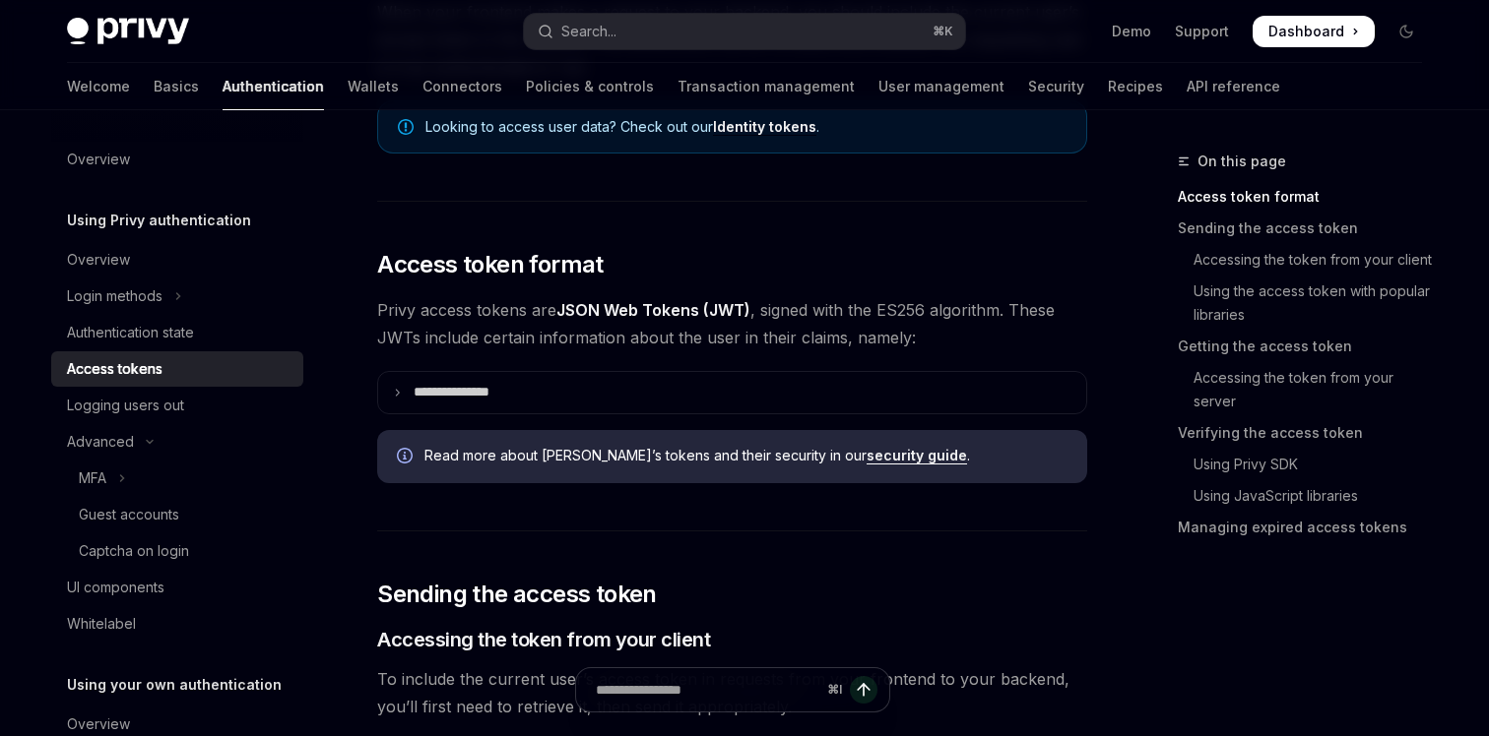
scroll to position [410, 0]
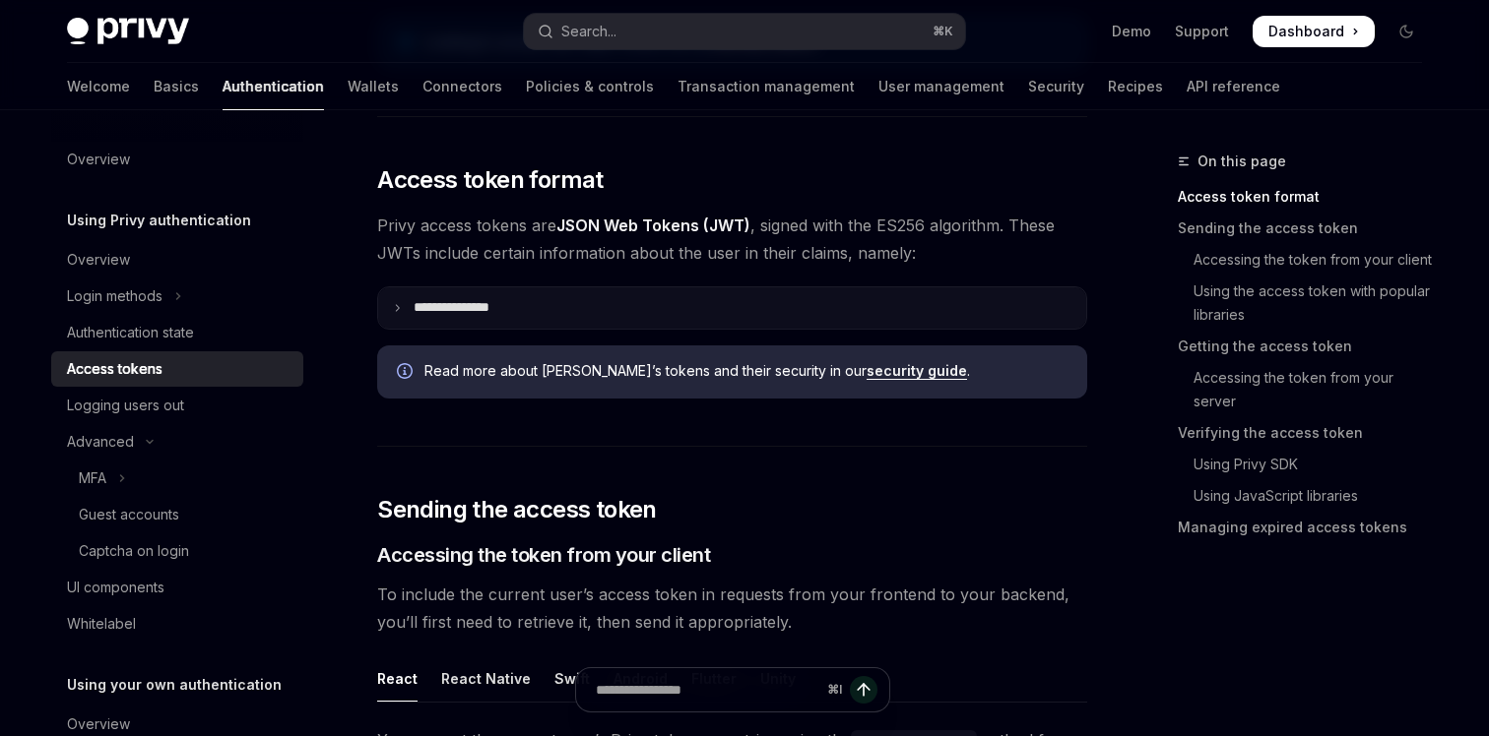
click at [389, 306] on summary "**********" at bounding box center [732, 307] width 708 height 41
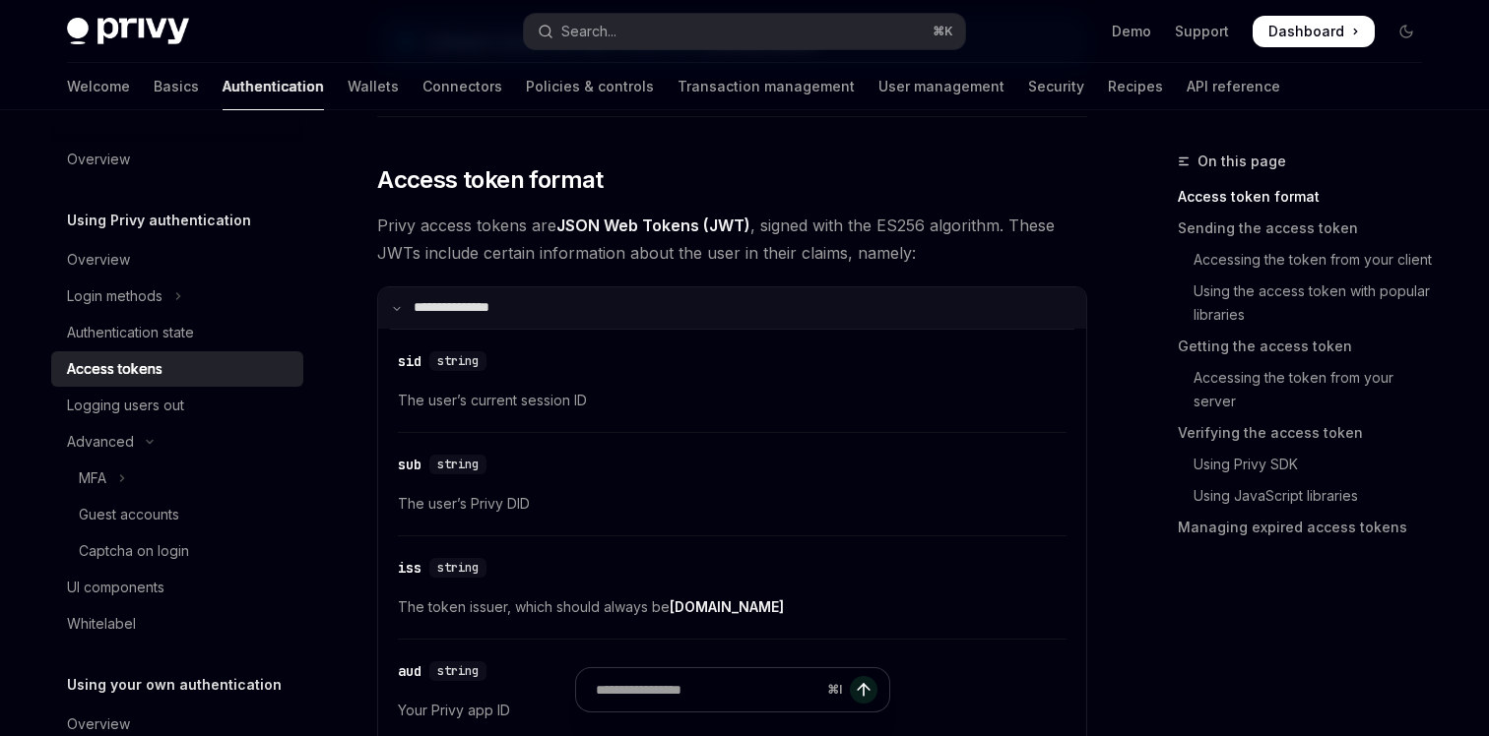
click at [389, 305] on summary "**********" at bounding box center [732, 307] width 708 height 41
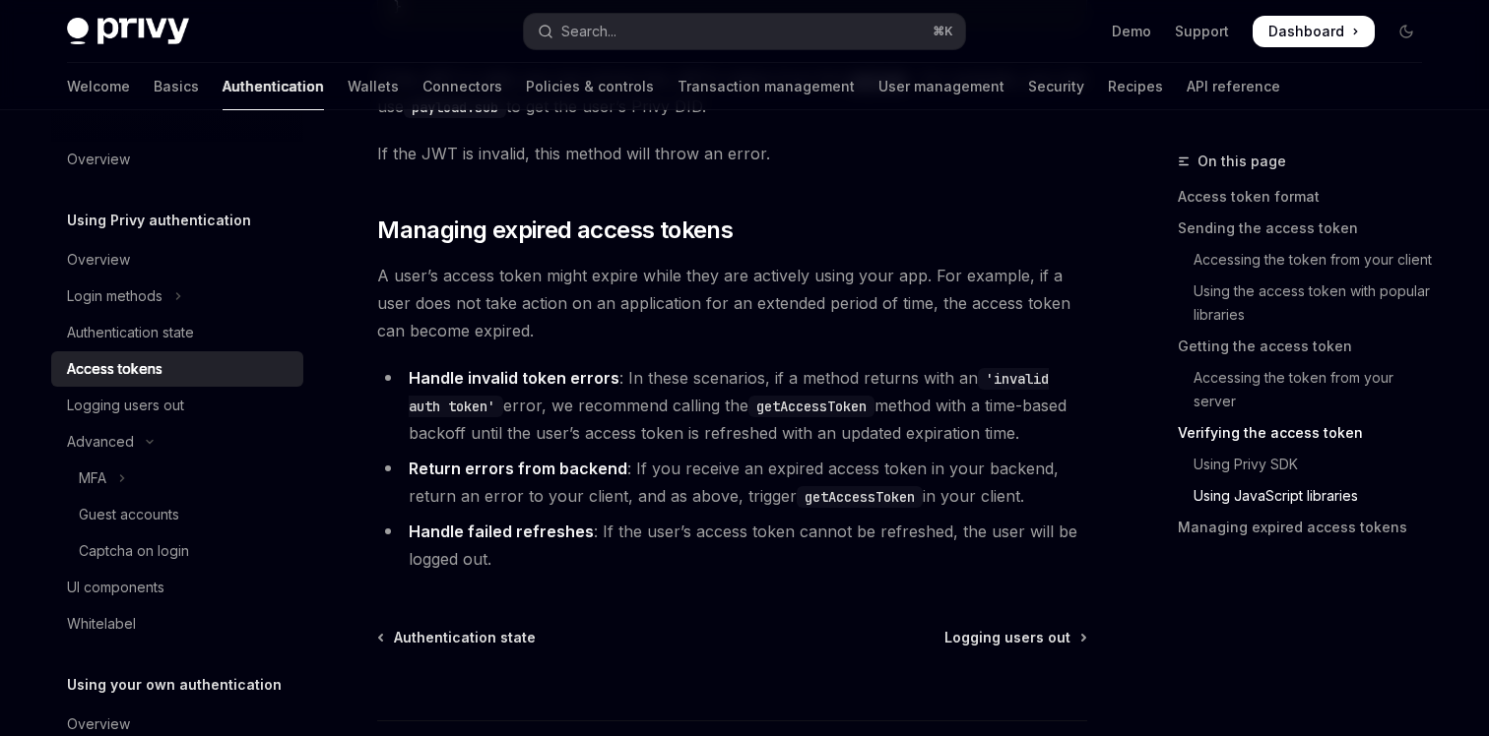
scroll to position [5383, 0]
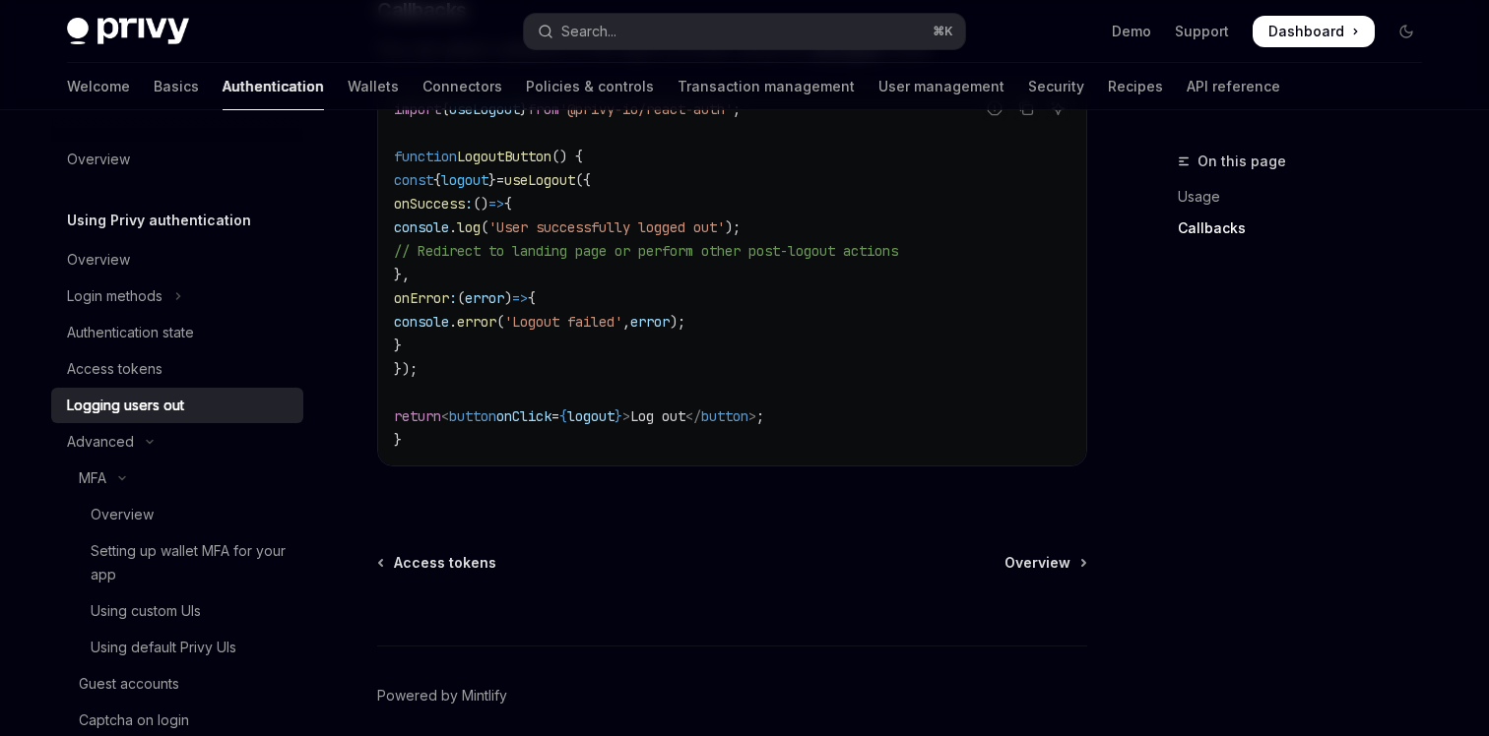
scroll to position [453, 0]
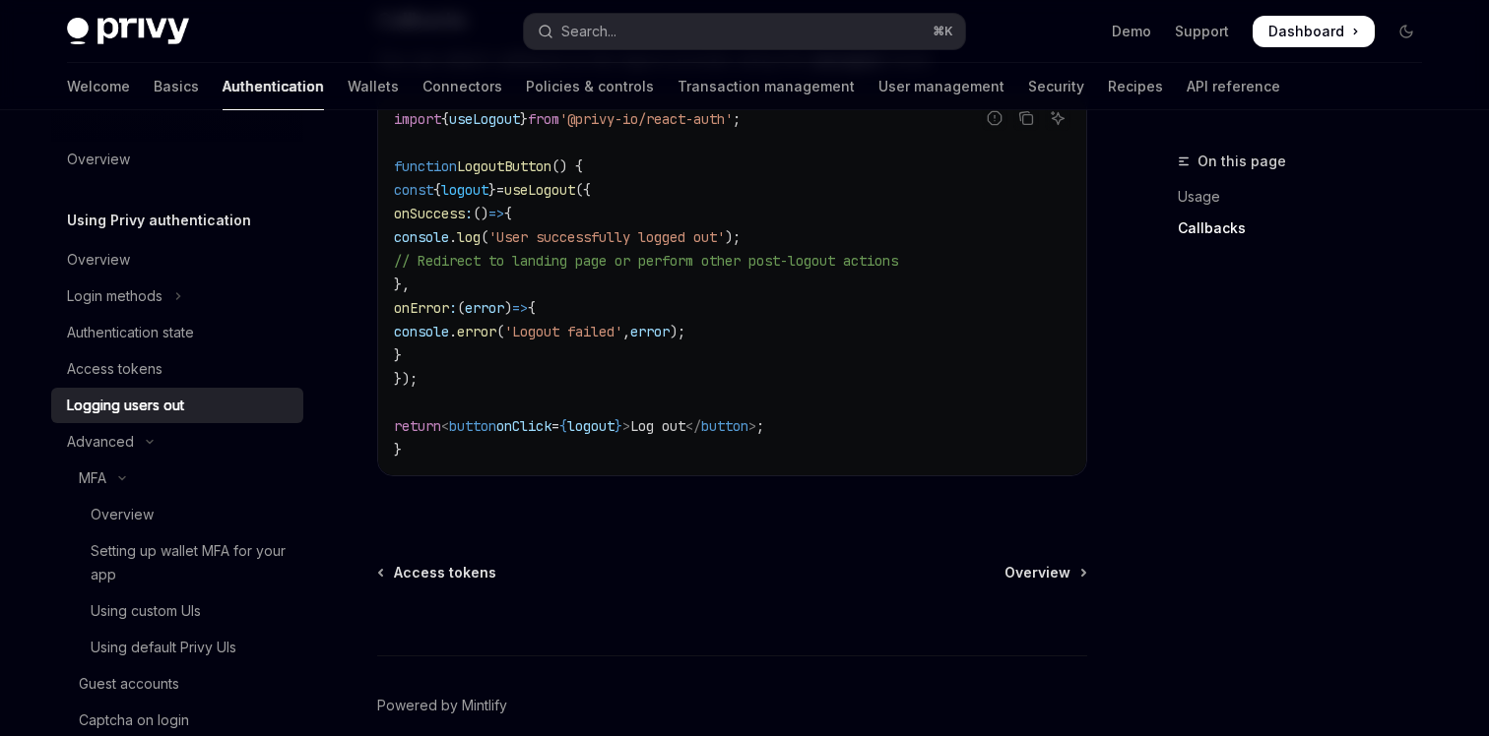
scroll to position [976, 0]
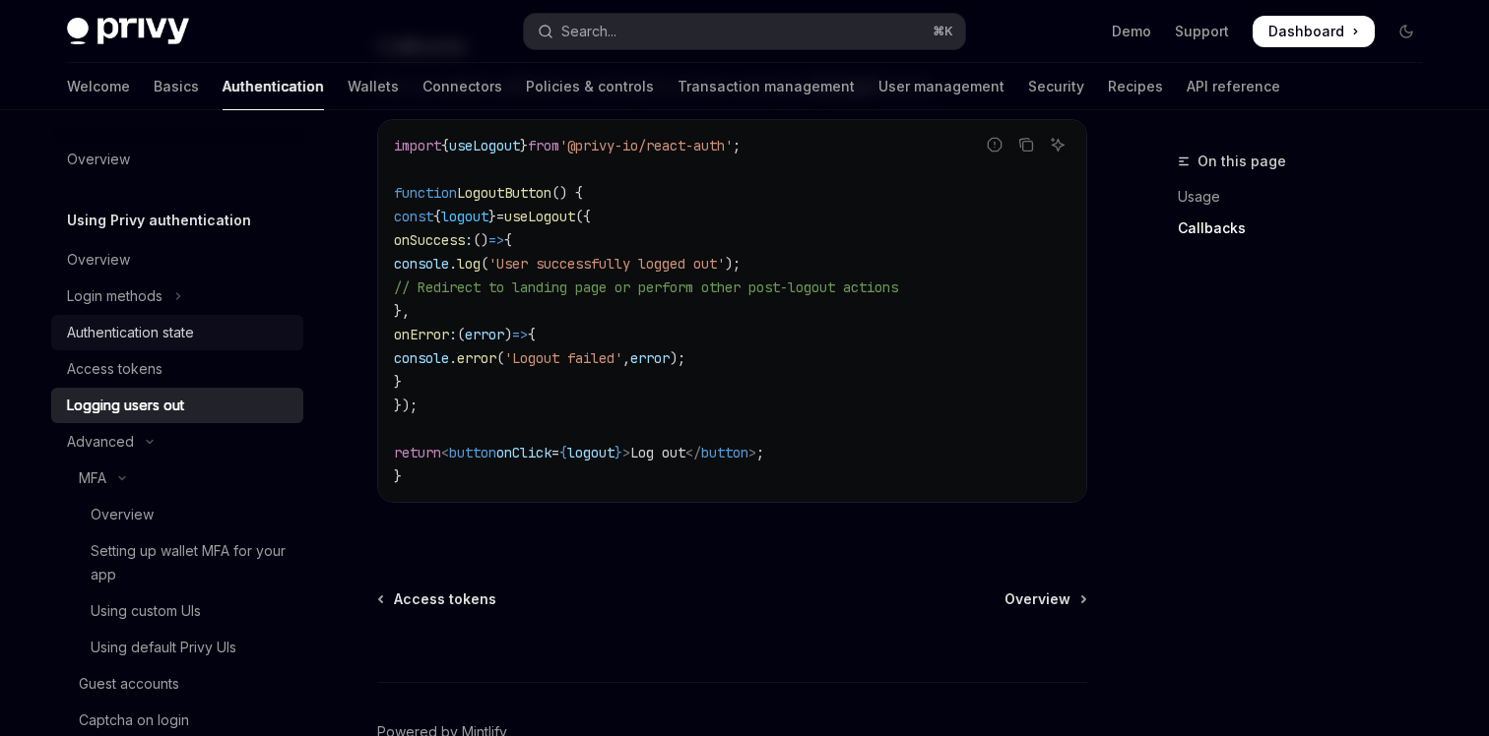
click at [212, 341] on div "Authentication state" at bounding box center [179, 333] width 224 height 24
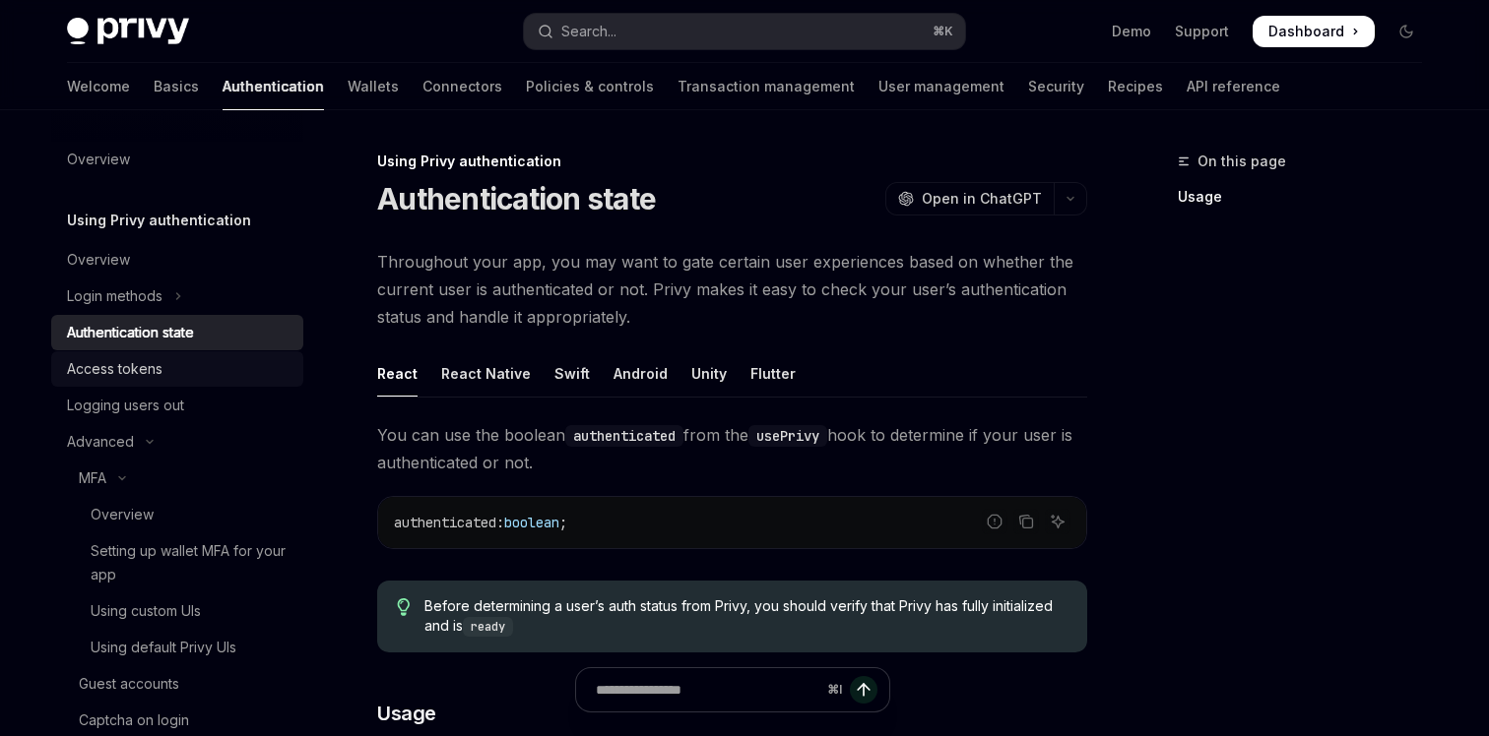
click at [171, 364] on div "Access tokens" at bounding box center [179, 369] width 224 height 24
type textarea "*"
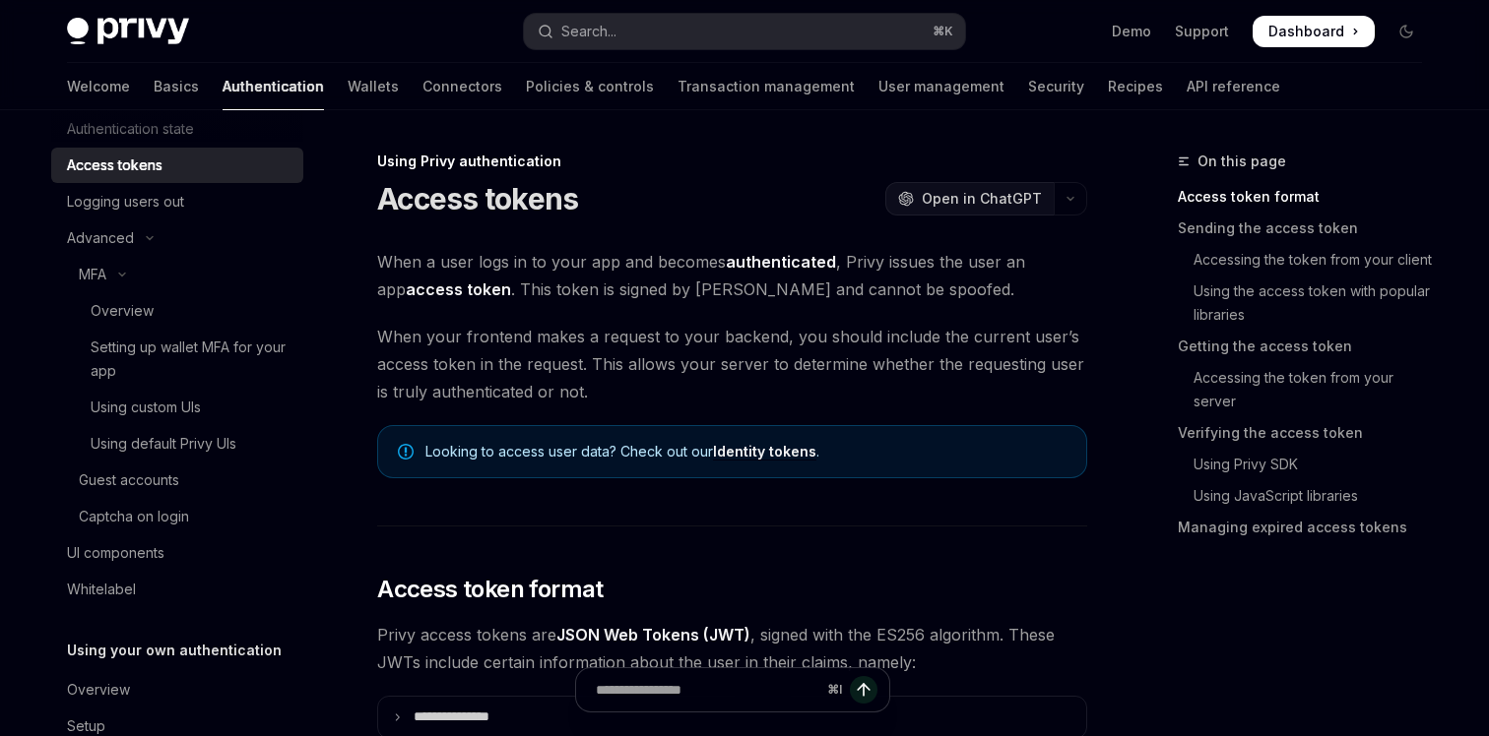
click at [1018, 202] on span "Open in ChatGPT" at bounding box center [982, 199] width 120 height 20
